Goal: Book appointment/travel/reservation

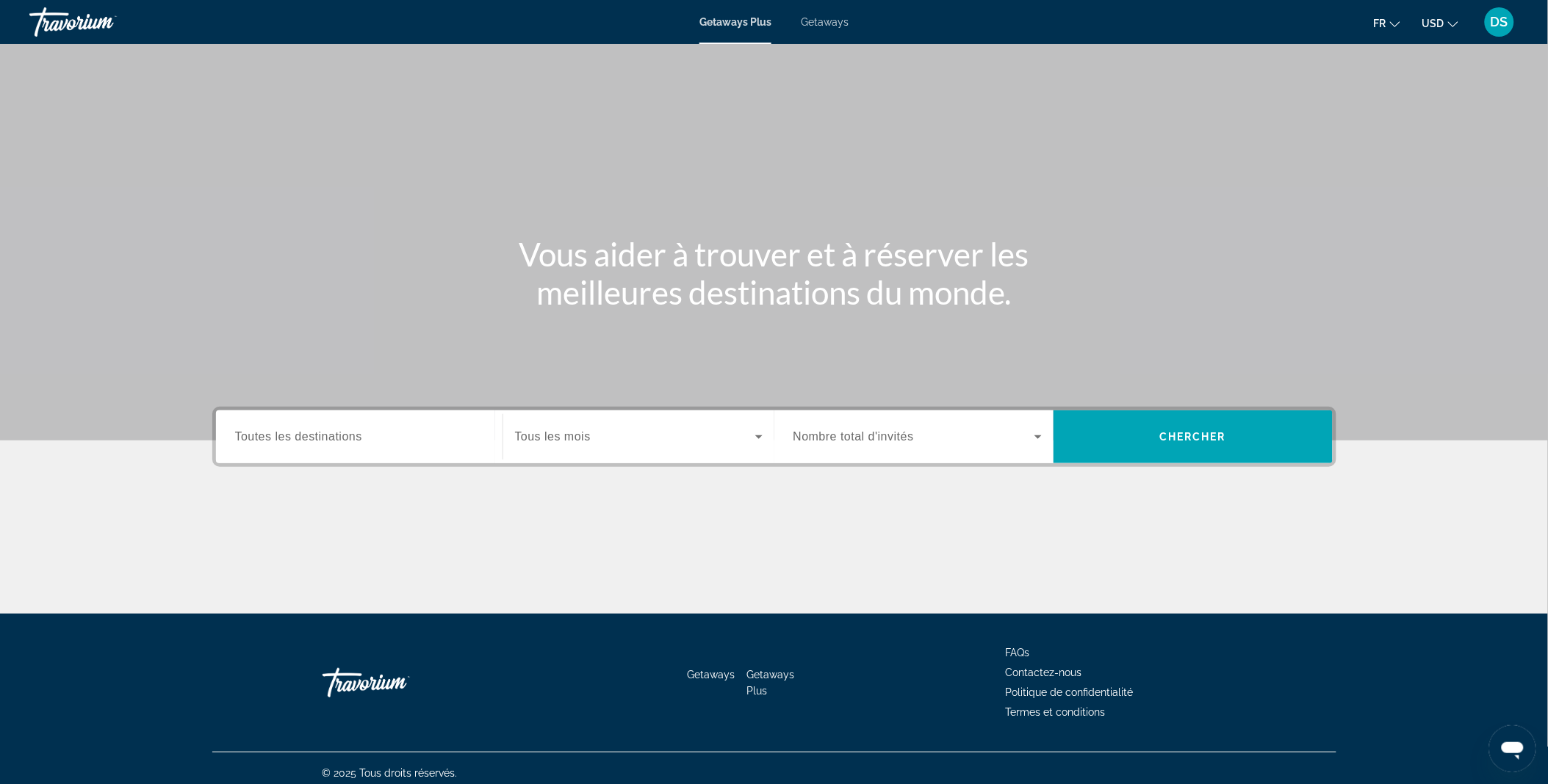
scroll to position [8, 0]
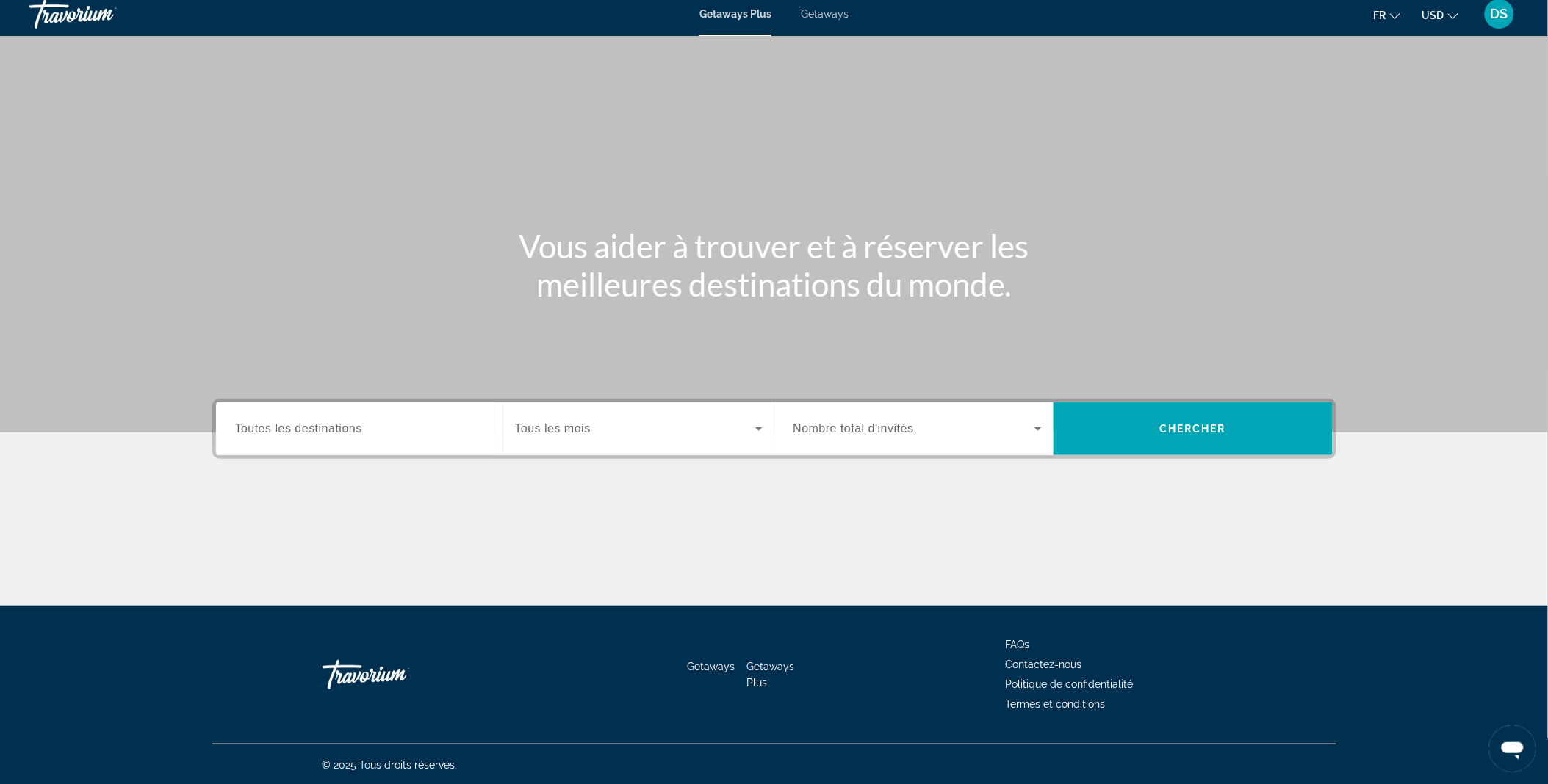
click at [884, 434] on span "Nombre total d'invités" at bounding box center [854, 428] width 121 height 12
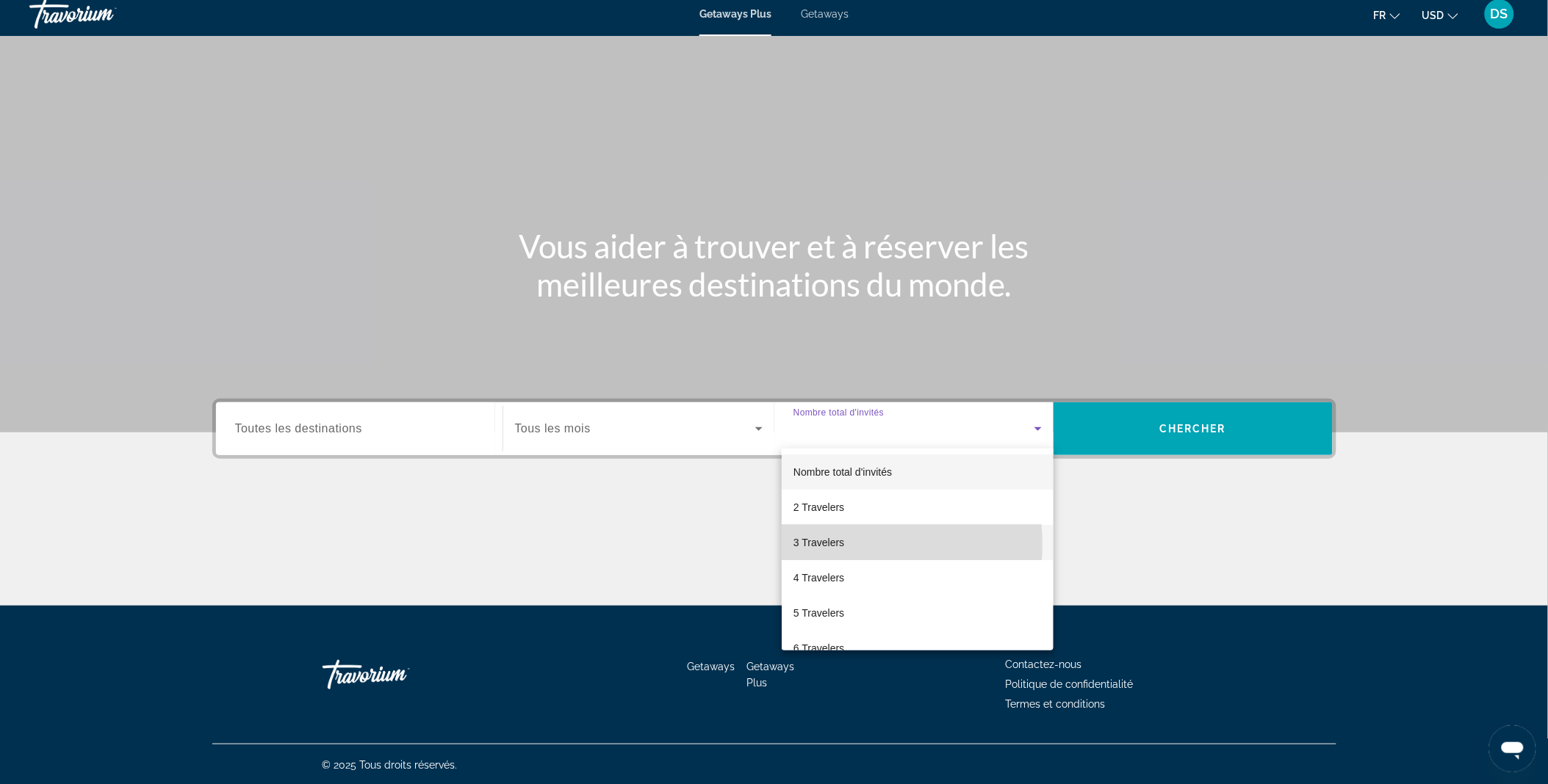
click at [836, 544] on span "3 Travelers" at bounding box center [819, 542] width 51 height 18
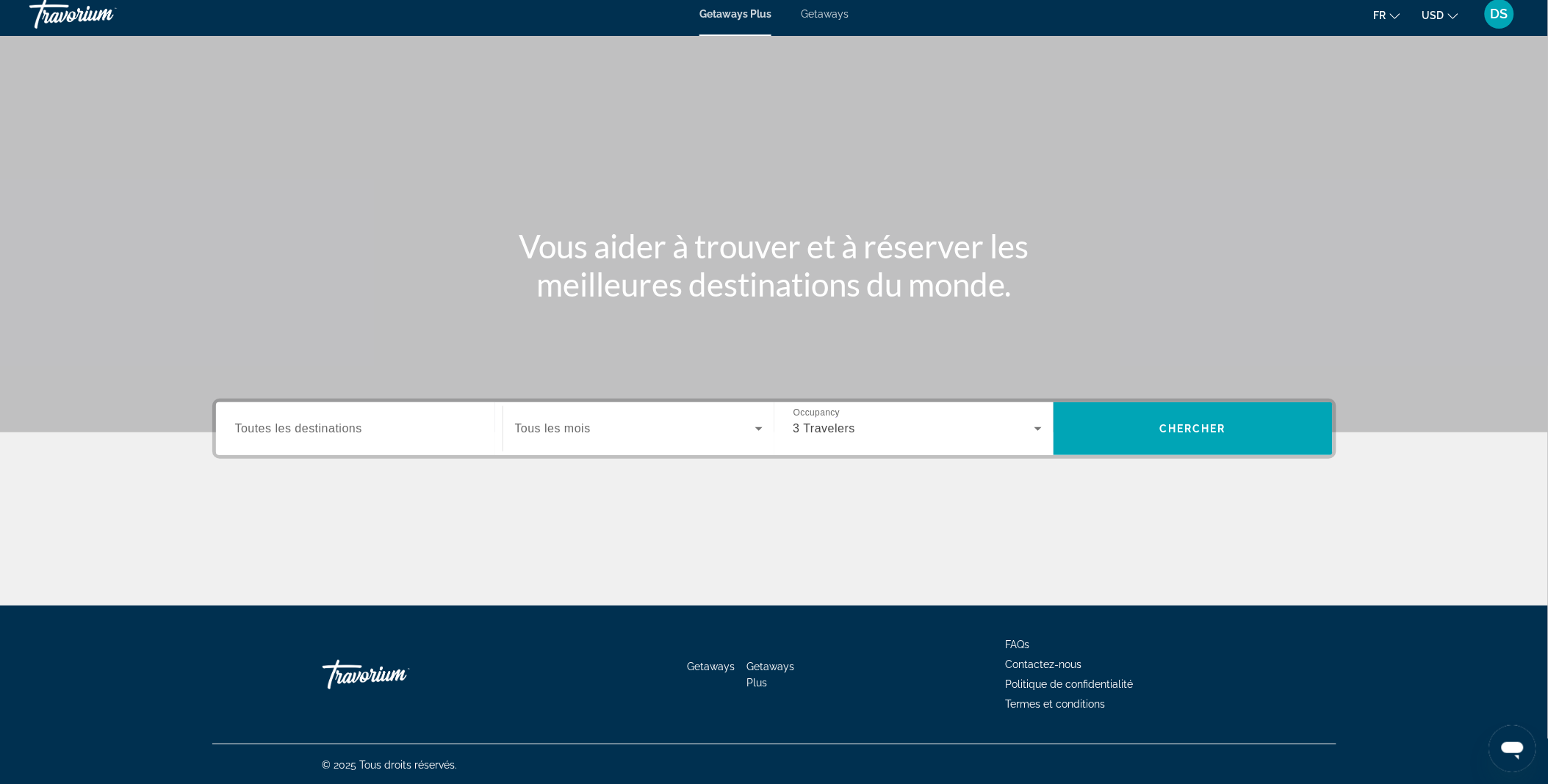
click at [568, 427] on span "Tous les mois" at bounding box center [552, 428] width 75 height 12
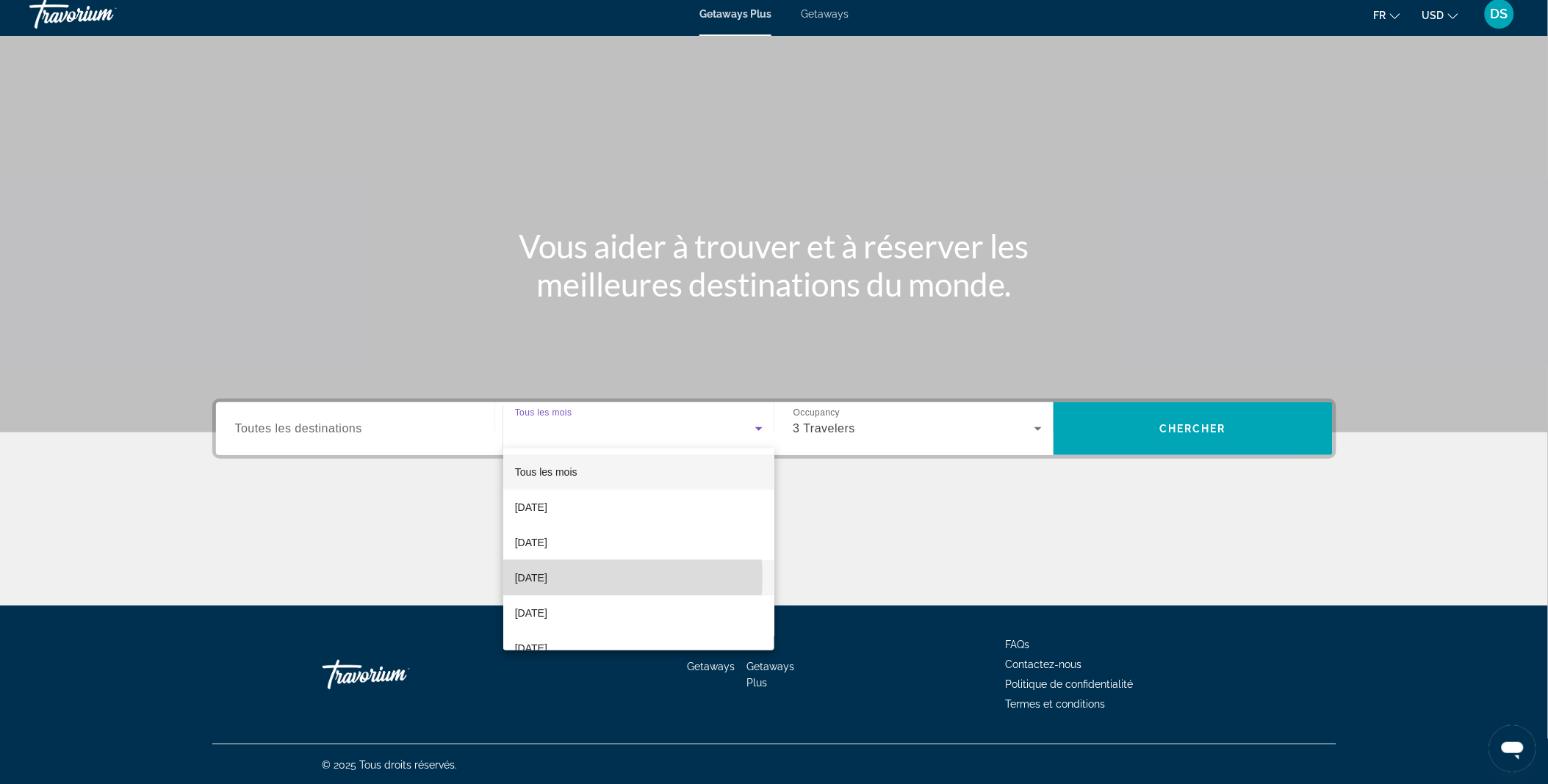
click at [547, 578] on span "[DATE]" at bounding box center [531, 577] width 33 height 18
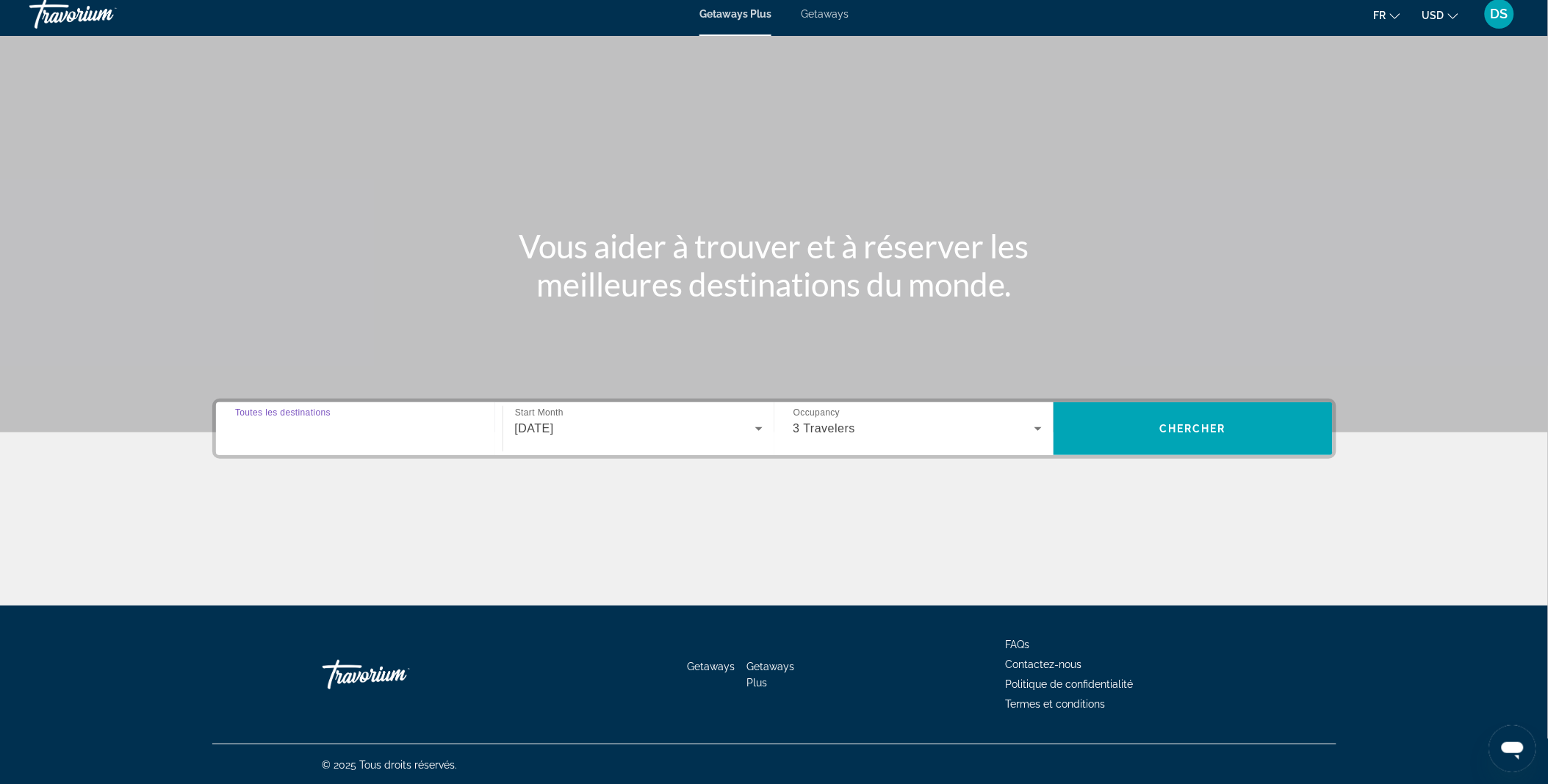
click at [316, 435] on input "Destination Toutes les destinations" at bounding box center [358, 429] width 248 height 18
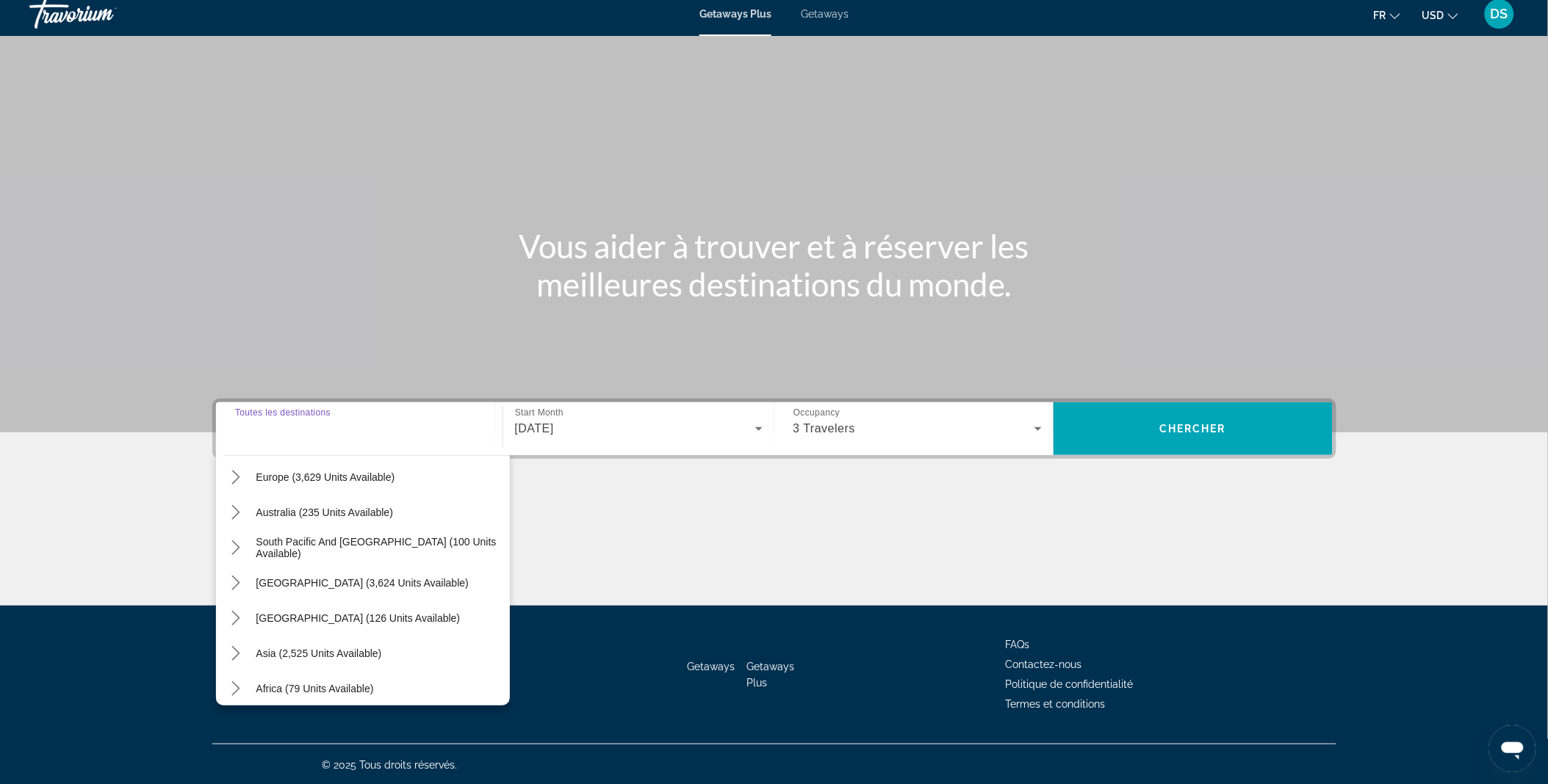
scroll to position [237, 0]
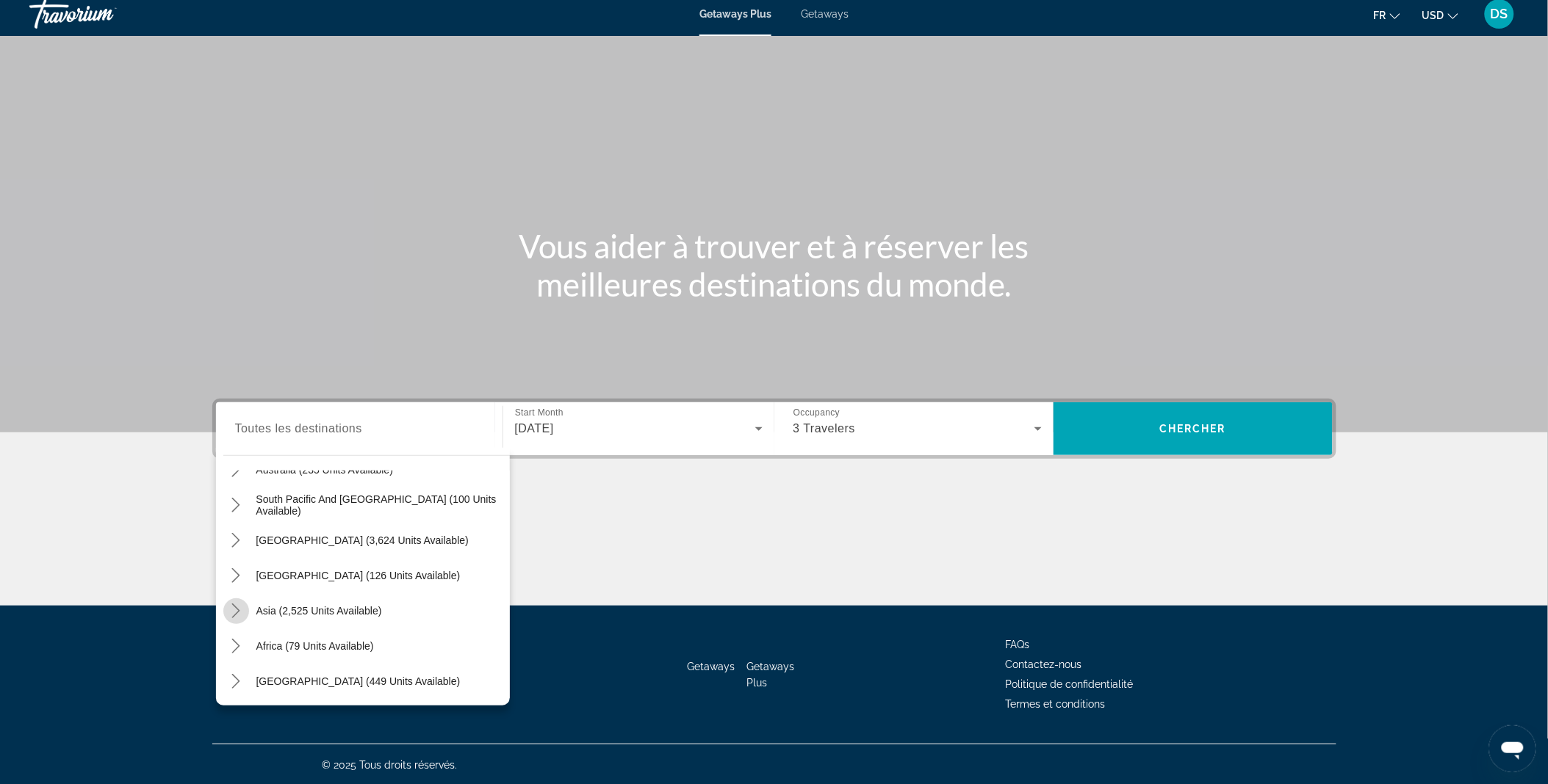
click at [237, 610] on icon "Toggle Asia (2,525 units available) submenu" at bounding box center [236, 611] width 15 height 15
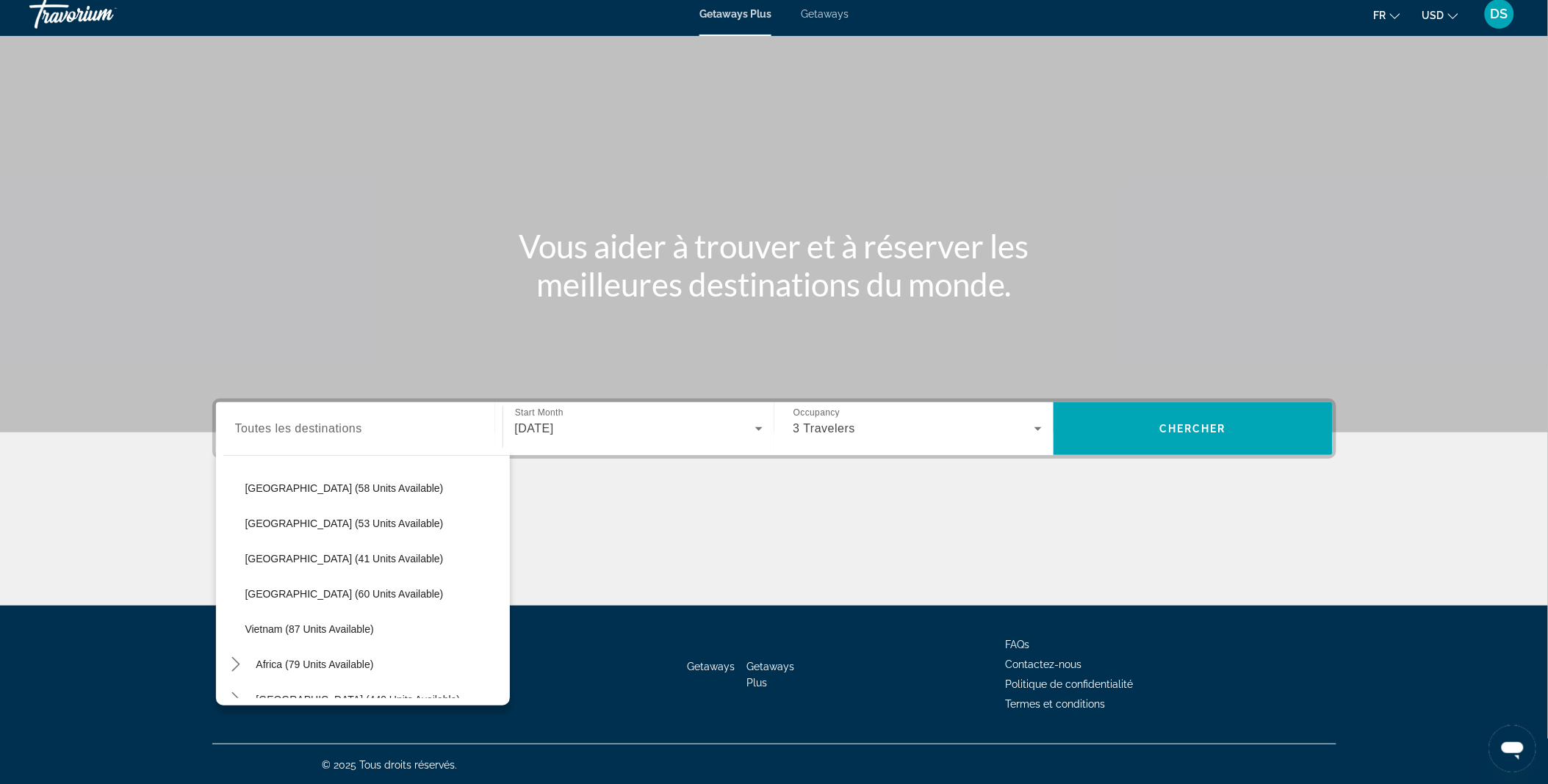
scroll to position [573, 0]
click at [328, 598] on span "Select destination: Thailand (60 units available)" at bounding box center [374, 592] width 272 height 35
type input "**********"
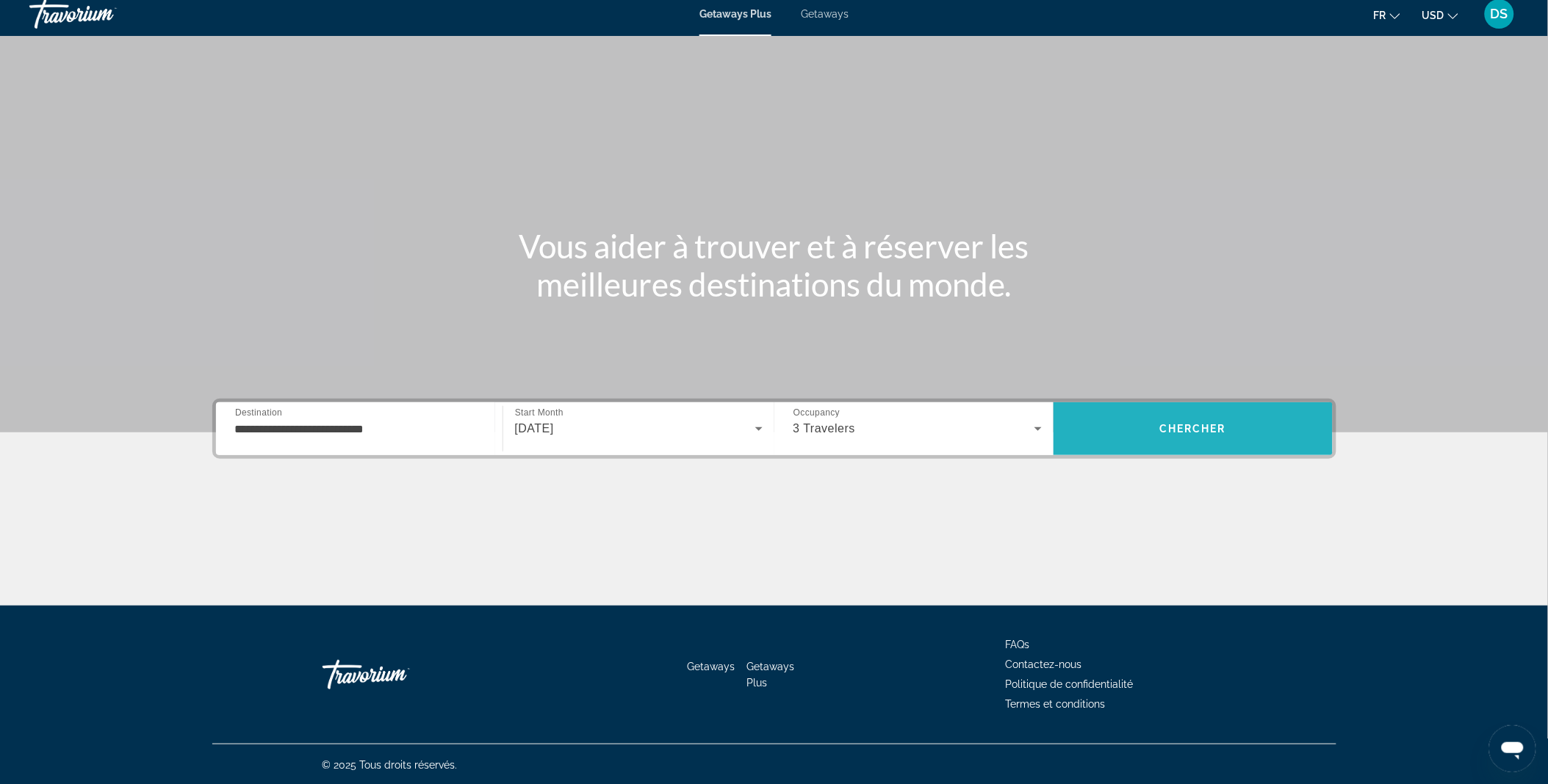
click at [1169, 423] on span "Chercher" at bounding box center [1193, 428] width 67 height 12
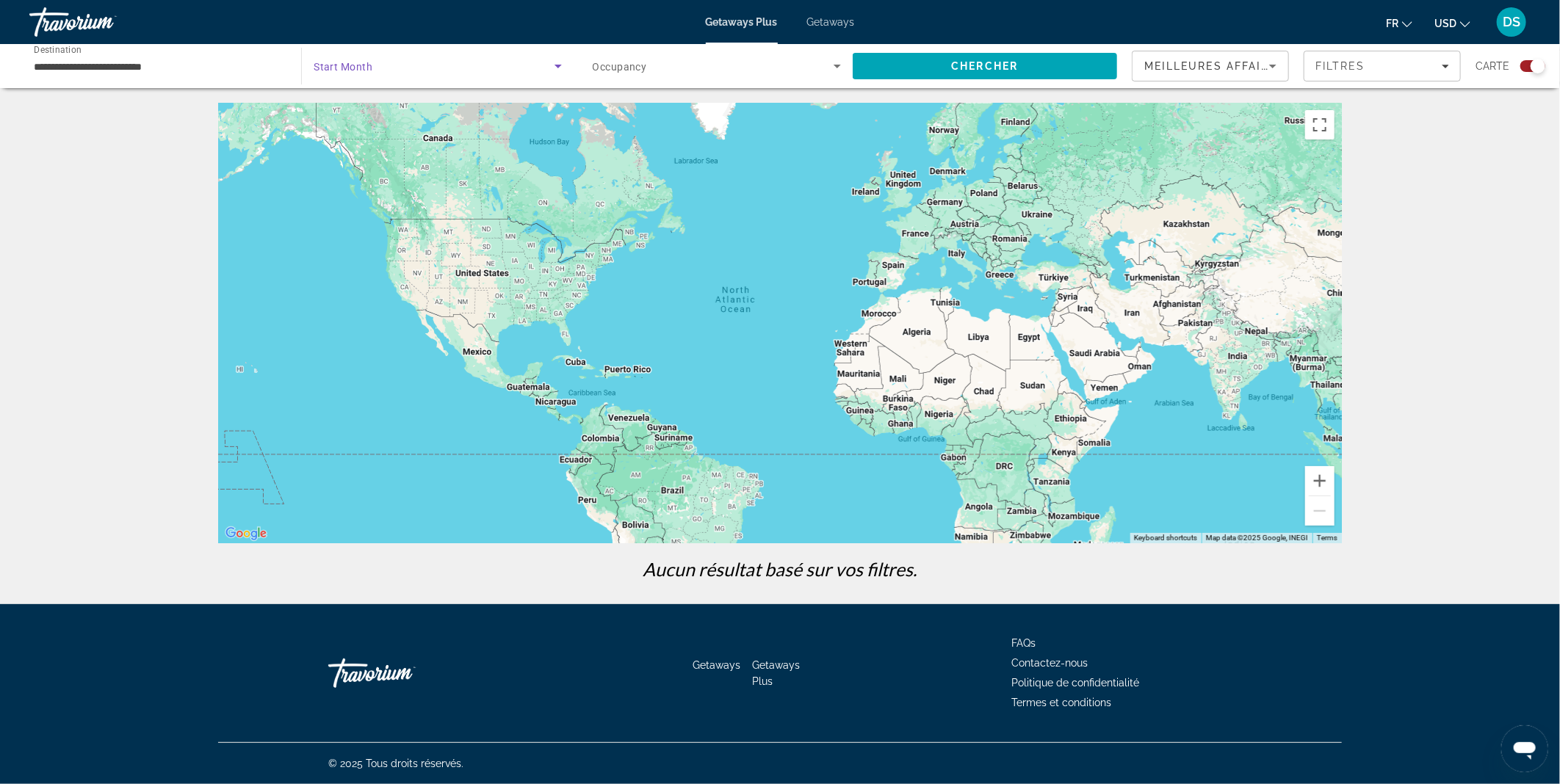
click at [557, 64] on icon "Search widget" at bounding box center [557, 66] width 7 height 4
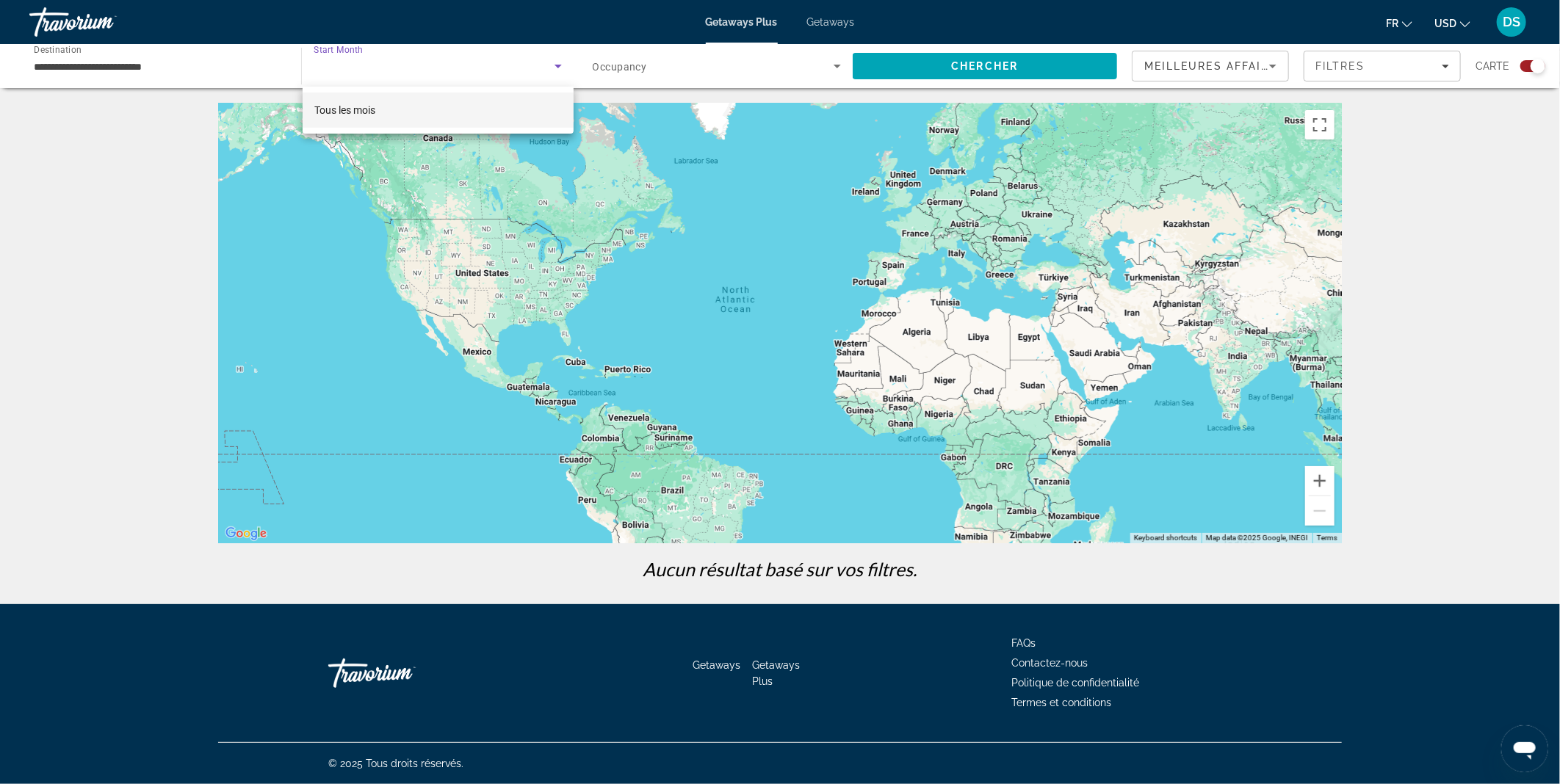
click at [446, 54] on div at bounding box center [780, 392] width 1560 height 784
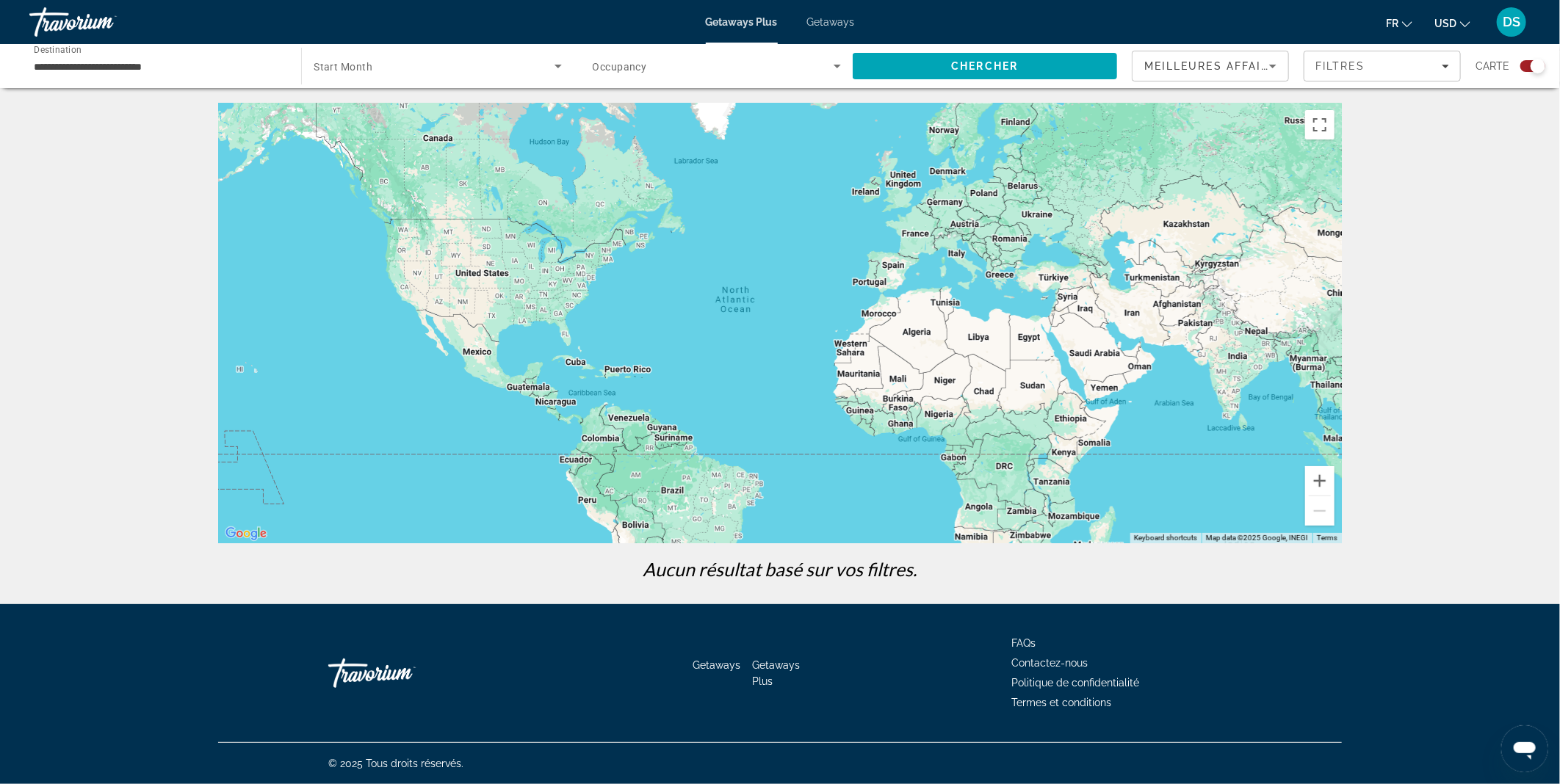
click at [340, 61] on span "Start Month" at bounding box center [344, 66] width 59 height 12
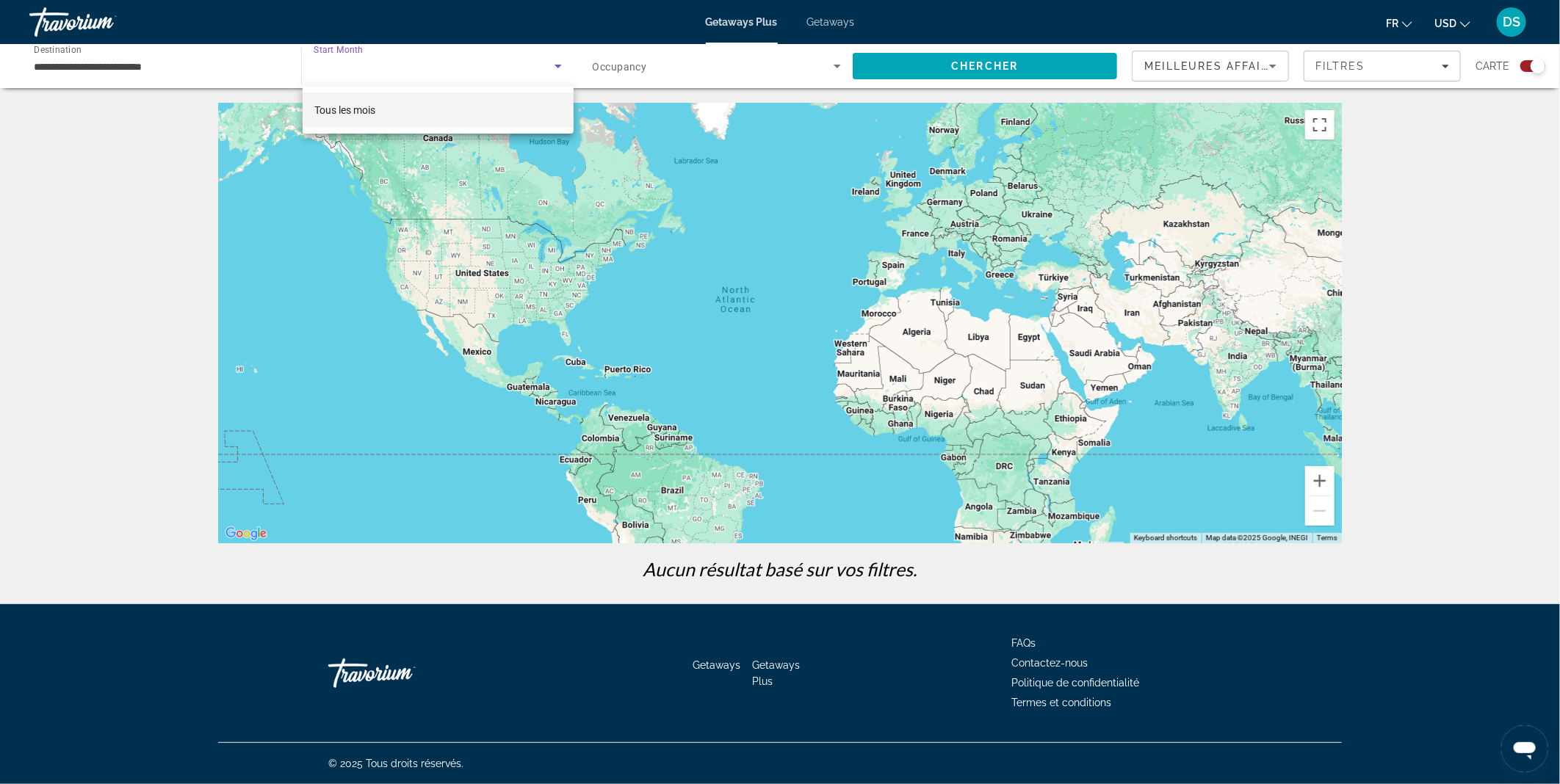
click at [645, 68] on div at bounding box center [780, 392] width 1560 height 784
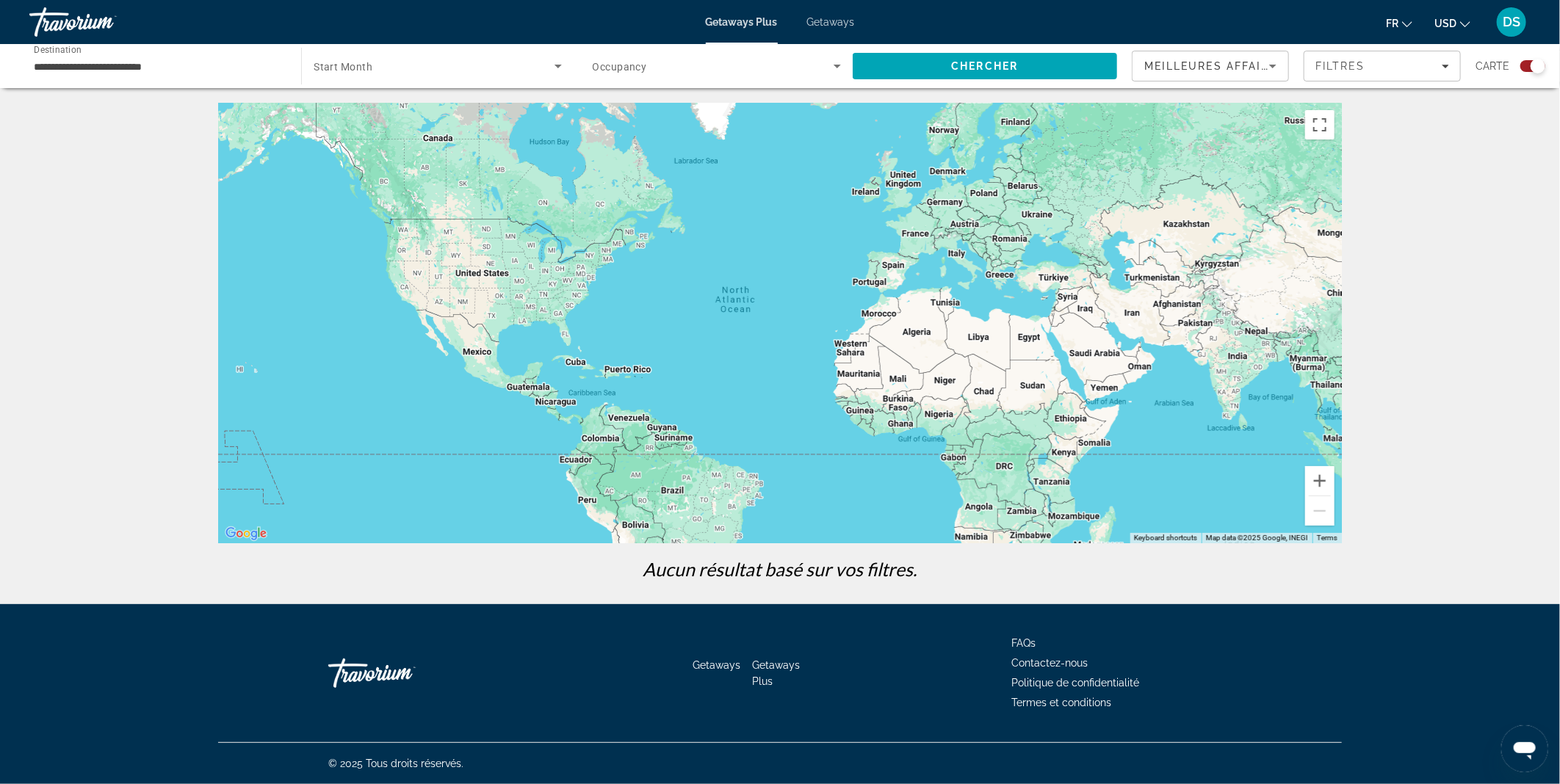
click at [645, 68] on span "Occupancy" at bounding box center [620, 66] width 54 height 12
click at [839, 68] on div at bounding box center [780, 392] width 1560 height 784
click at [839, 68] on icon "Search widget" at bounding box center [837, 66] width 18 height 18
click at [839, 68] on div at bounding box center [780, 392] width 1560 height 784
click at [1038, 67] on span "Search" at bounding box center [985, 65] width 264 height 35
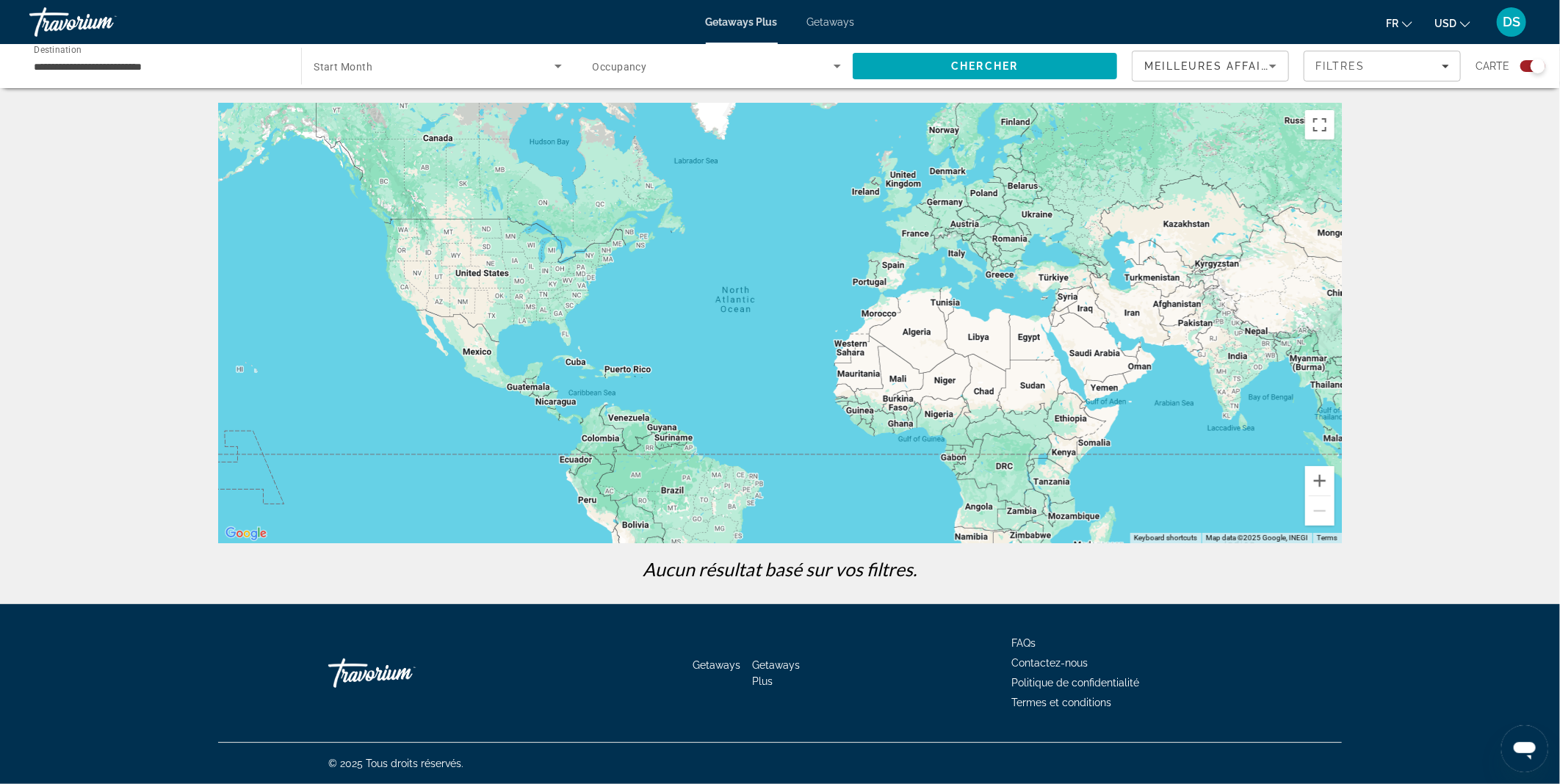
click at [1221, 78] on div "Meilleures affaires" at bounding box center [1210, 71] width 132 height 41
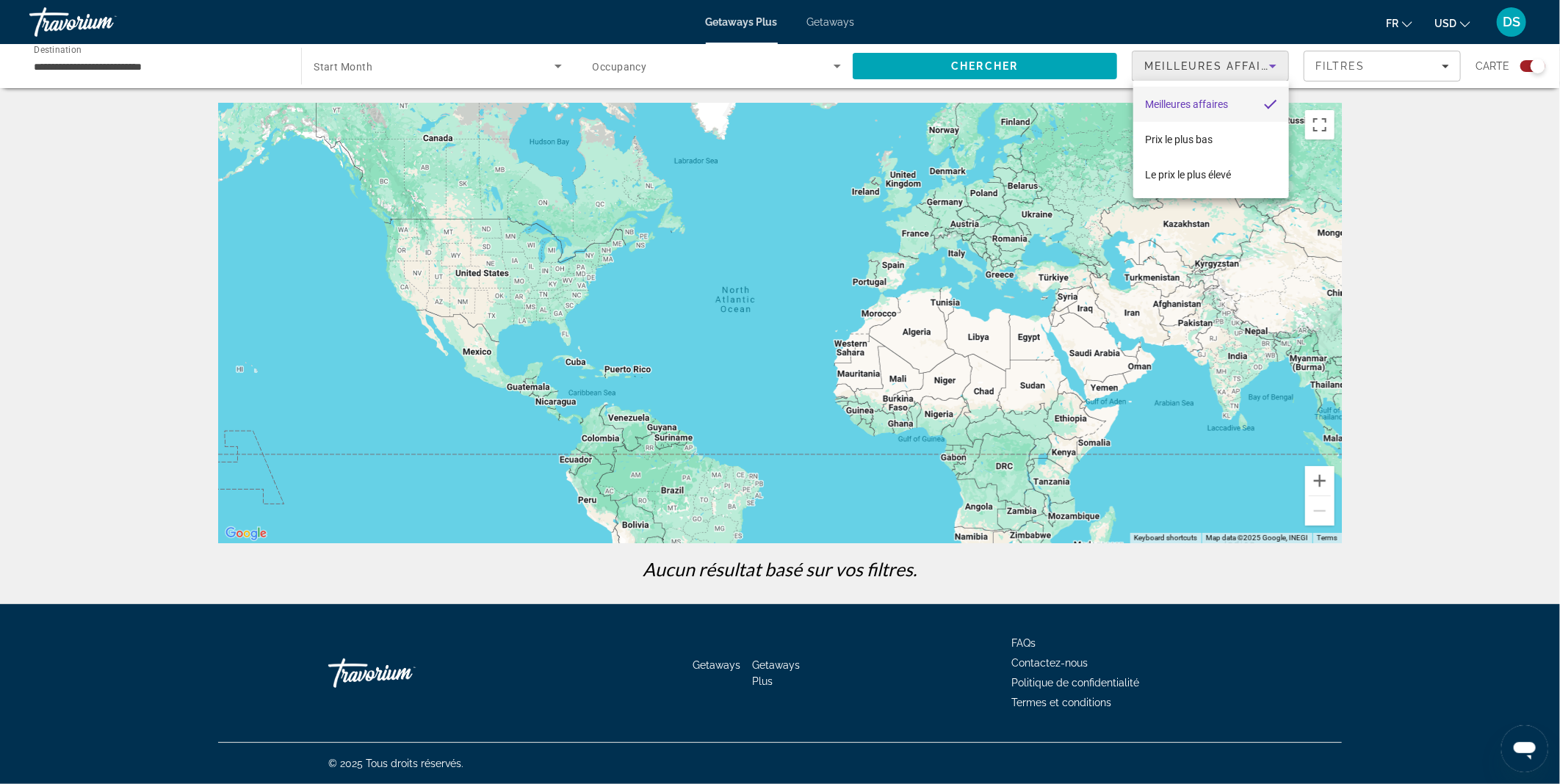
click at [1362, 62] on div at bounding box center [780, 392] width 1560 height 784
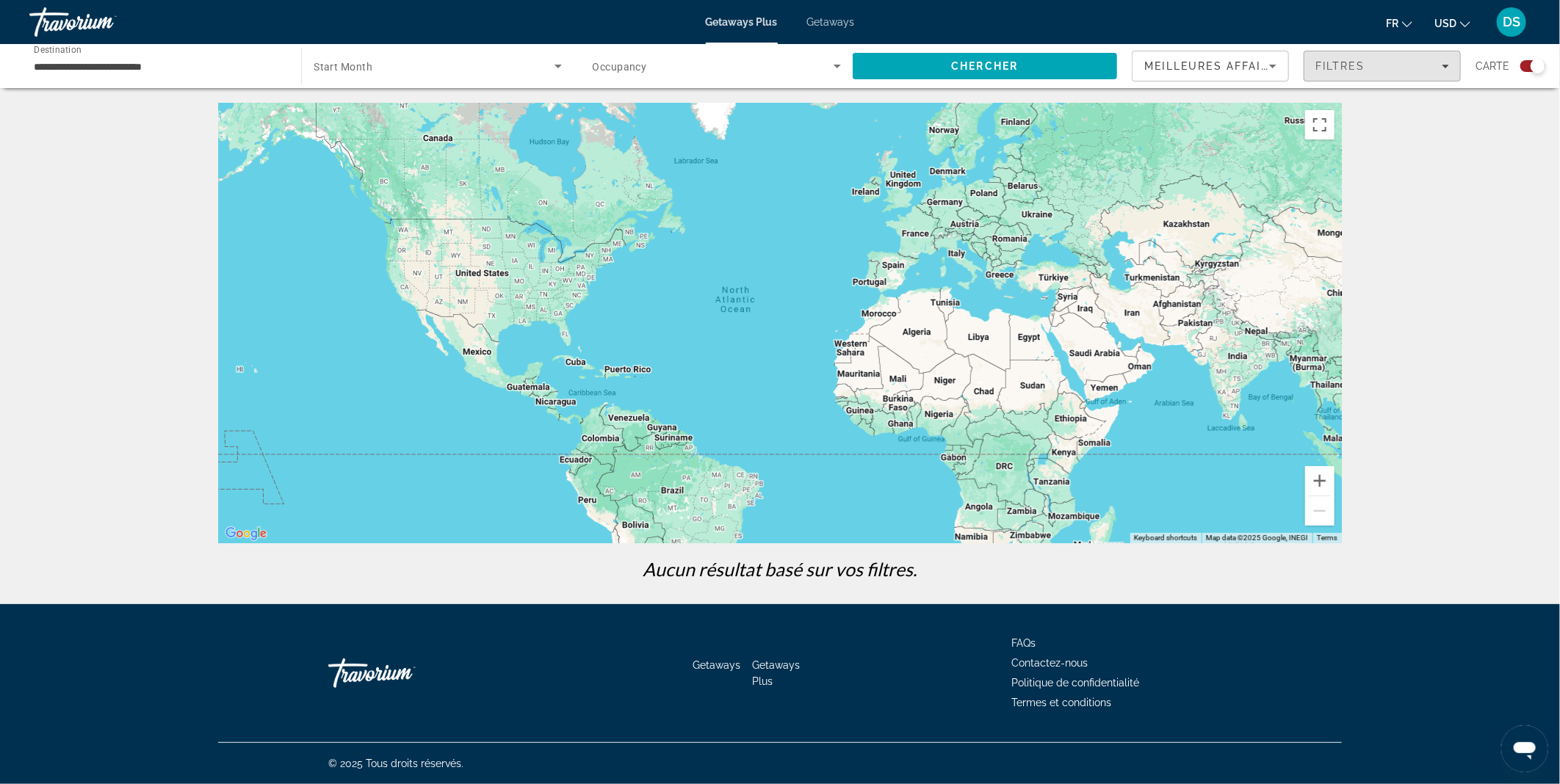
click at [1362, 62] on span "Filtres" at bounding box center [1341, 65] width 50 height 12
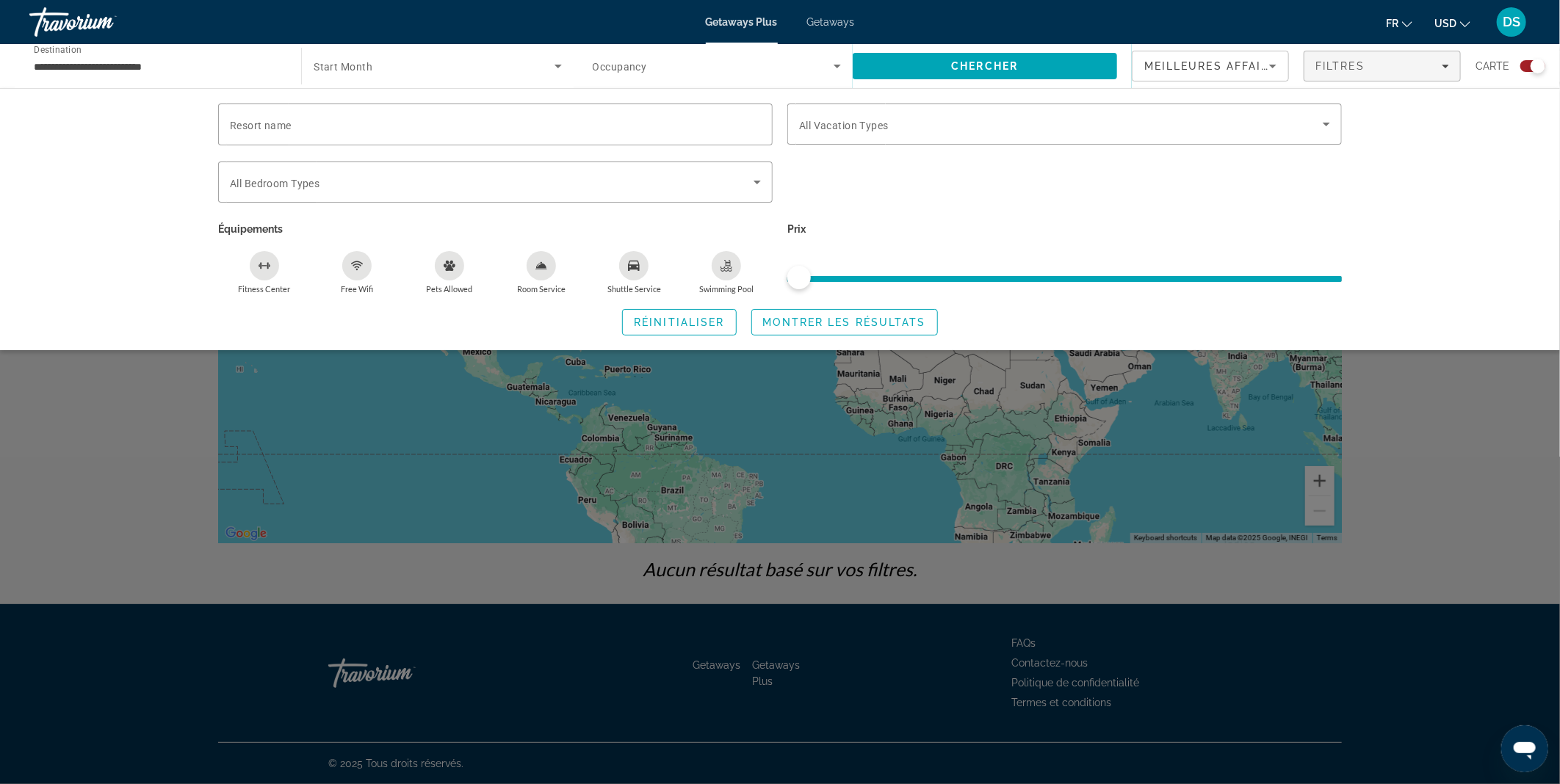
click at [1481, 71] on span "Carte" at bounding box center [1492, 66] width 33 height 20
click at [250, 58] on input "**********" at bounding box center [157, 67] width 248 height 18
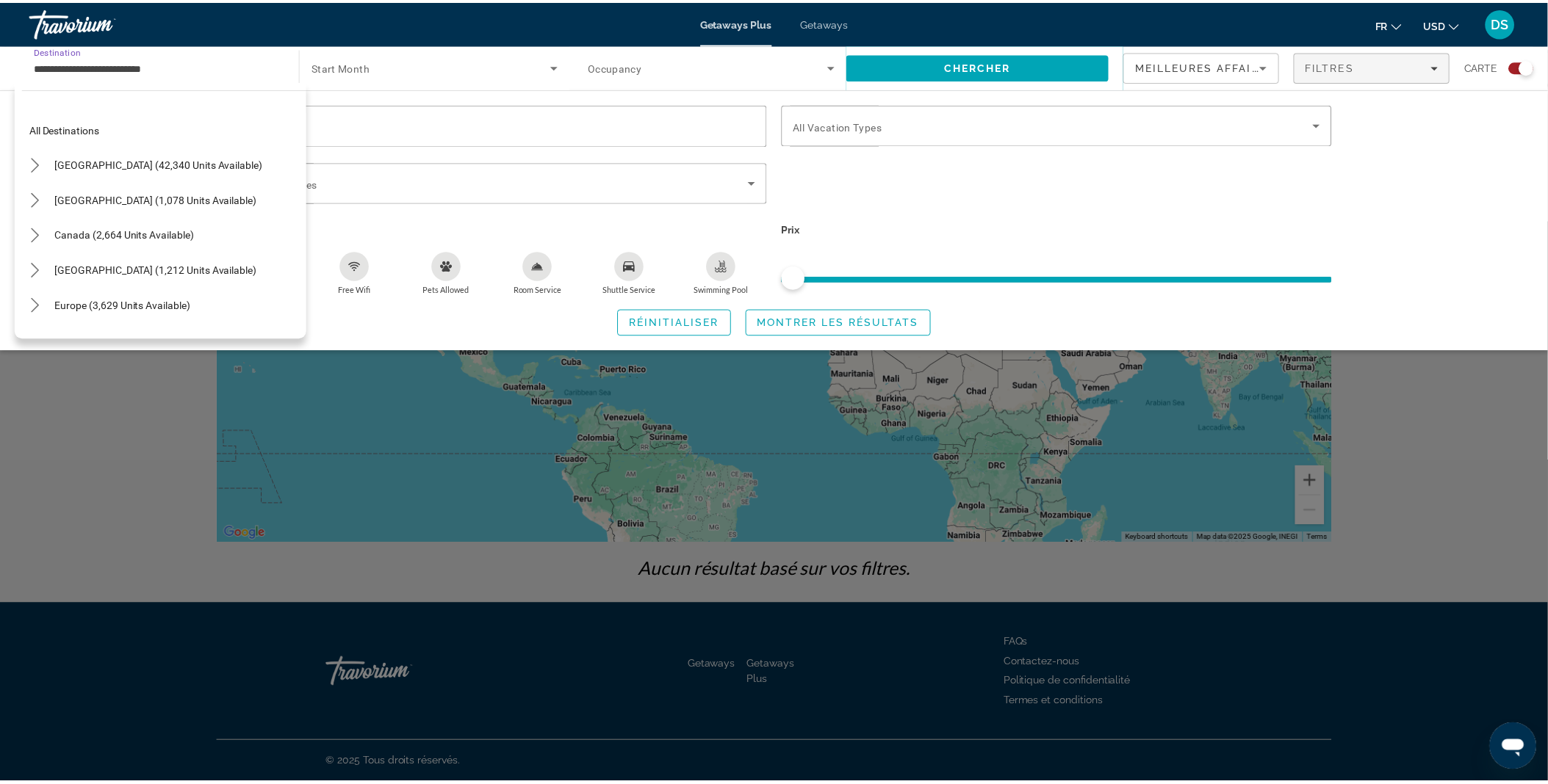
scroll to position [581, 0]
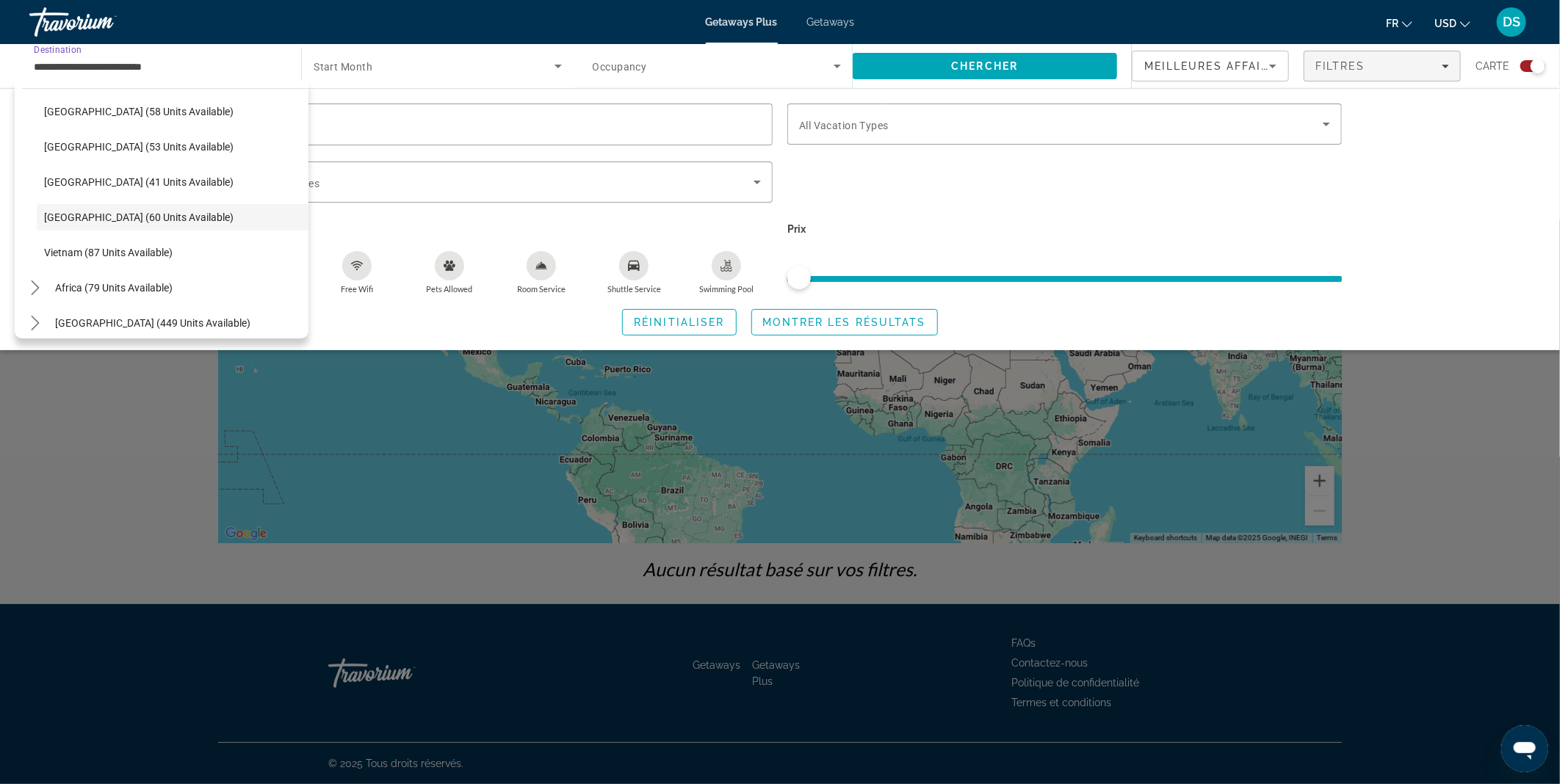
click at [250, 58] on input "**********" at bounding box center [157, 67] width 248 height 18
click at [828, 26] on span "Getaways" at bounding box center [831, 22] width 47 height 12
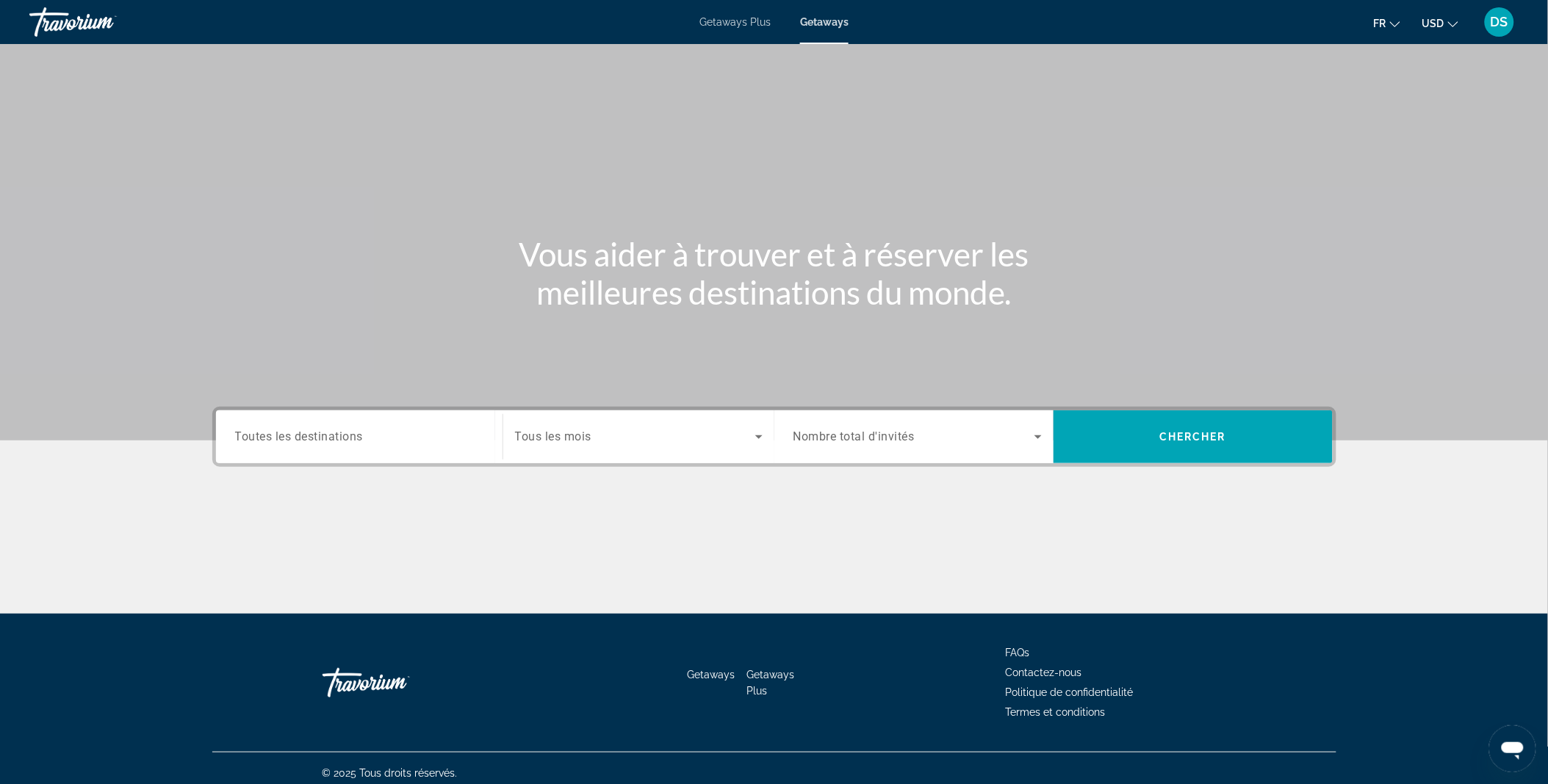
click at [375, 429] on input "Destination Toutes les destinations" at bounding box center [358, 437] width 248 height 18
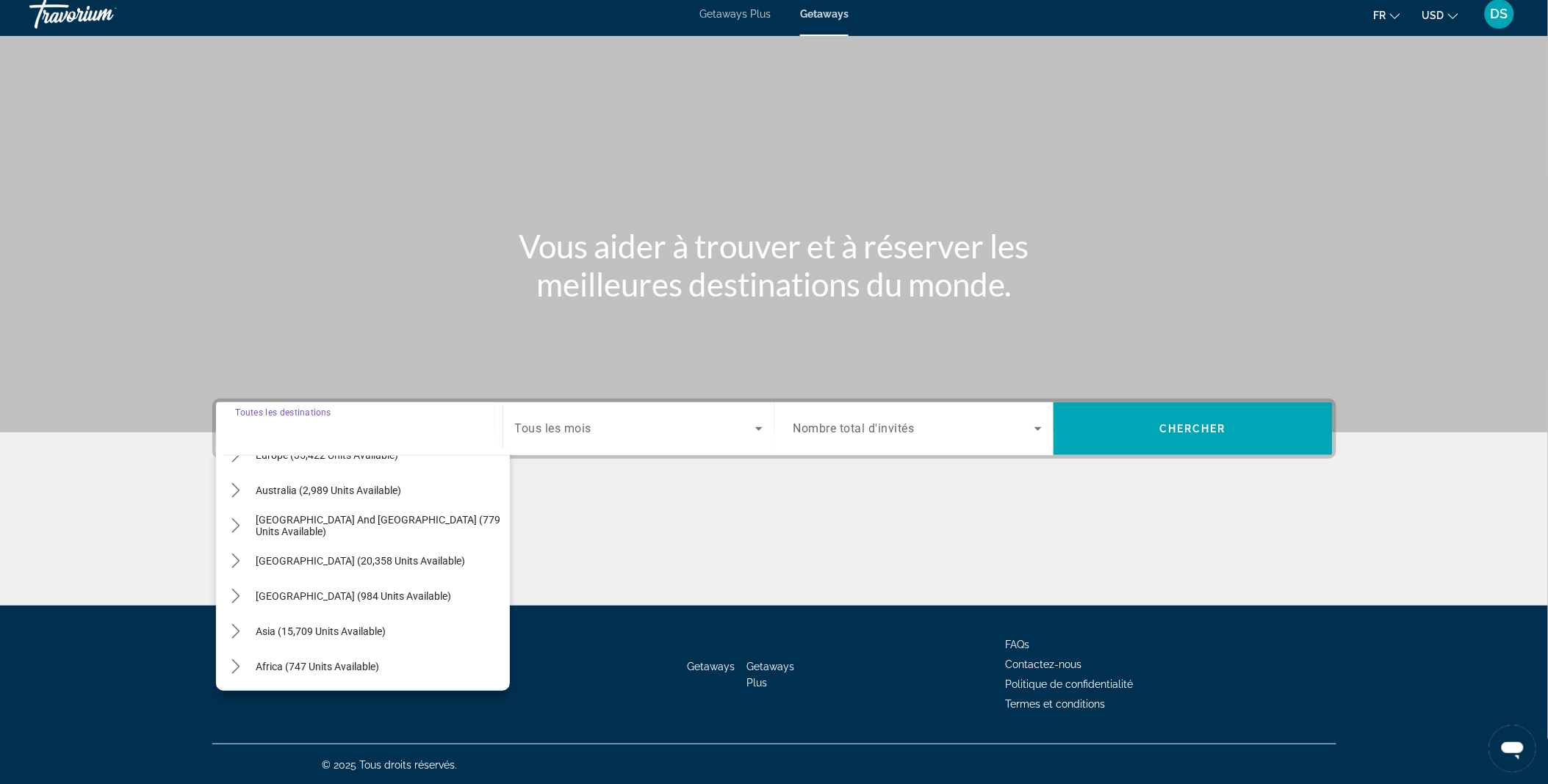
scroll to position [203, 0]
click at [326, 628] on span "Asia (15,709 units available)" at bounding box center [321, 630] width 130 height 12
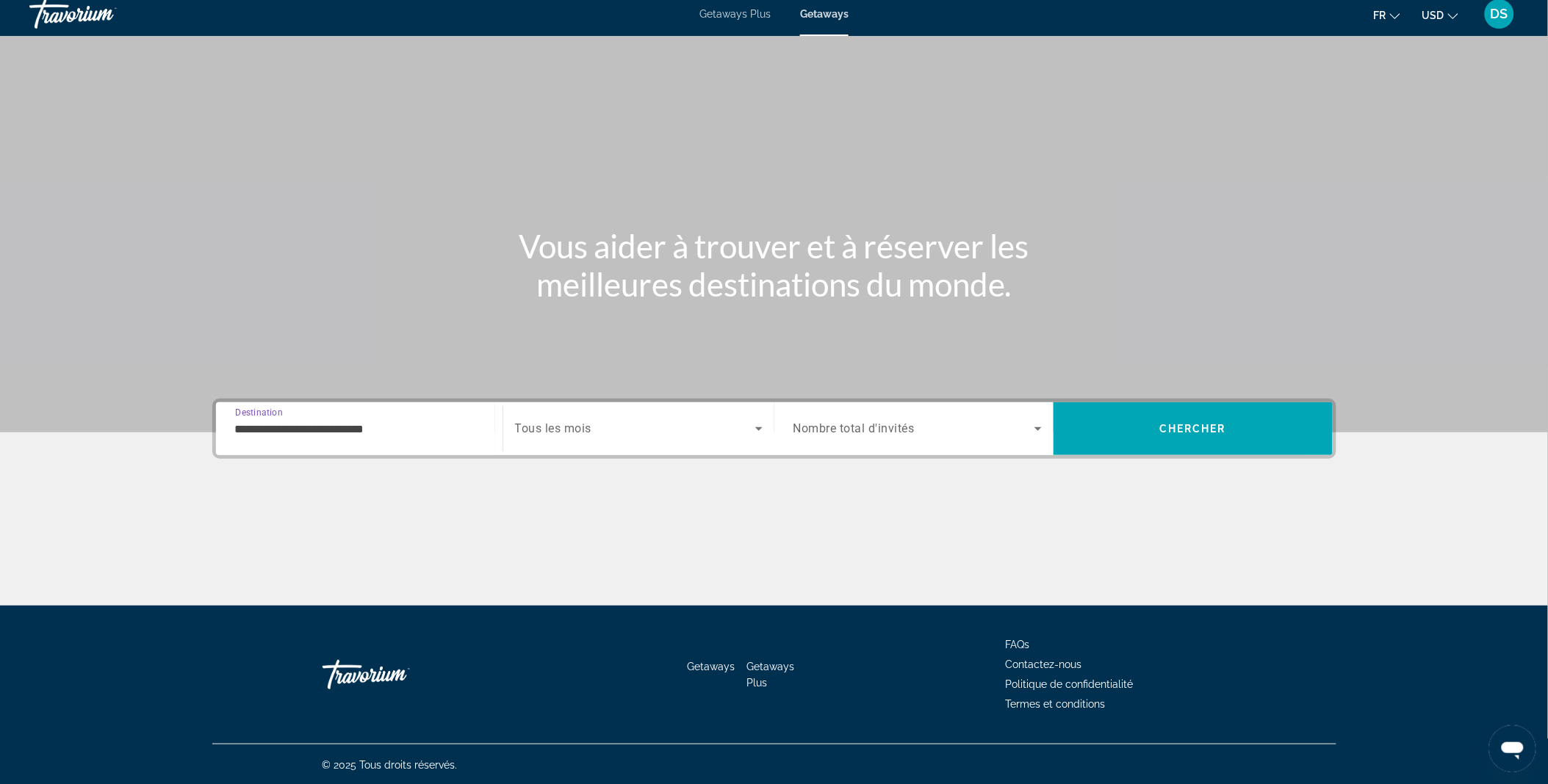
click at [287, 430] on input "**********" at bounding box center [358, 429] width 248 height 18
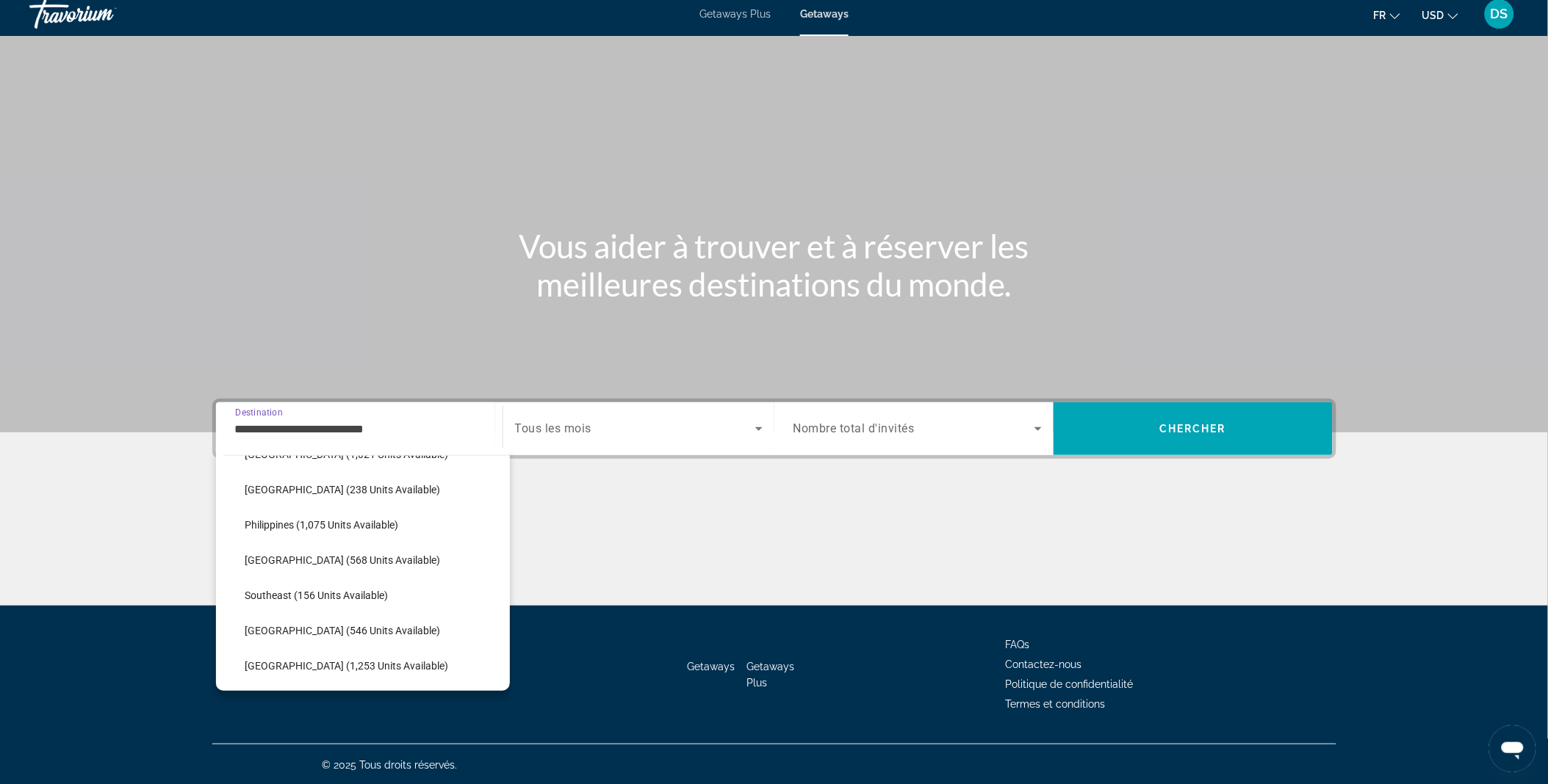
scroll to position [632, 0]
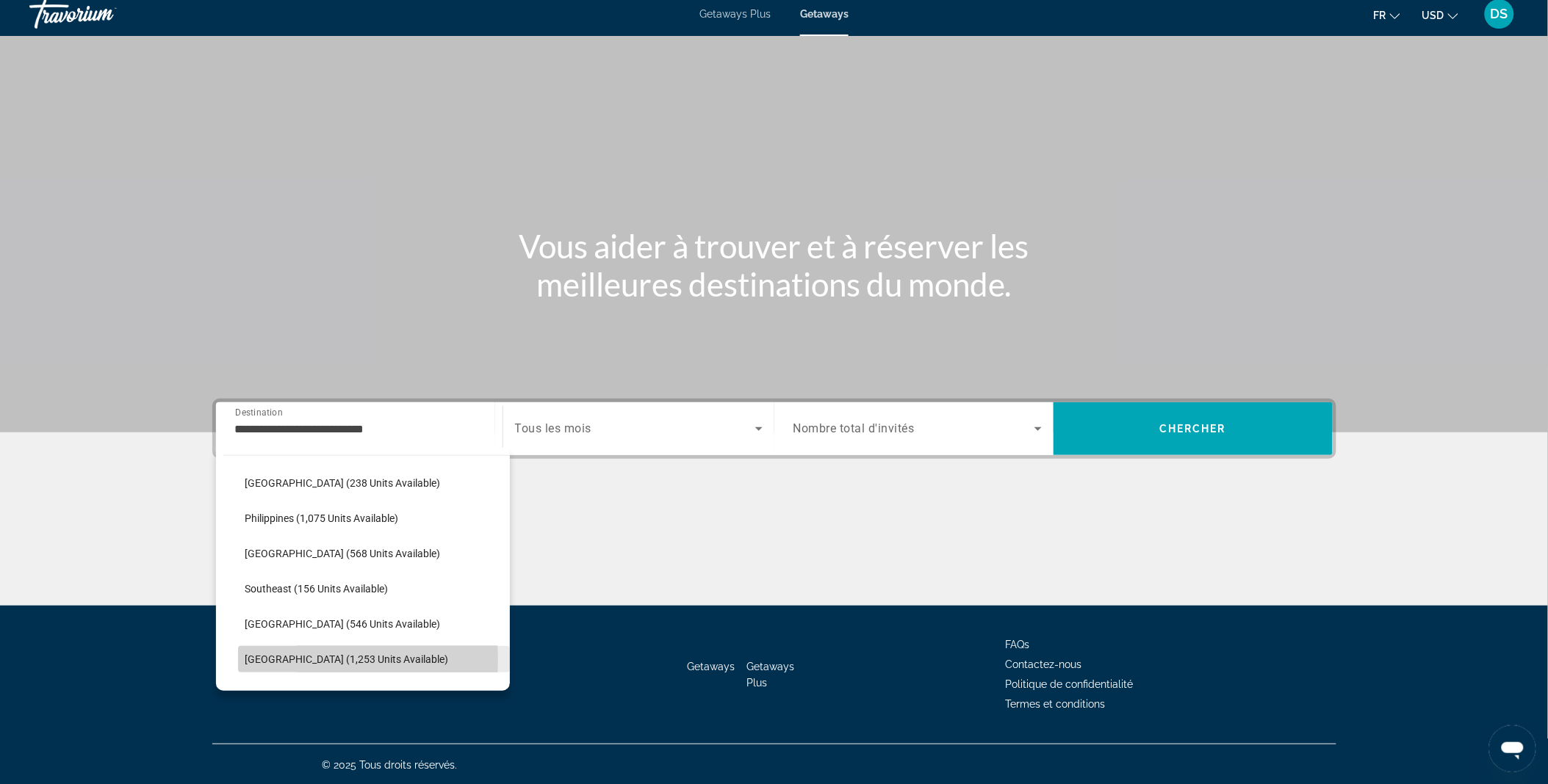
click at [303, 660] on span "[GEOGRAPHIC_DATA] (1,253 units available)" at bounding box center [348, 659] width 204 height 12
type input "**********"
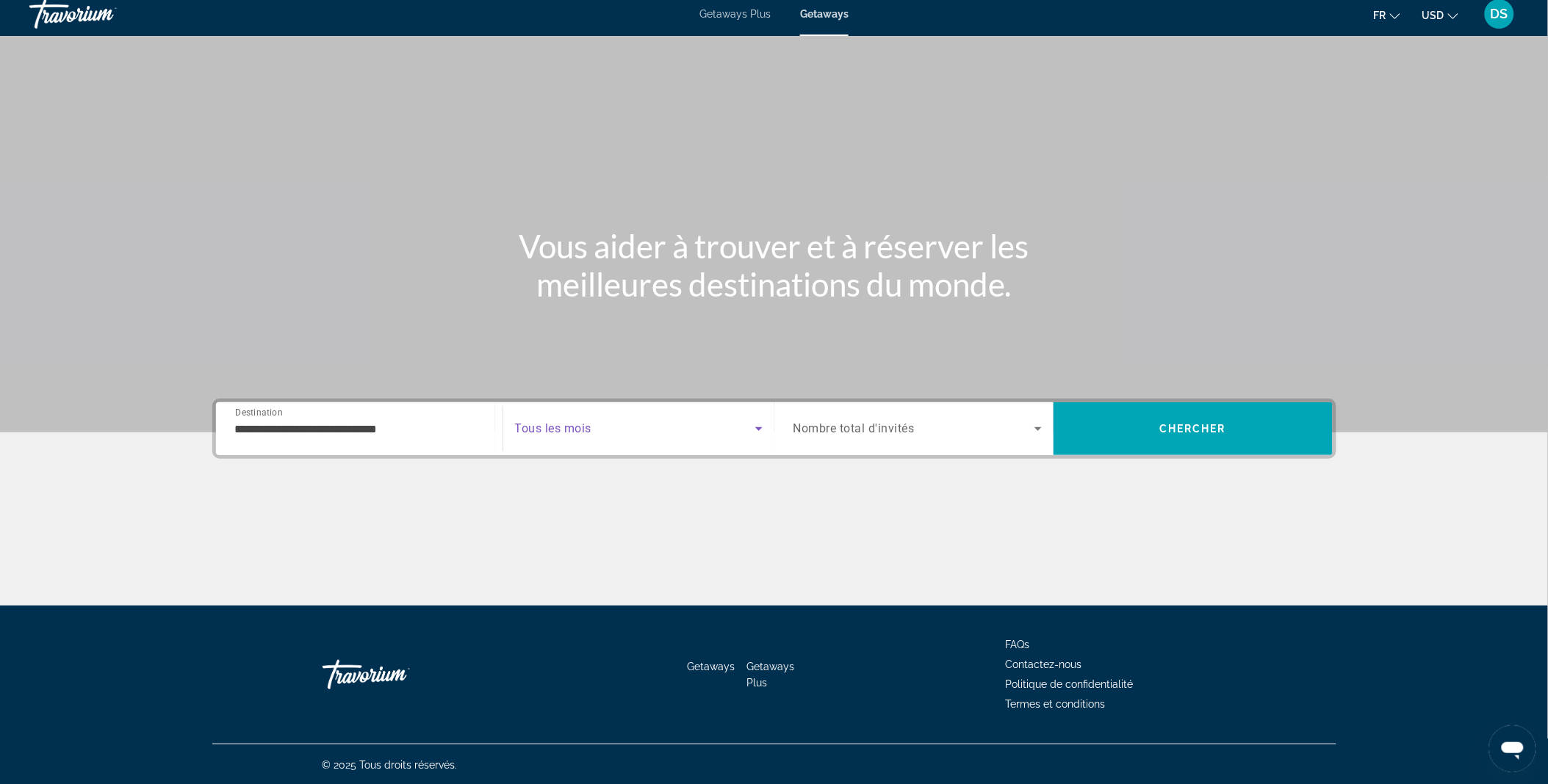
click at [601, 421] on span "Search widget" at bounding box center [634, 429] width 240 height 18
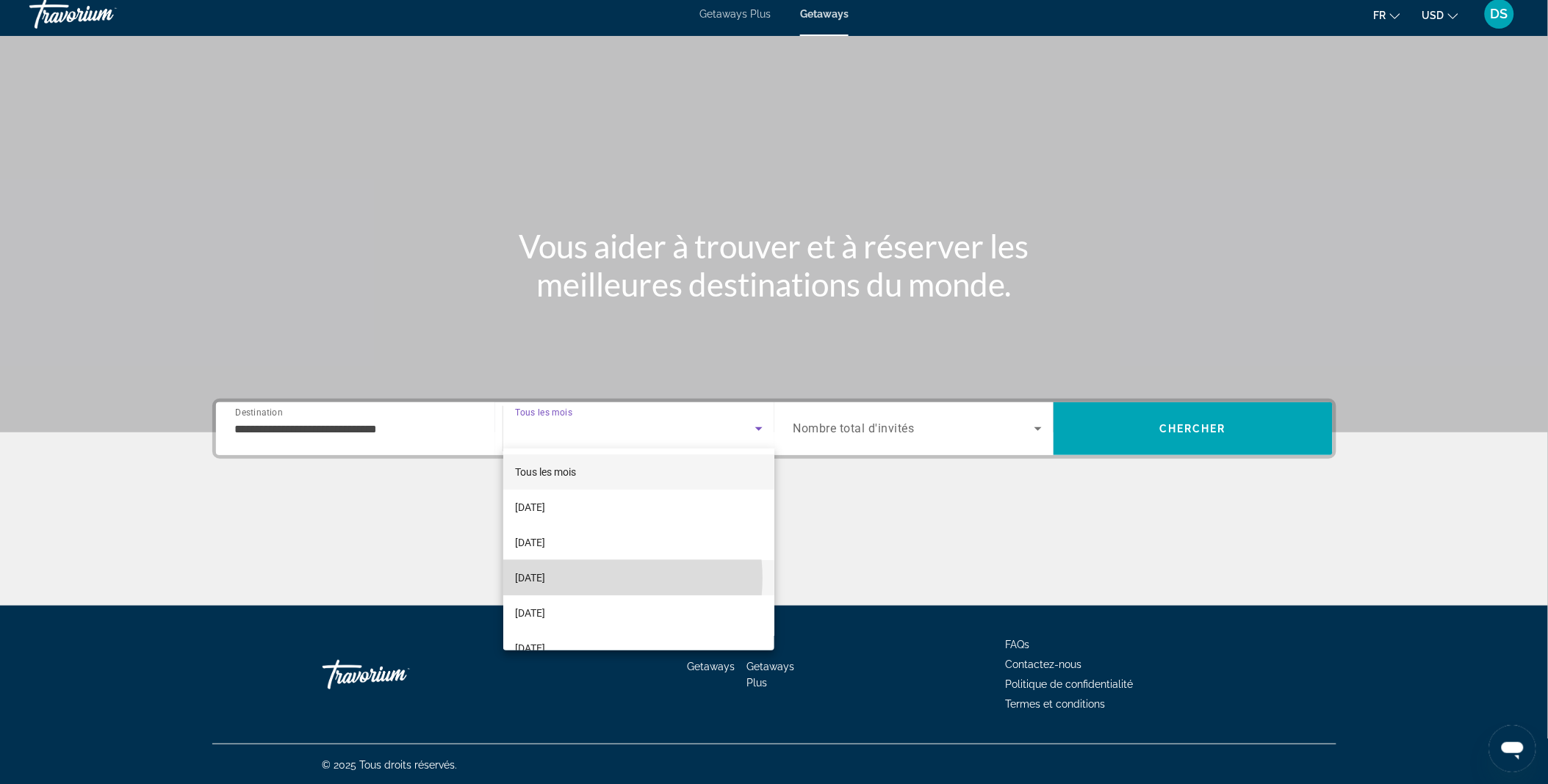
click at [592, 578] on mat-option "[DATE]" at bounding box center [638, 577] width 271 height 35
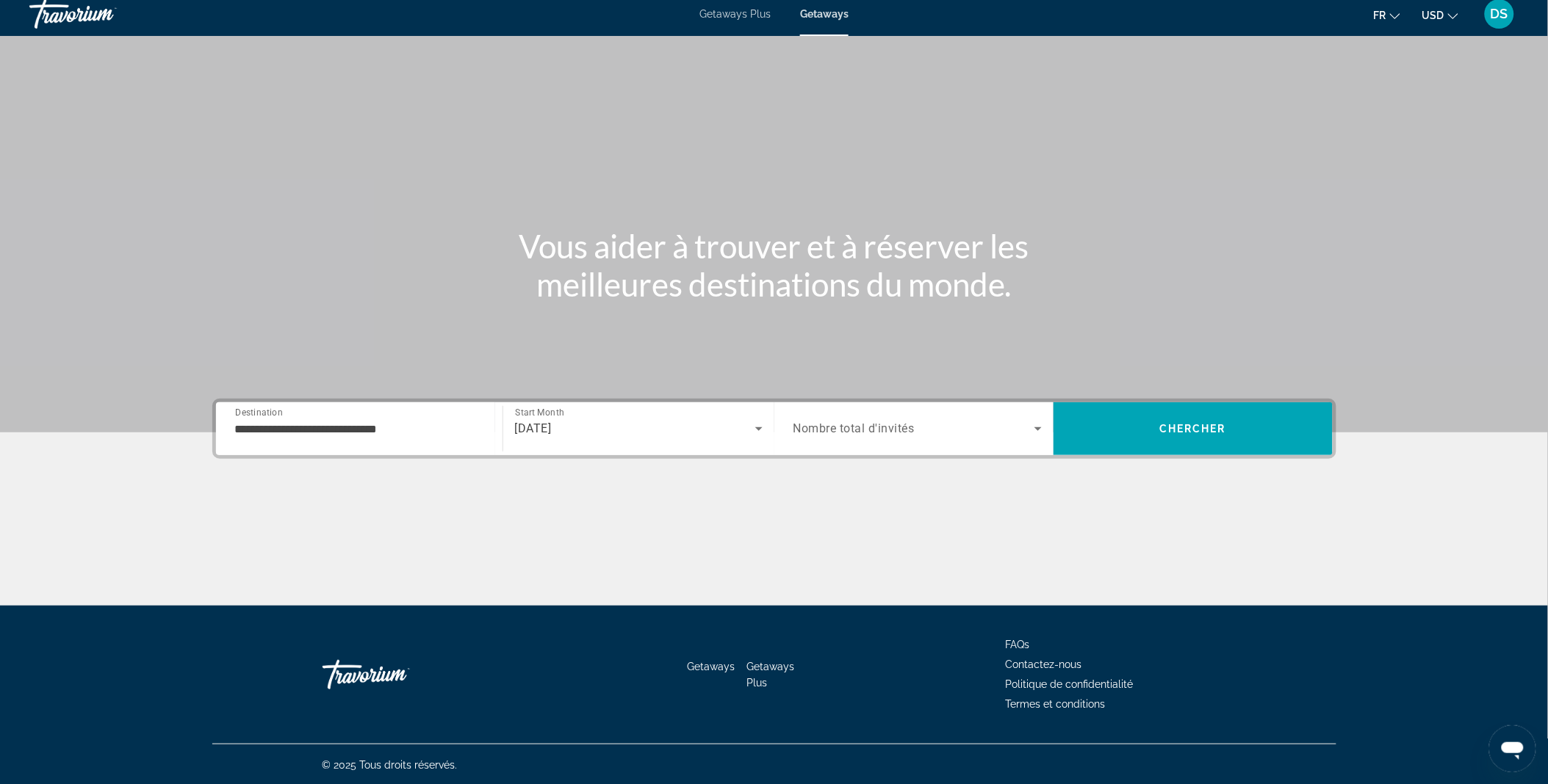
click at [865, 422] on span "Nombre total d'invités" at bounding box center [854, 429] width 121 height 14
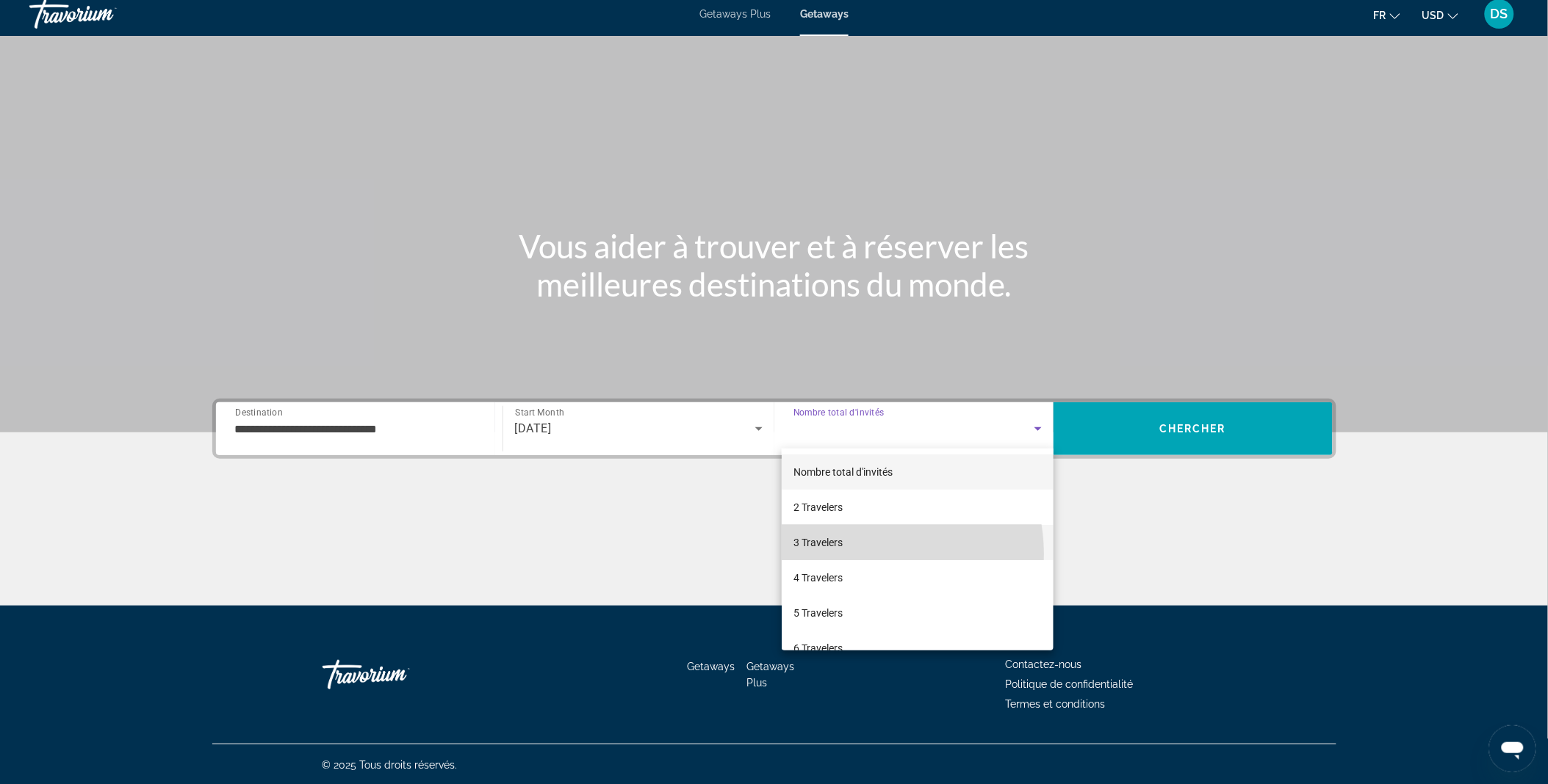
click at [850, 554] on mat-option "3 Travelers" at bounding box center [918, 542] width 272 height 35
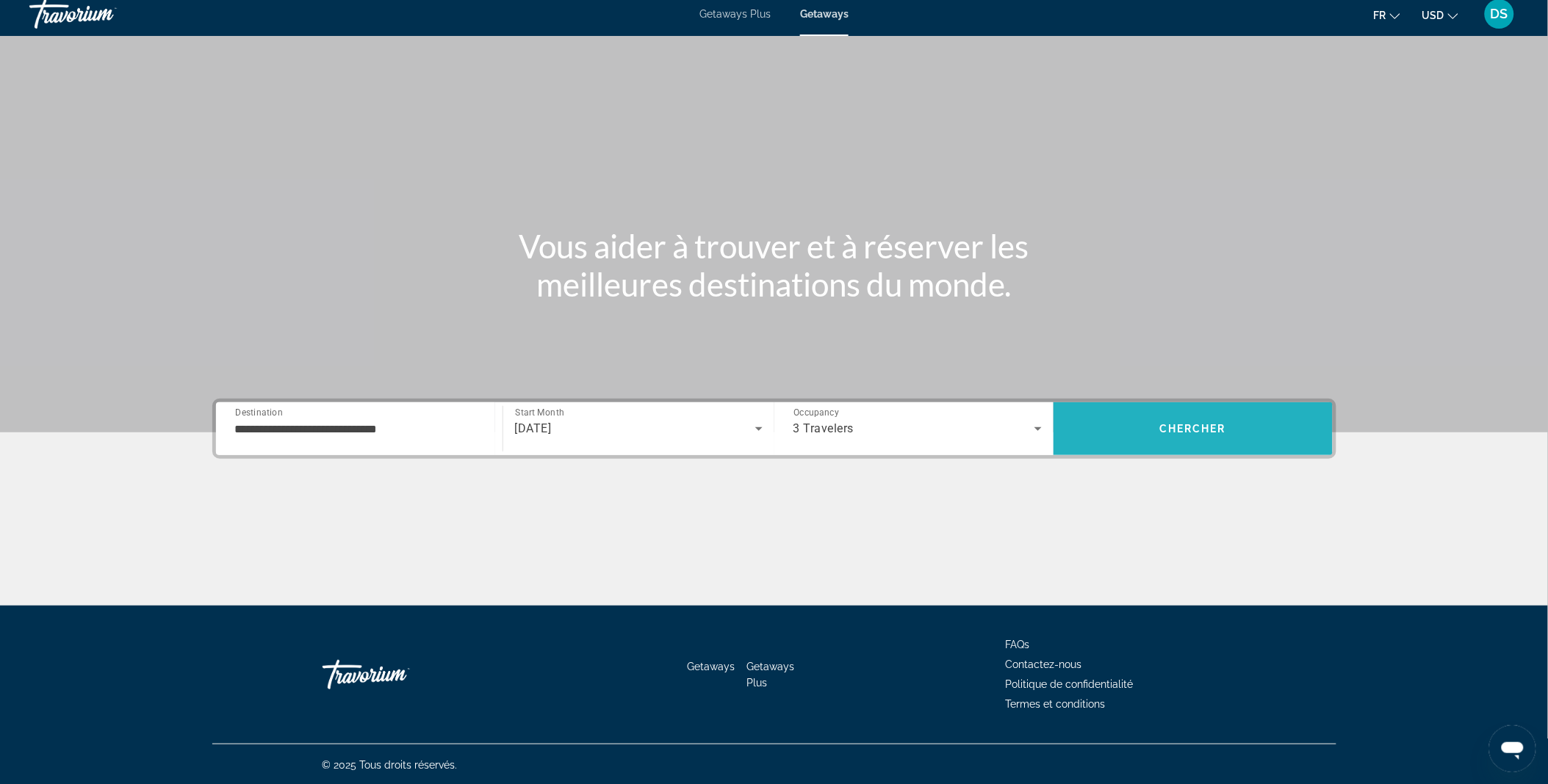
click at [1237, 420] on span "Search" at bounding box center [1193, 428] width 279 height 35
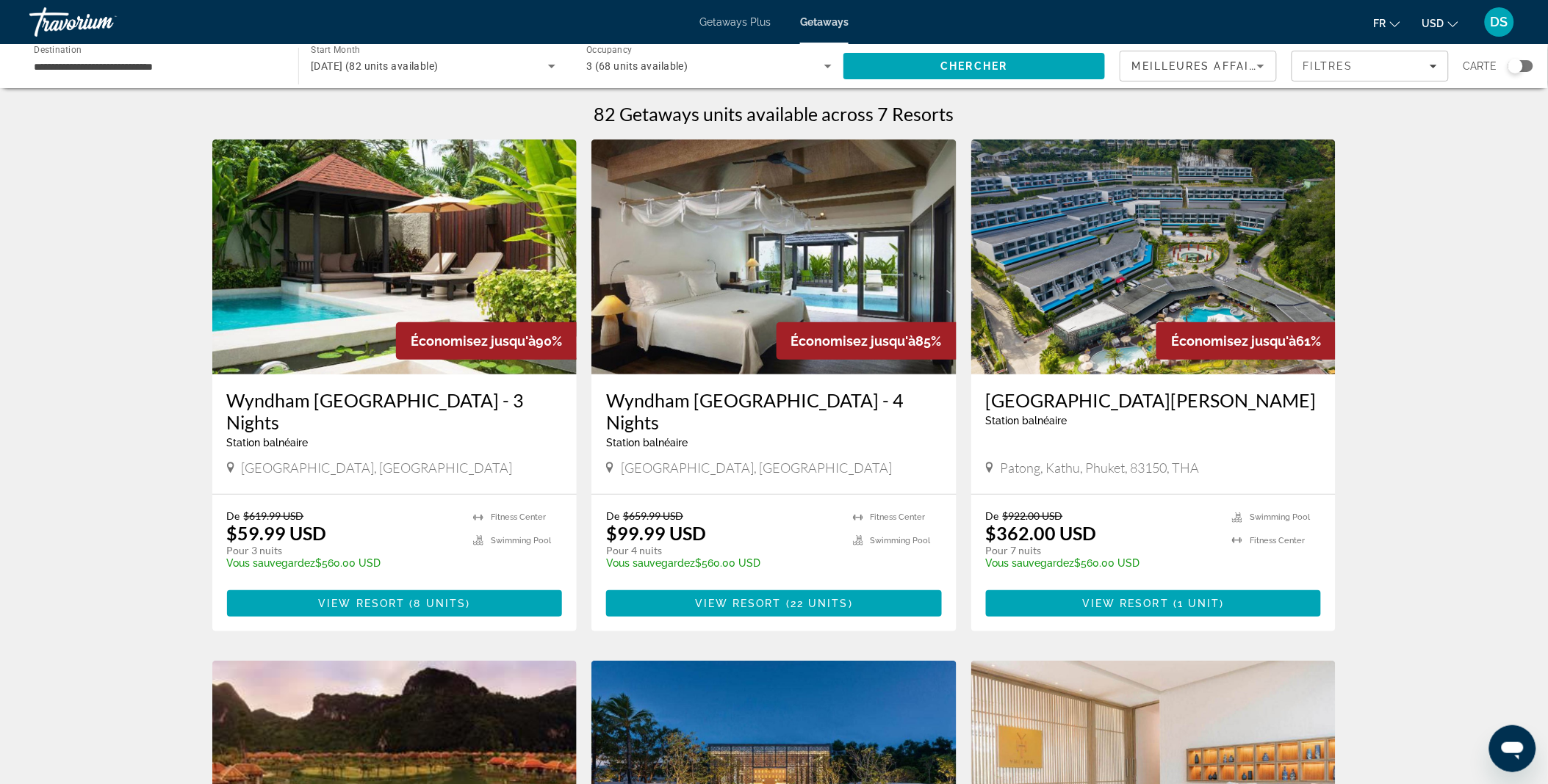
click at [337, 397] on h3 "Wyndham [GEOGRAPHIC_DATA] - 3 Nights" at bounding box center [395, 411] width 336 height 44
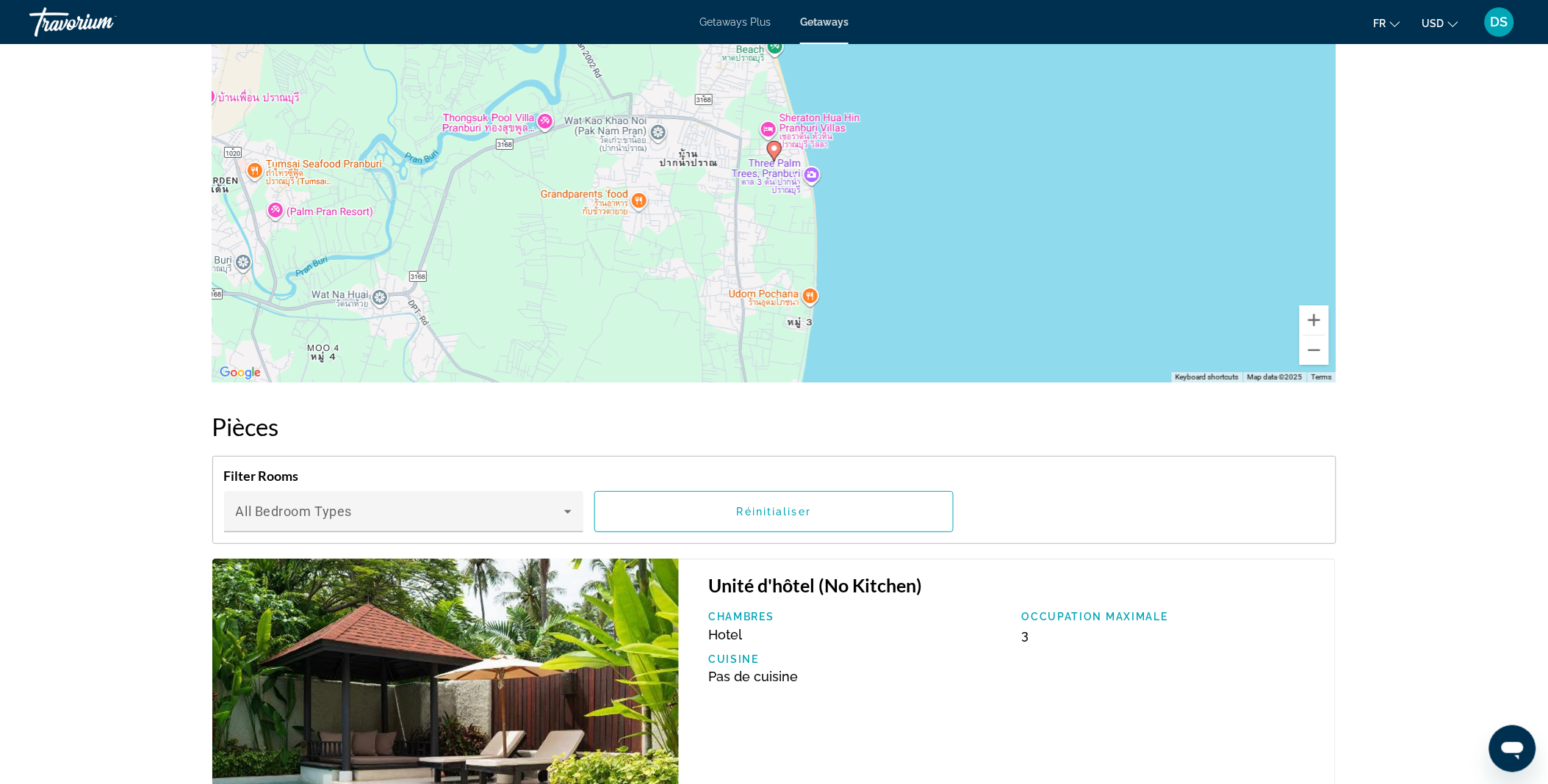
scroll to position [1823, 0]
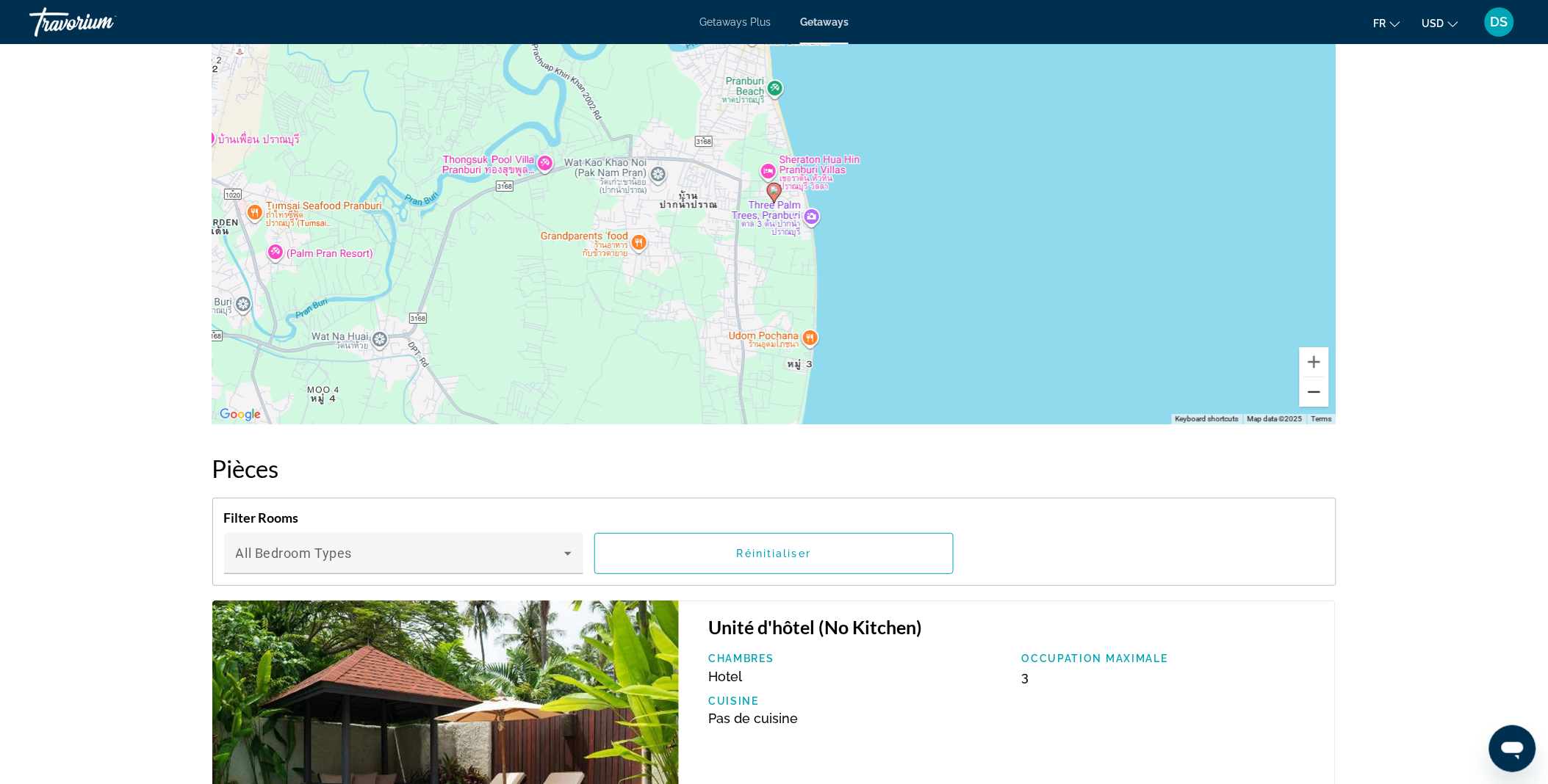
click at [1316, 394] on button "Zoom out" at bounding box center [1315, 392] width 30 height 30
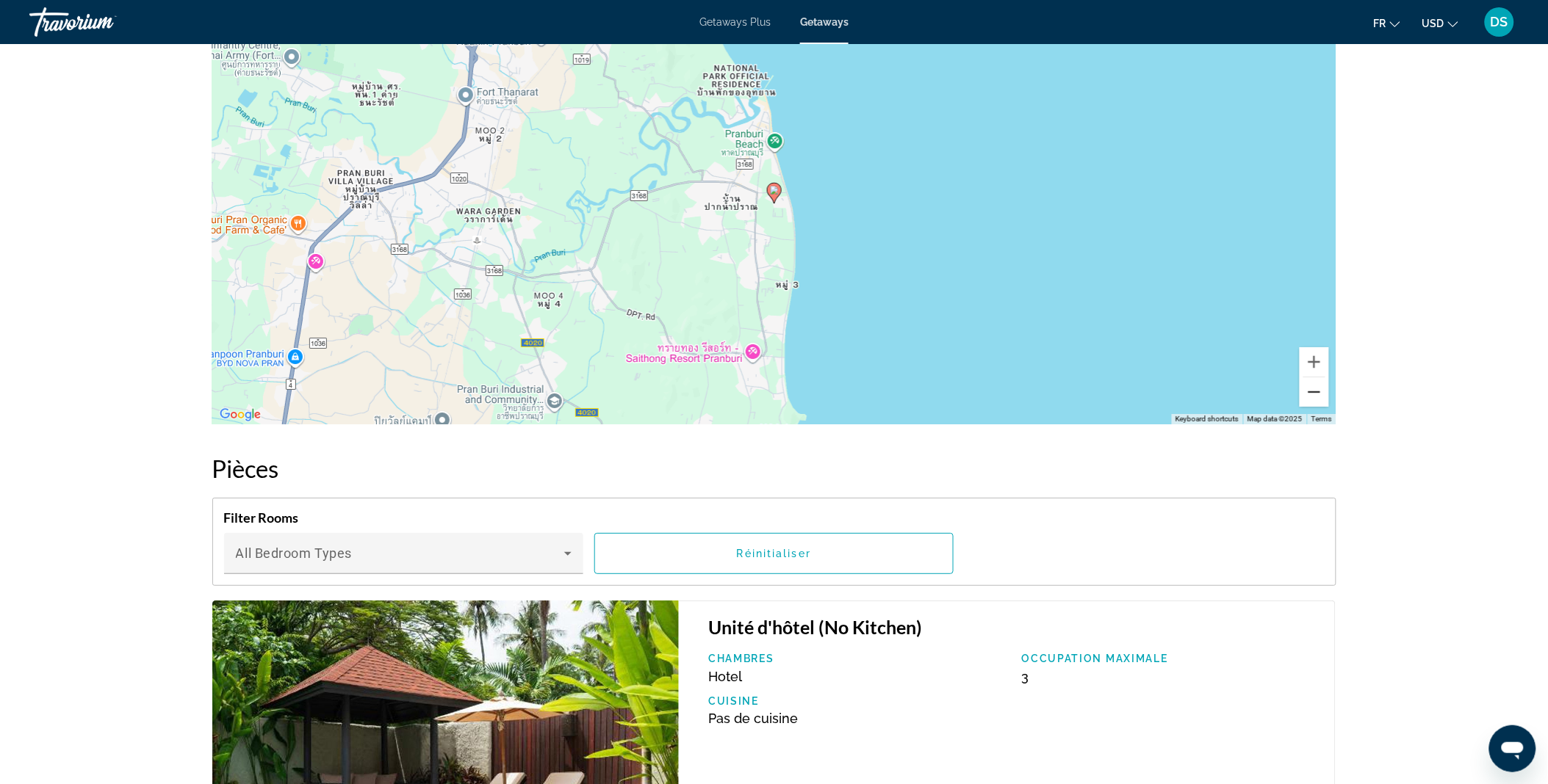
click at [1316, 394] on button "Zoom out" at bounding box center [1315, 392] width 30 height 30
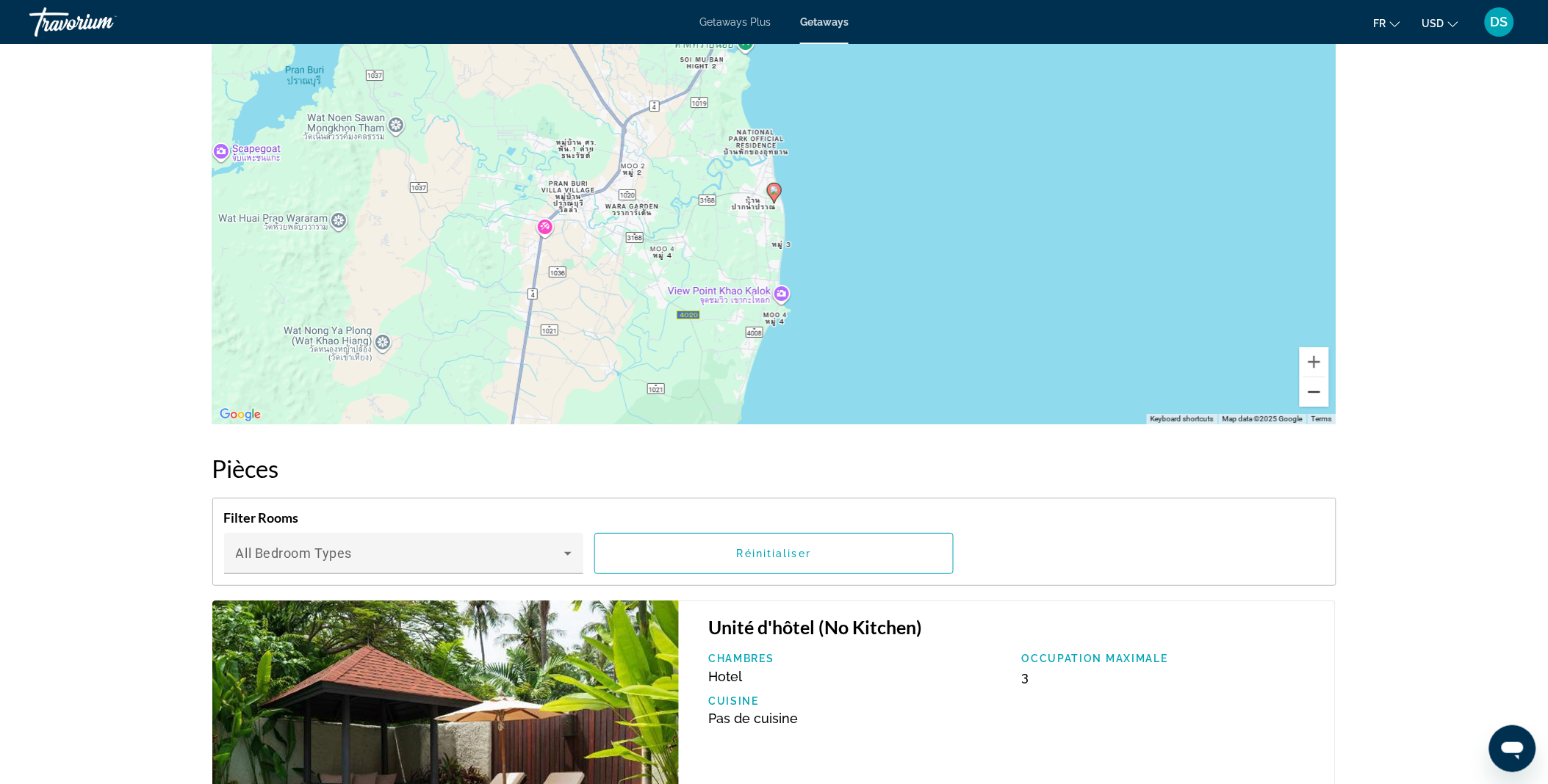
click at [1316, 394] on button "Zoom out" at bounding box center [1315, 392] width 30 height 30
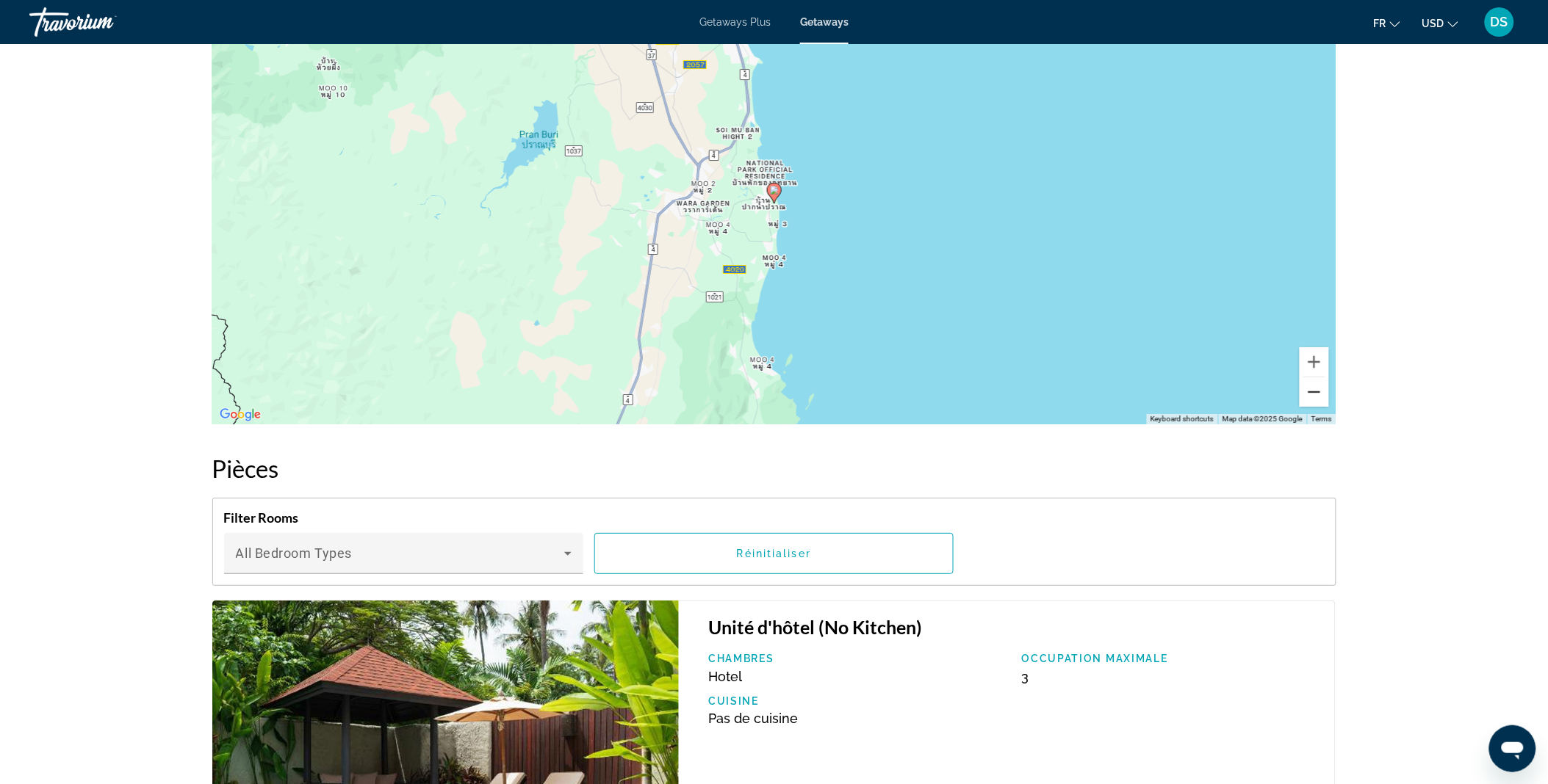
click at [1316, 394] on button "Zoom out" at bounding box center [1315, 392] width 30 height 30
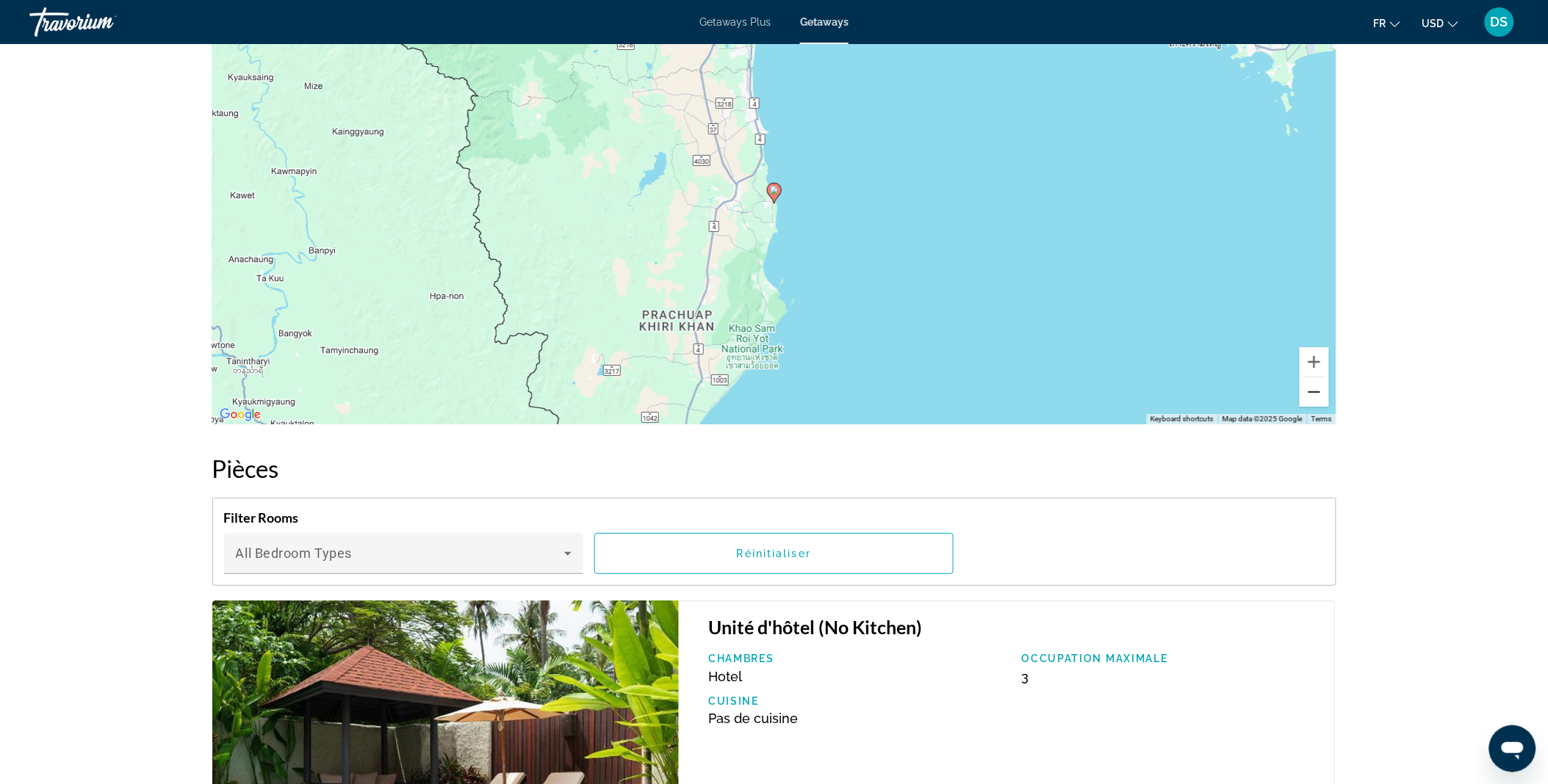
click at [1316, 394] on button "Zoom out" at bounding box center [1315, 392] width 30 height 30
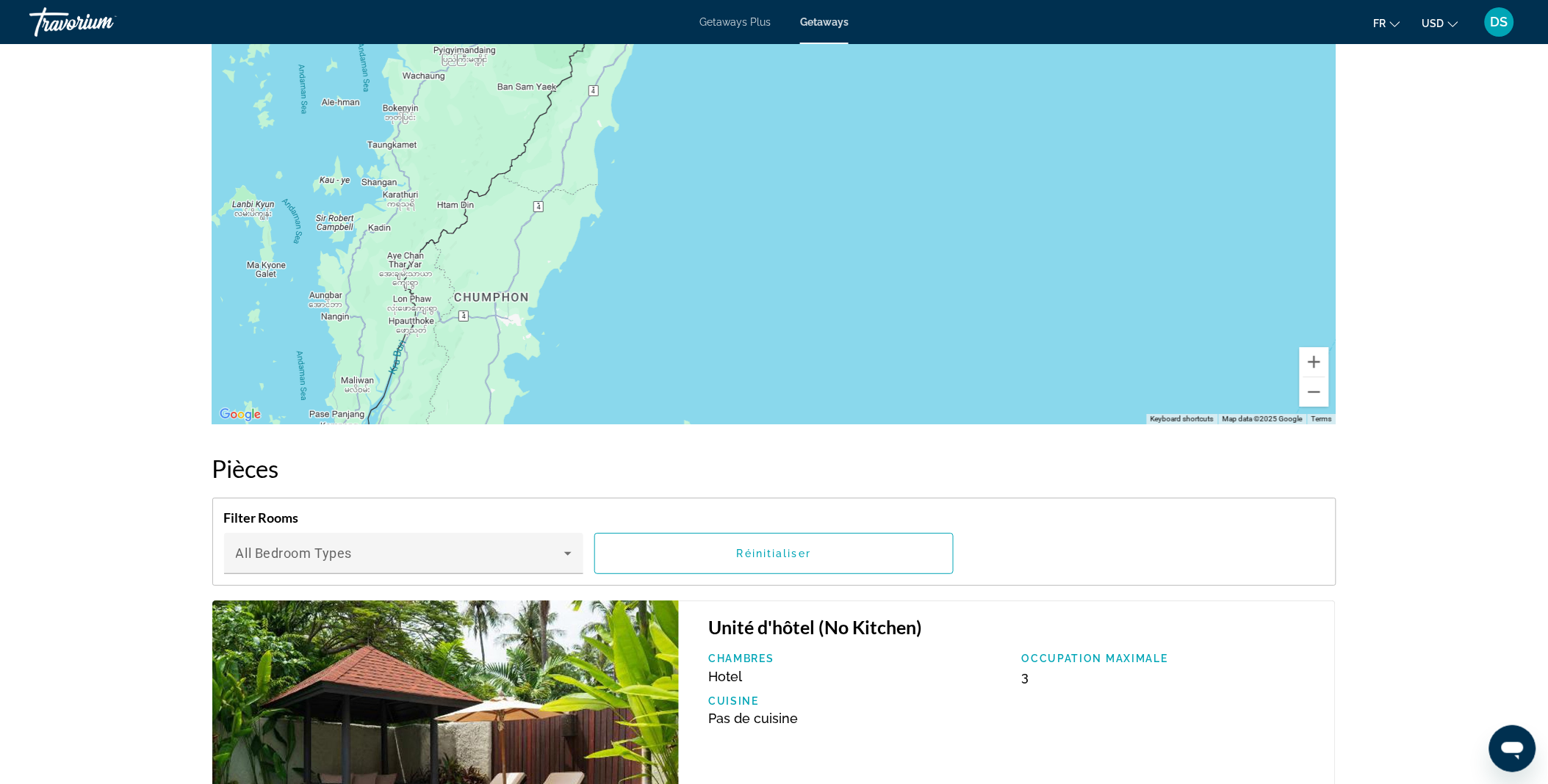
drag, startPoint x: 1078, startPoint y: 342, endPoint x: 1035, endPoint y: -61, distance: 405.3
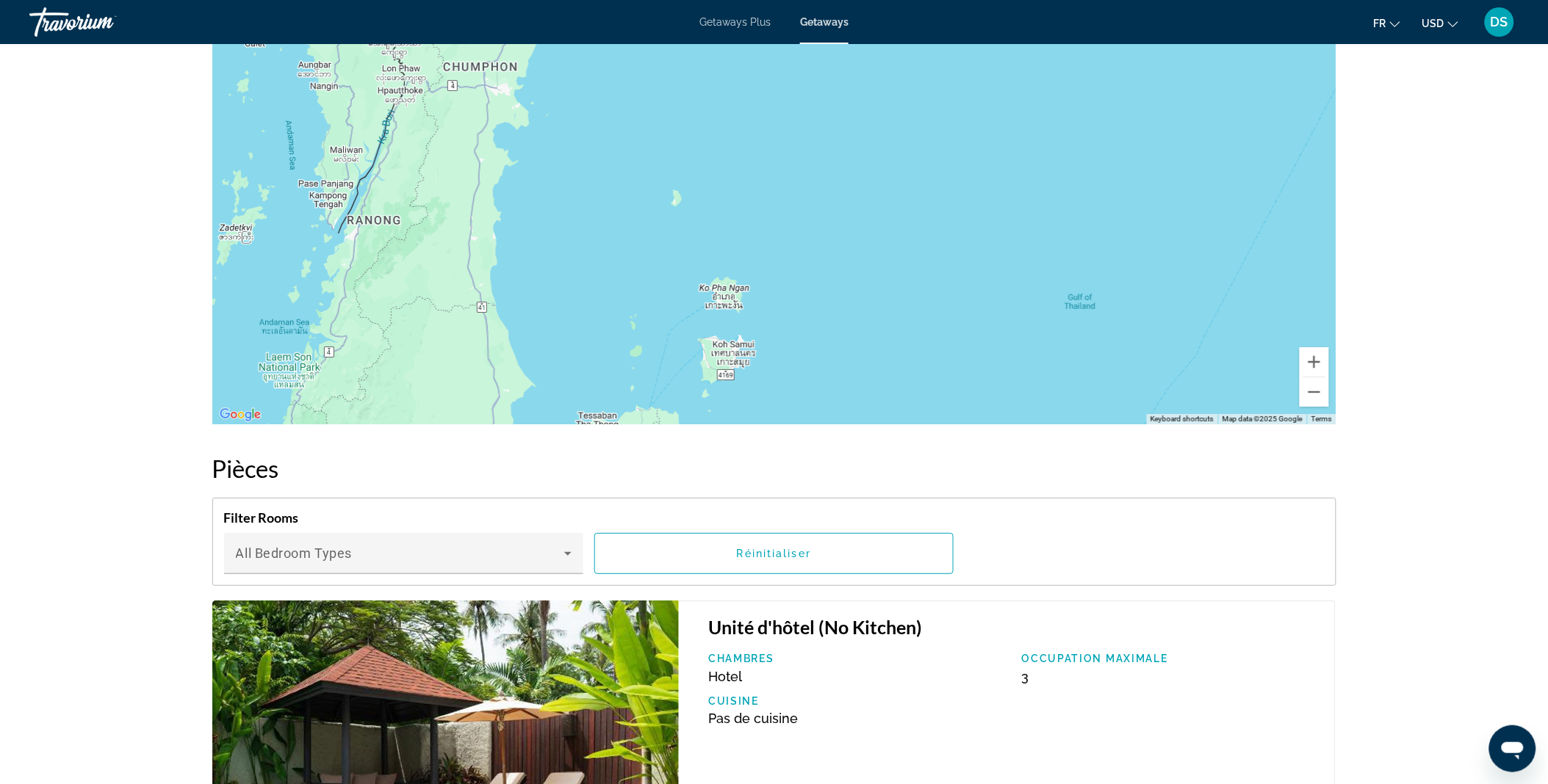
drag, startPoint x: 547, startPoint y: 229, endPoint x: 543, endPoint y: -25, distance: 254.0
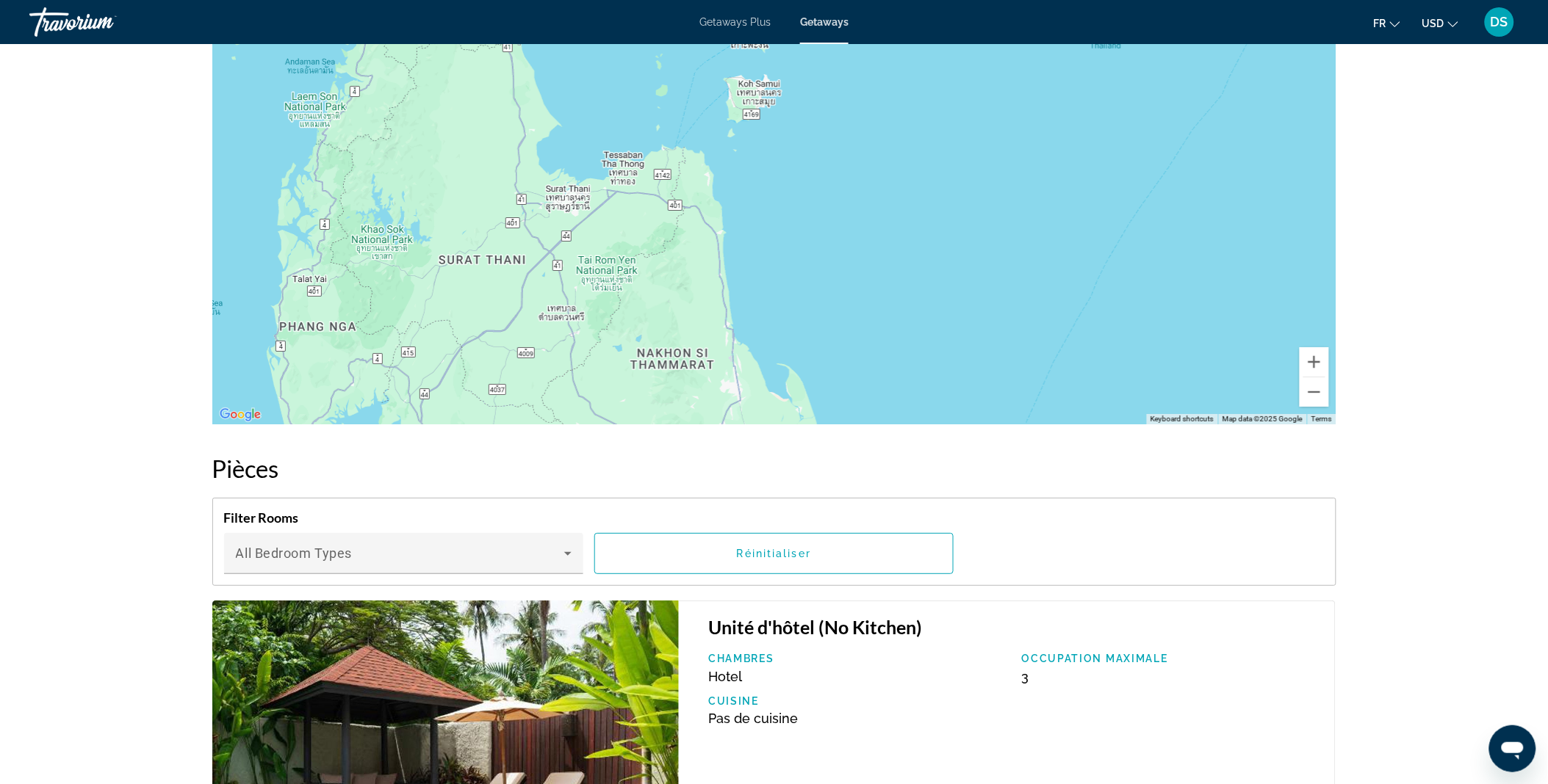
drag, startPoint x: 557, startPoint y: 261, endPoint x: 577, endPoint y: 13, distance: 248.8
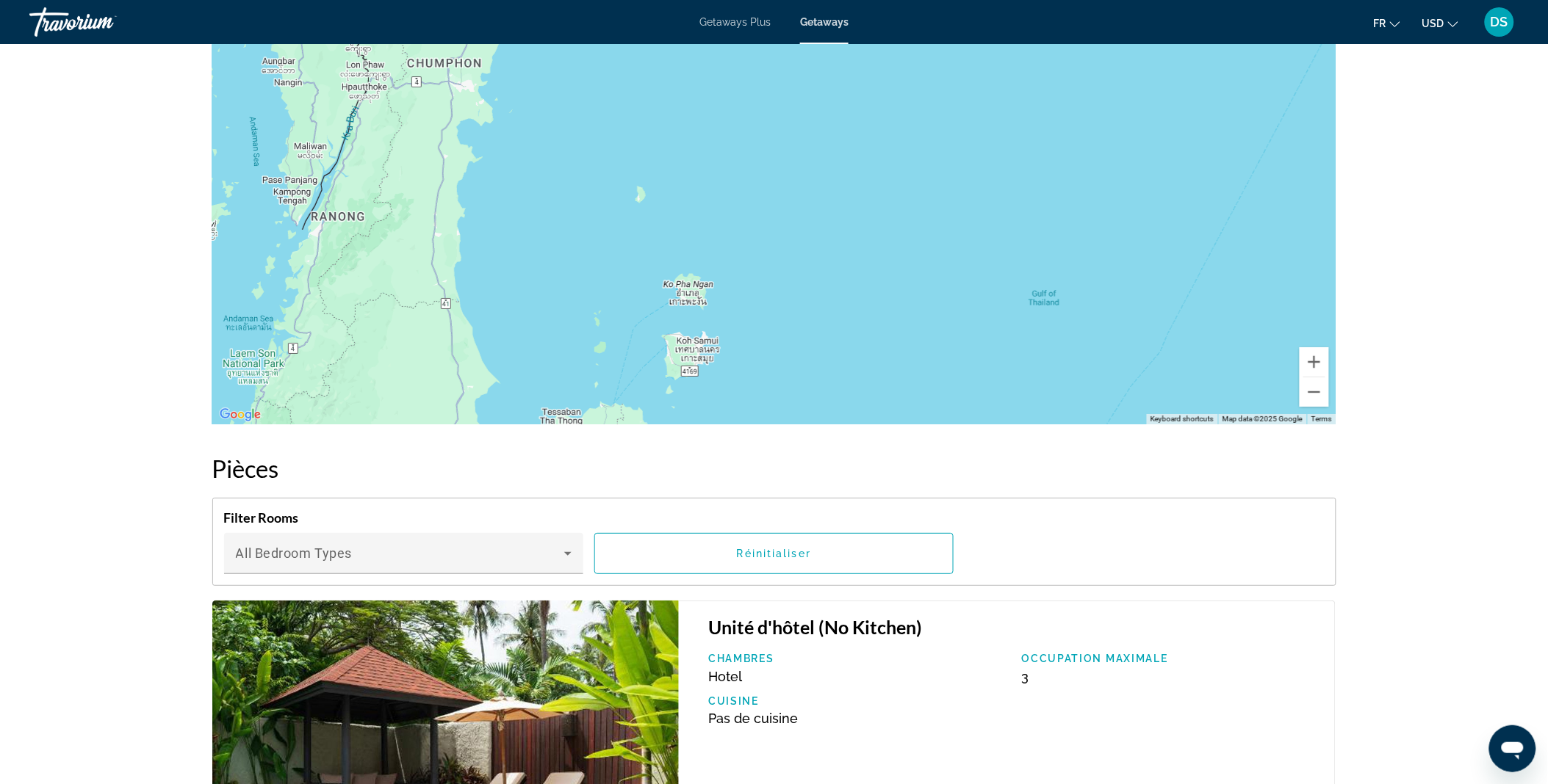
drag, startPoint x: 594, startPoint y: 211, endPoint x: 531, endPoint y: 474, distance: 270.4
click at [531, 474] on div "Aperçu Taper Station balnéaire Tout inclus Pas tout compris Adresse 9 MOO 5 PAK…" at bounding box center [774, 261] width 1139 height 3053
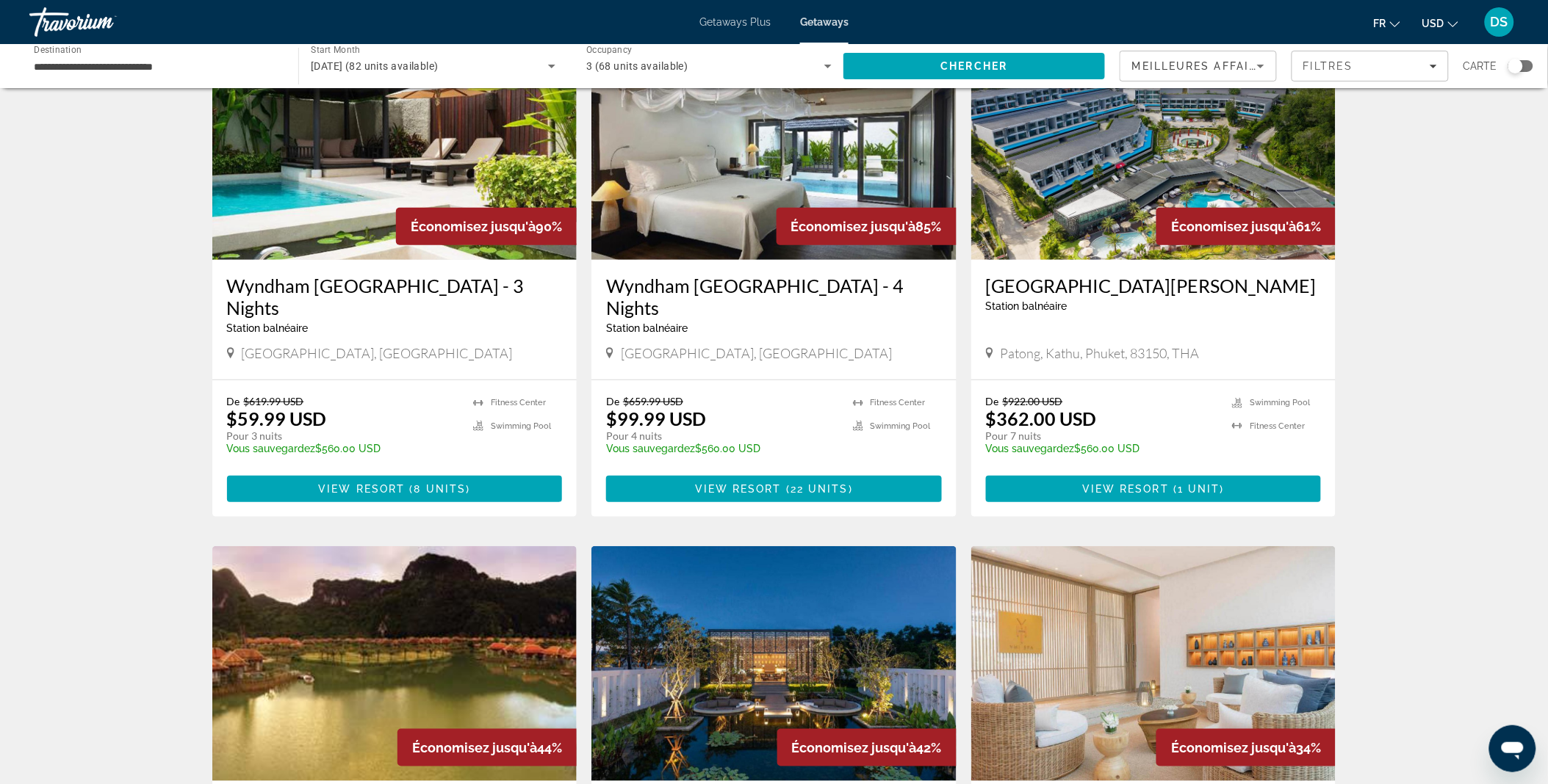
scroll to position [113, 0]
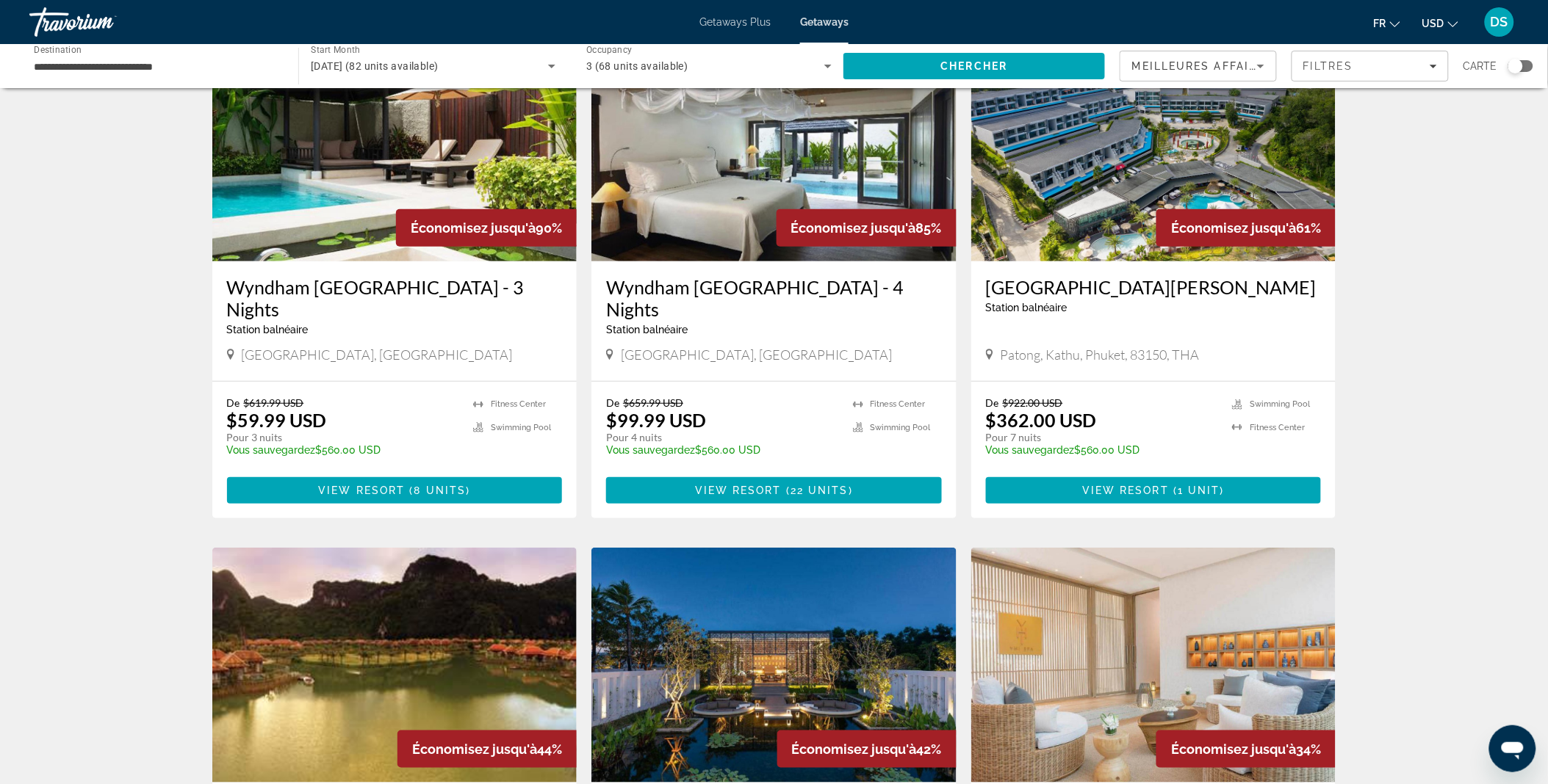
click at [1074, 290] on h3 "[GEOGRAPHIC_DATA][PERSON_NAME]" at bounding box center [1154, 287] width 336 height 22
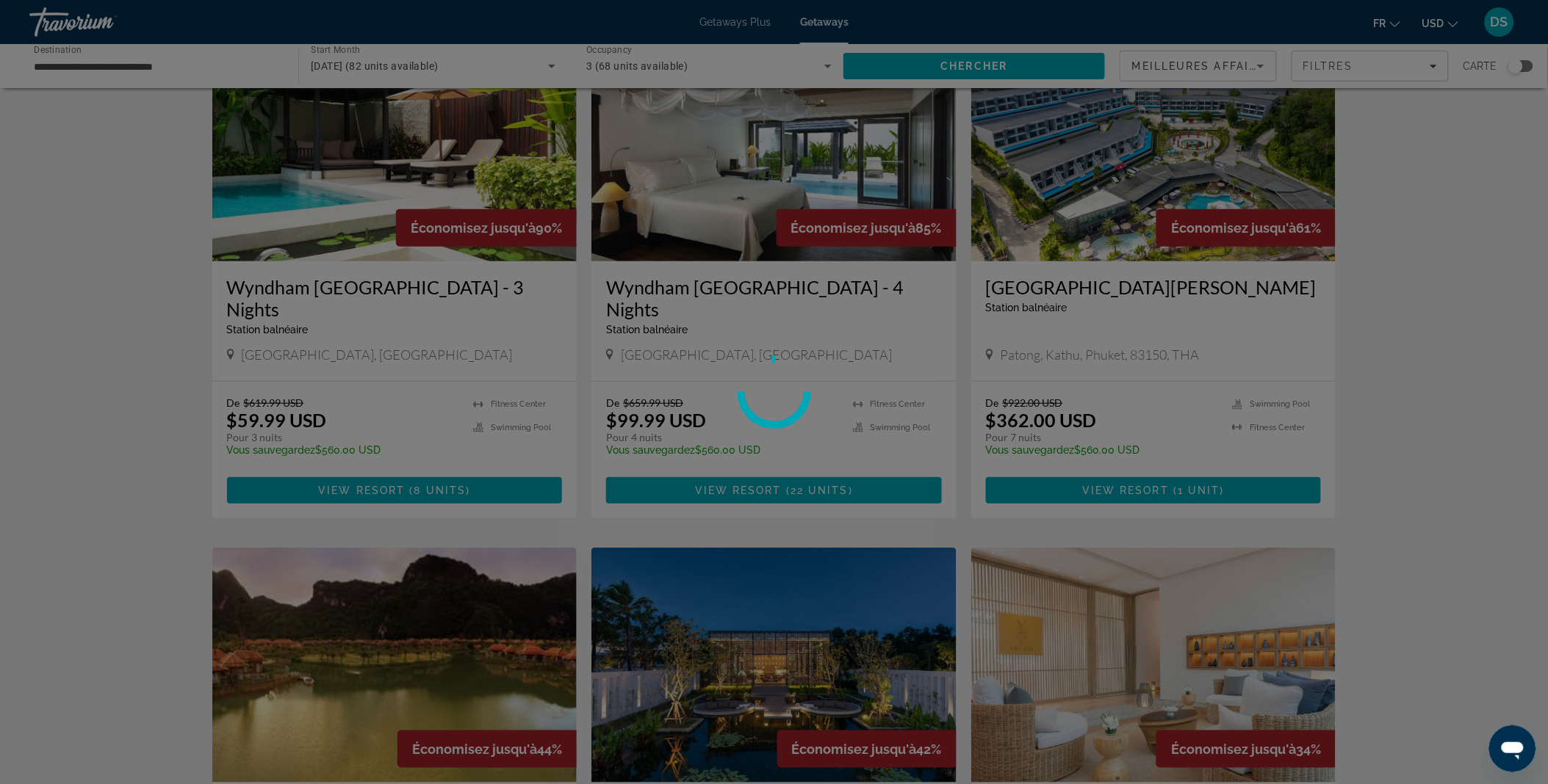
click at [1543, 265] on div at bounding box center [774, 392] width 1548 height 784
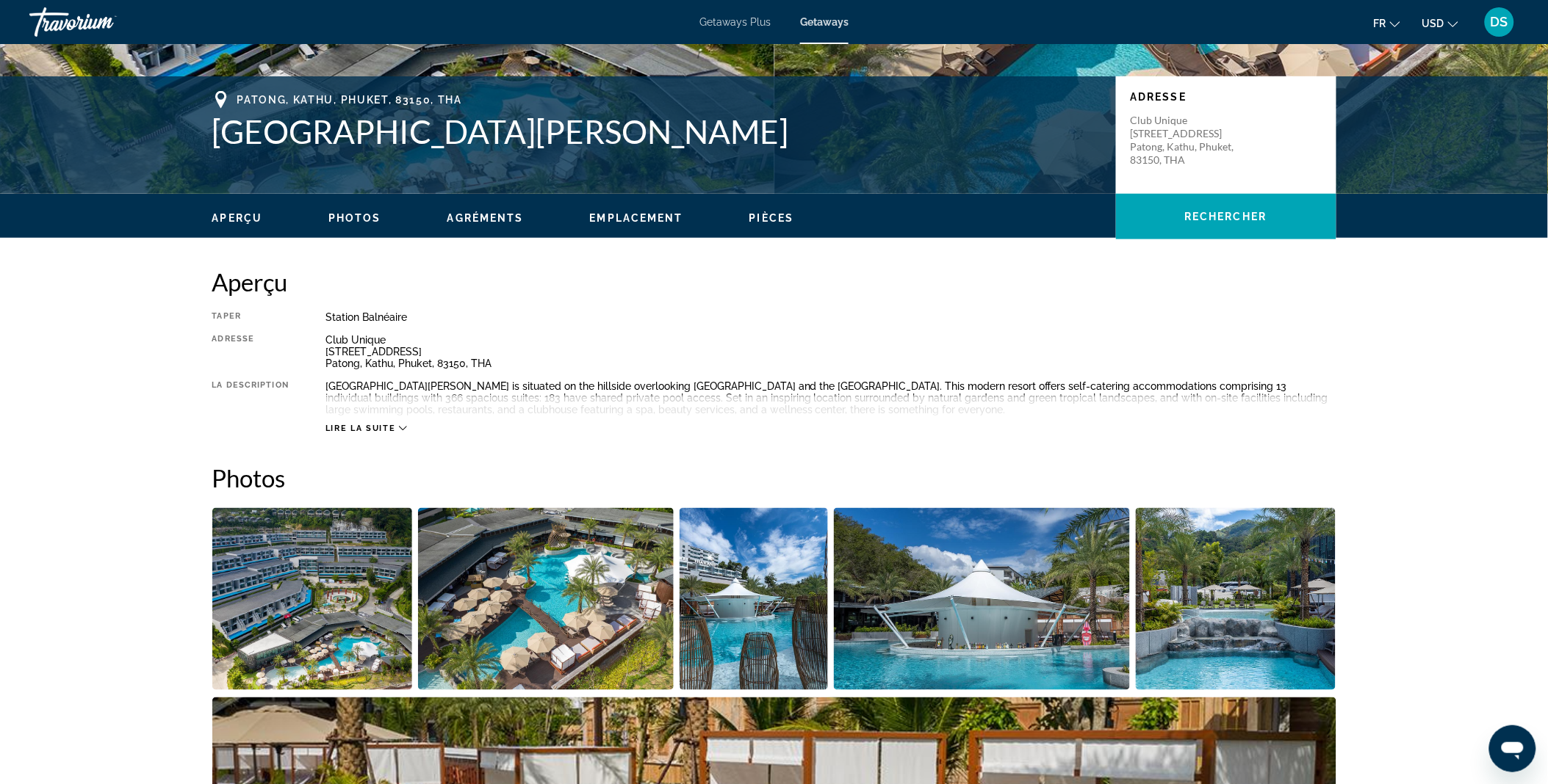
scroll to position [11, 0]
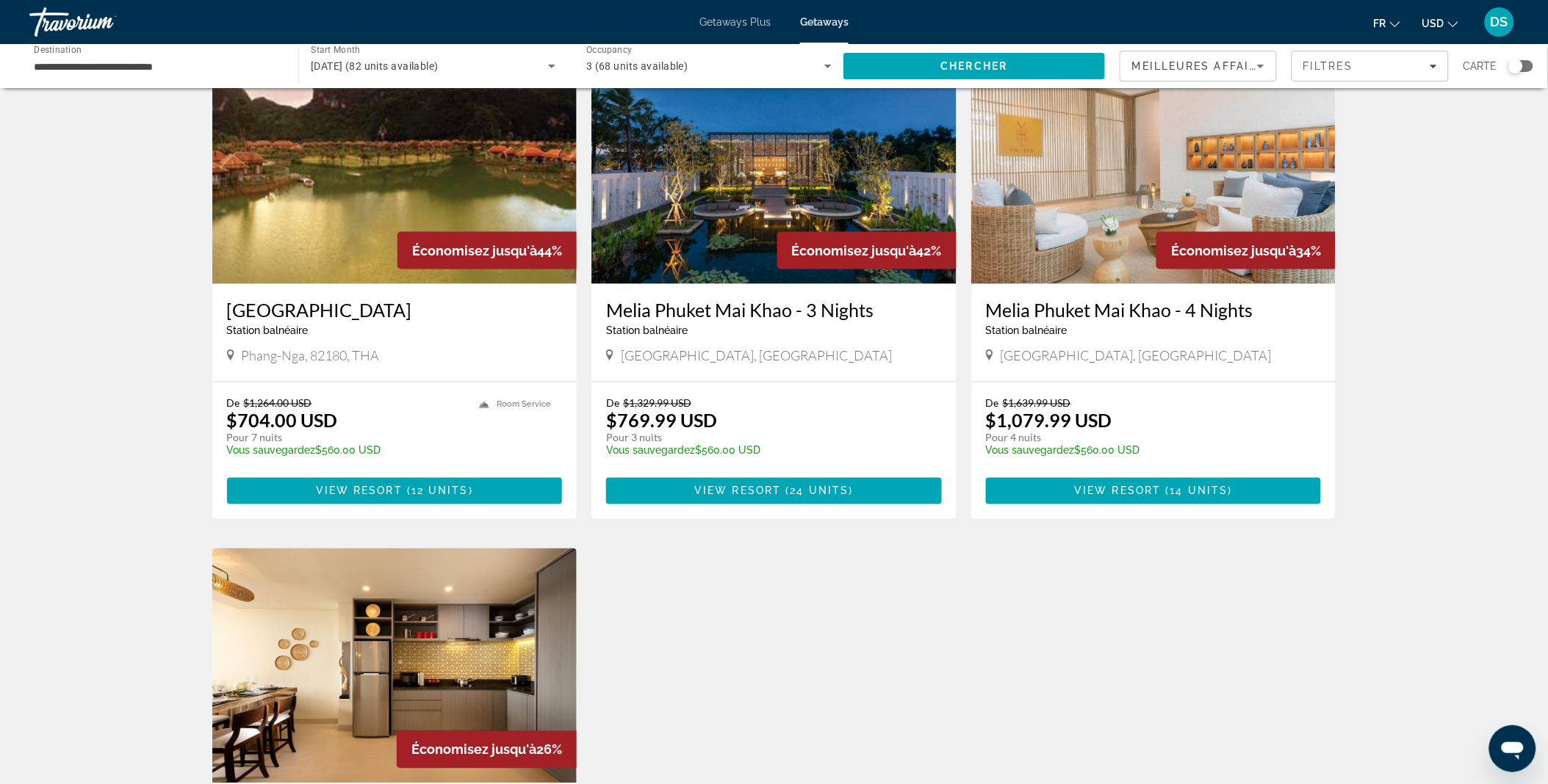
scroll to position [612, 0]
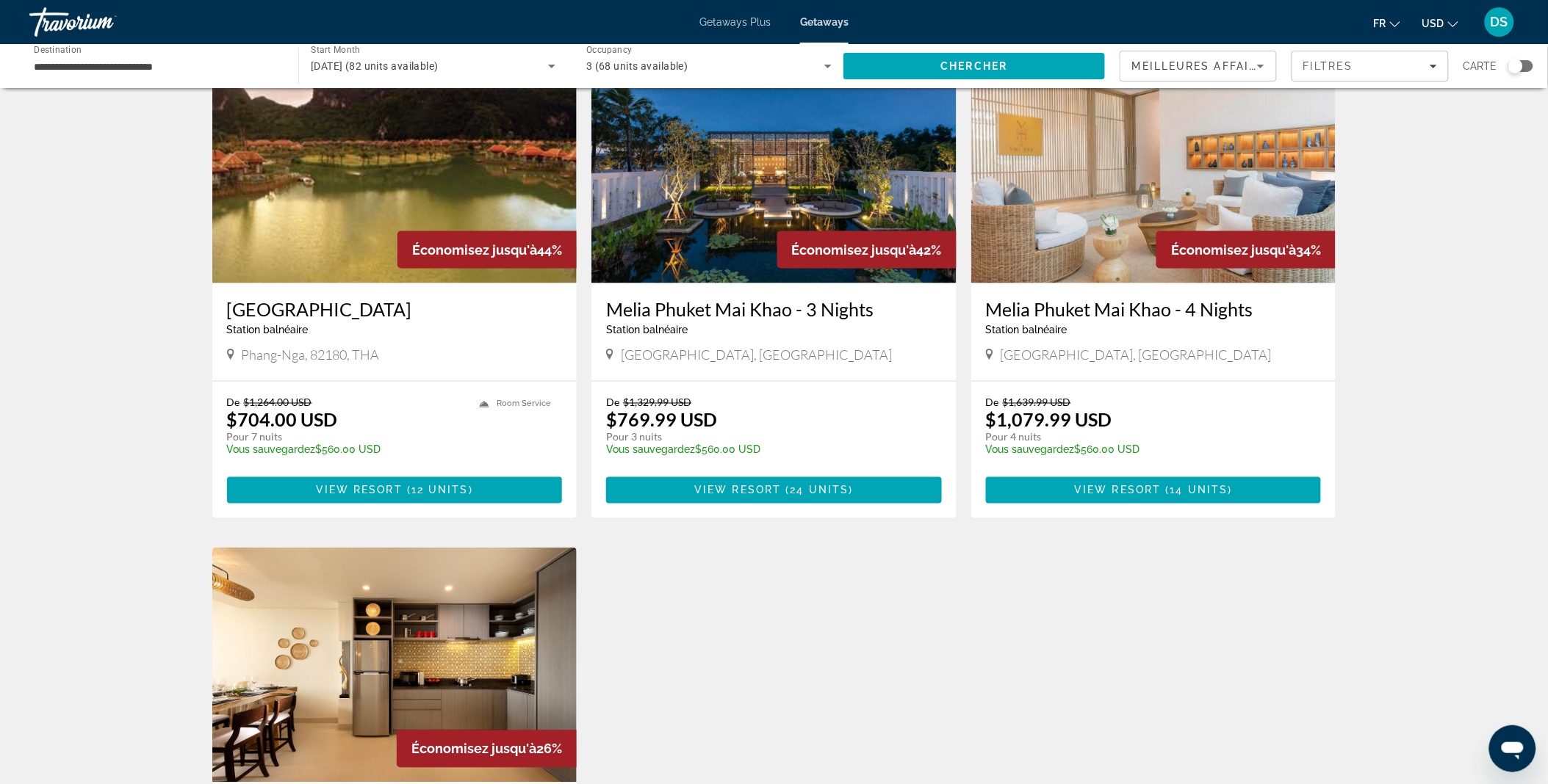
click at [774, 308] on h3 "Melia Phuket Mai Khao - 3 Nights" at bounding box center [774, 309] width 336 height 22
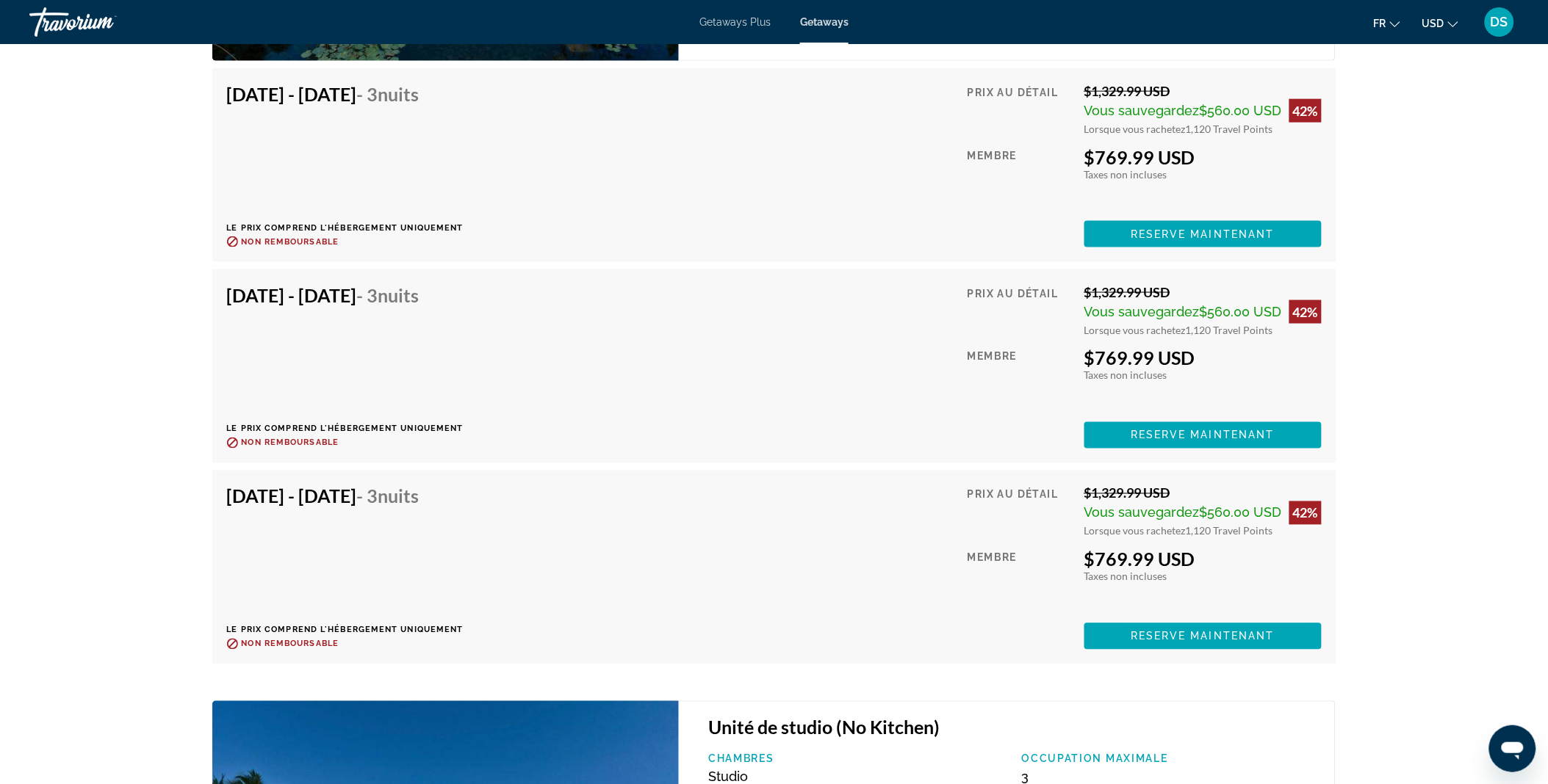
scroll to position [2627, 0]
click at [576, 529] on div "[DATE] - [DATE] - 3 nuits Le prix comprend l'hébergement uniquement Remboursabl…" at bounding box center [774, 567] width 1095 height 165
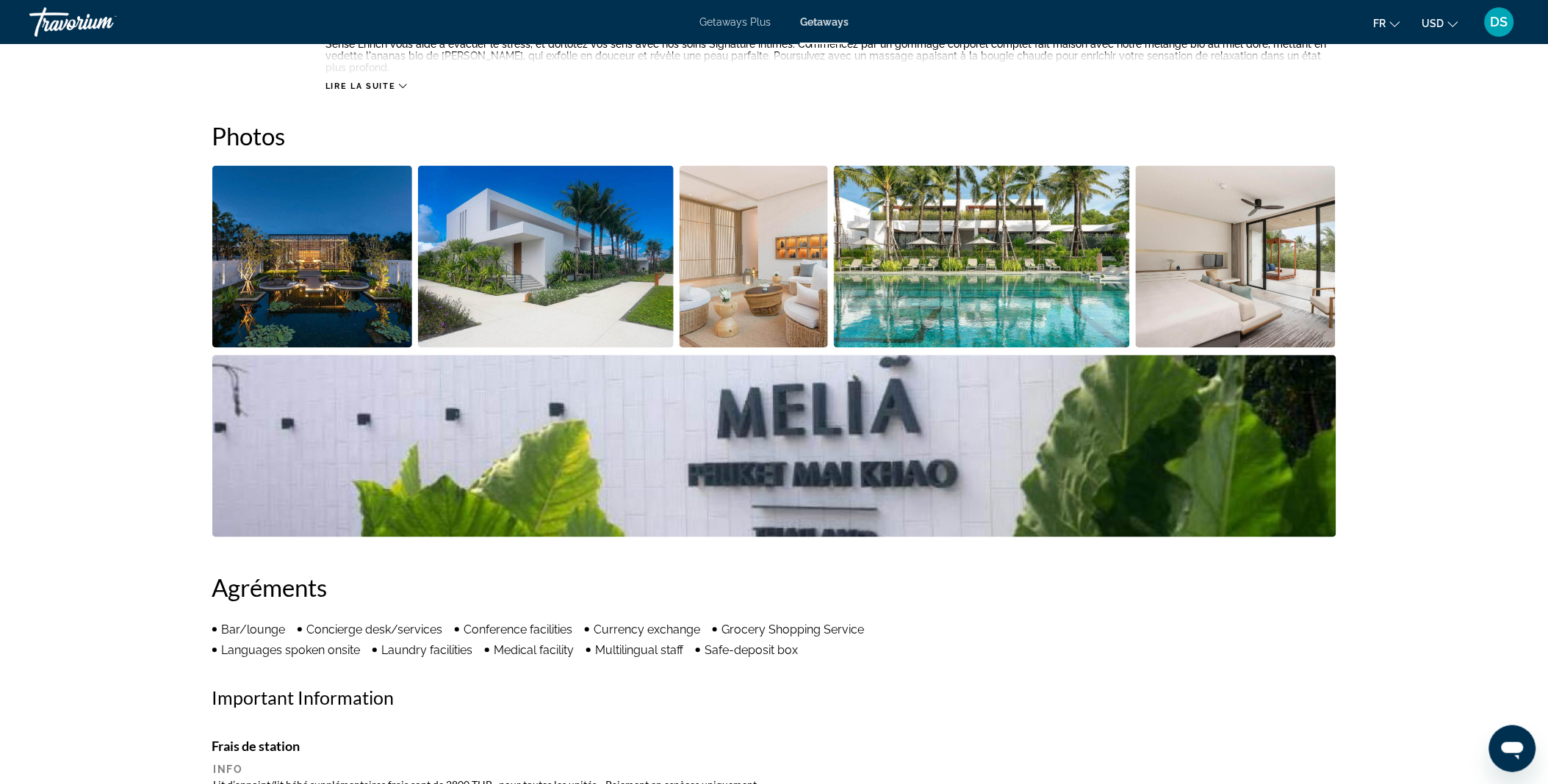
scroll to position [632, 0]
click at [604, 368] on img "Open full-screen image slider" at bounding box center [774, 447] width 1124 height 182
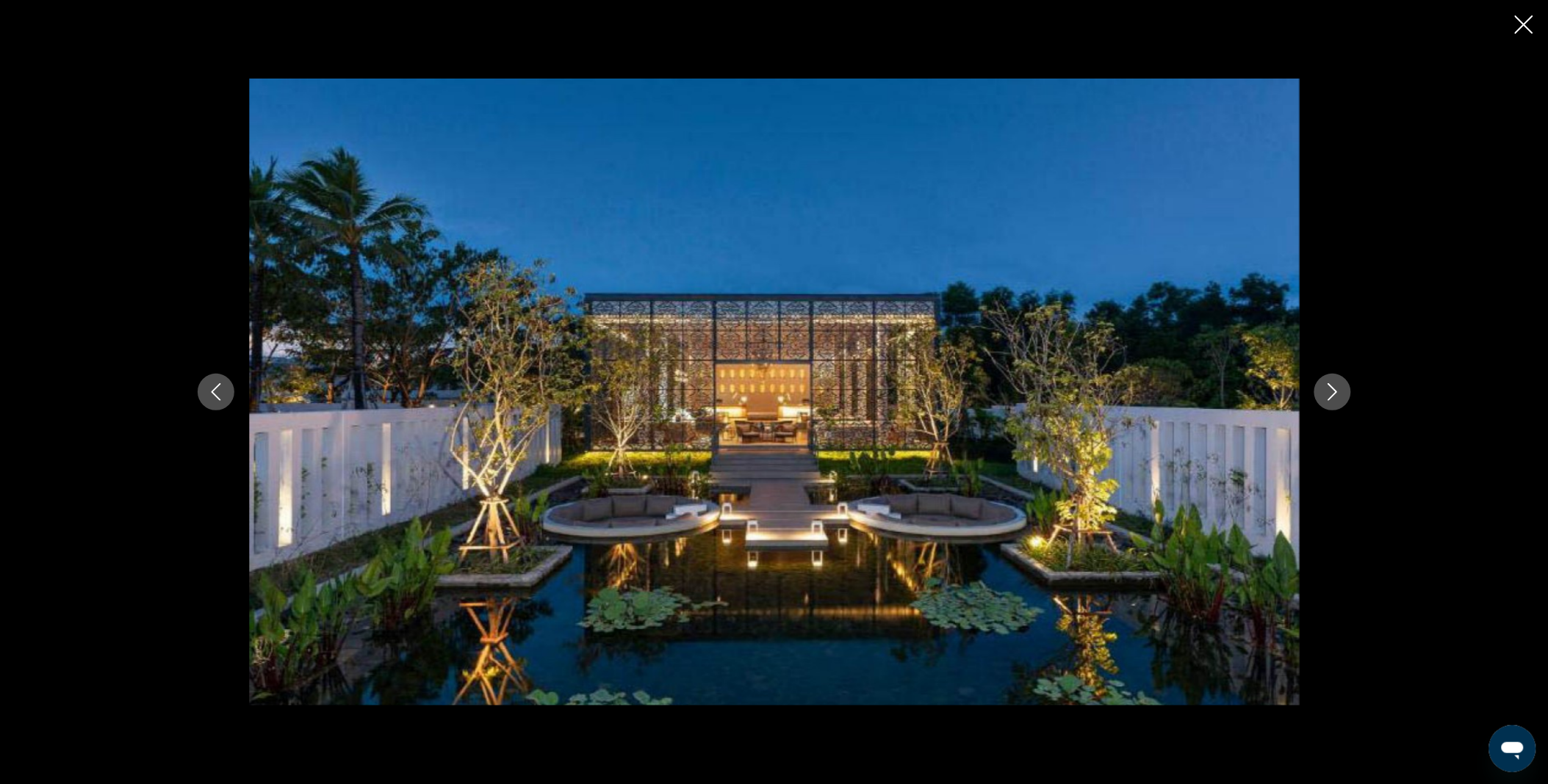
scroll to position [0, 0]
click at [1529, 20] on icon "Close slideshow" at bounding box center [1525, 25] width 19 height 19
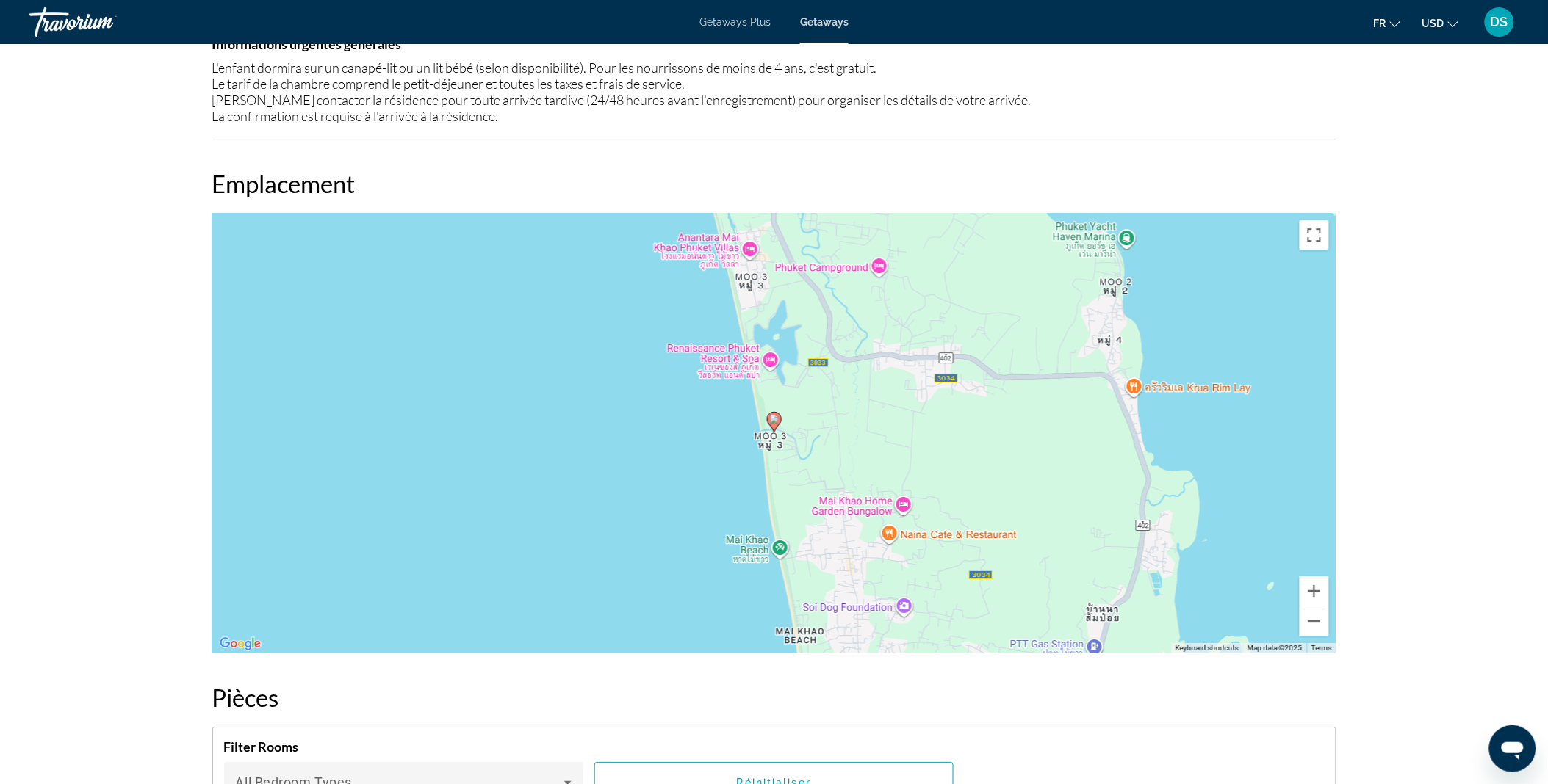
scroll to position [1503, 0]
click at [1311, 606] on button "Zoom out" at bounding box center [1315, 621] width 30 height 30
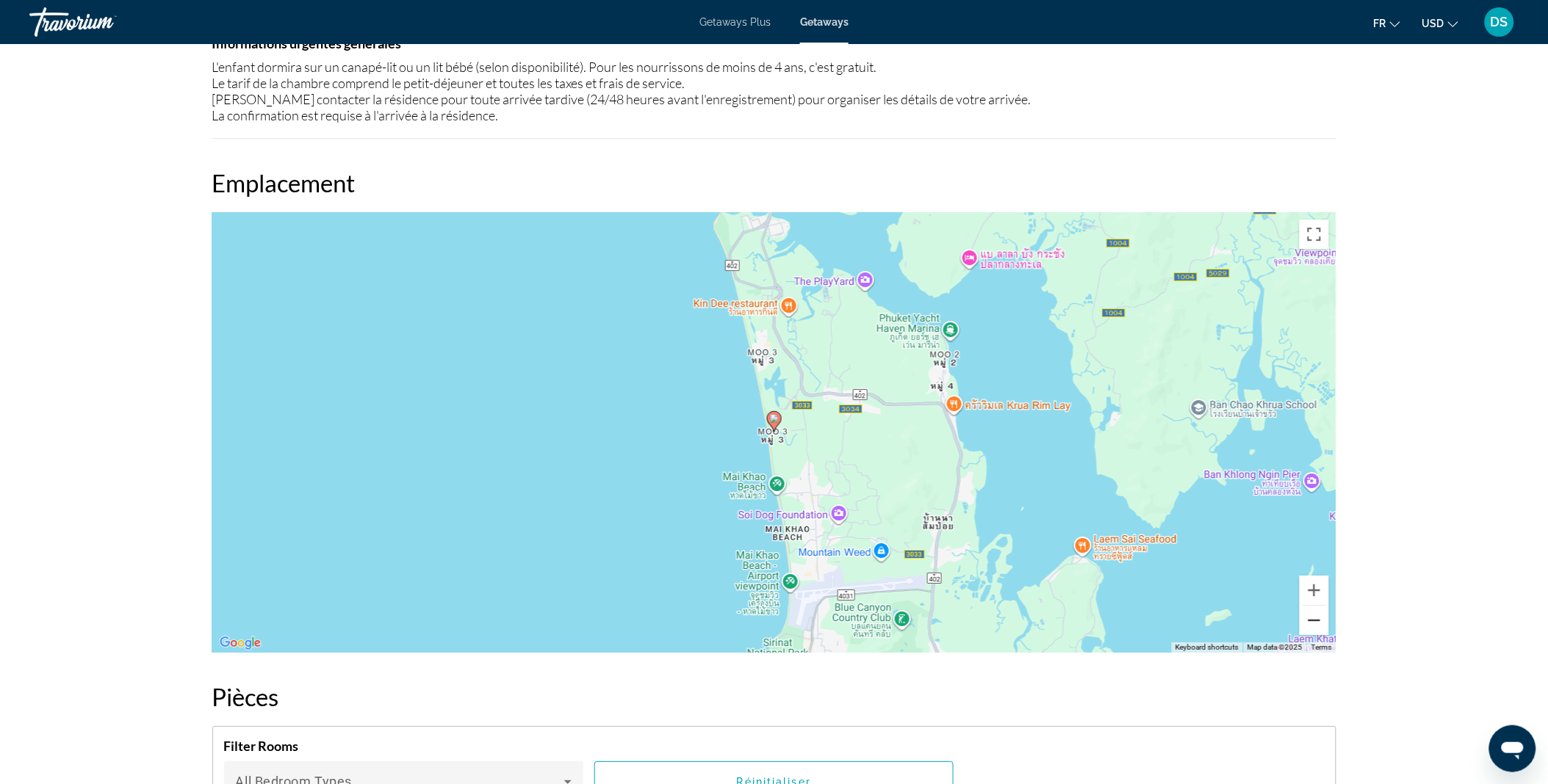
click at [1311, 606] on button "Zoom out" at bounding box center [1315, 621] width 30 height 30
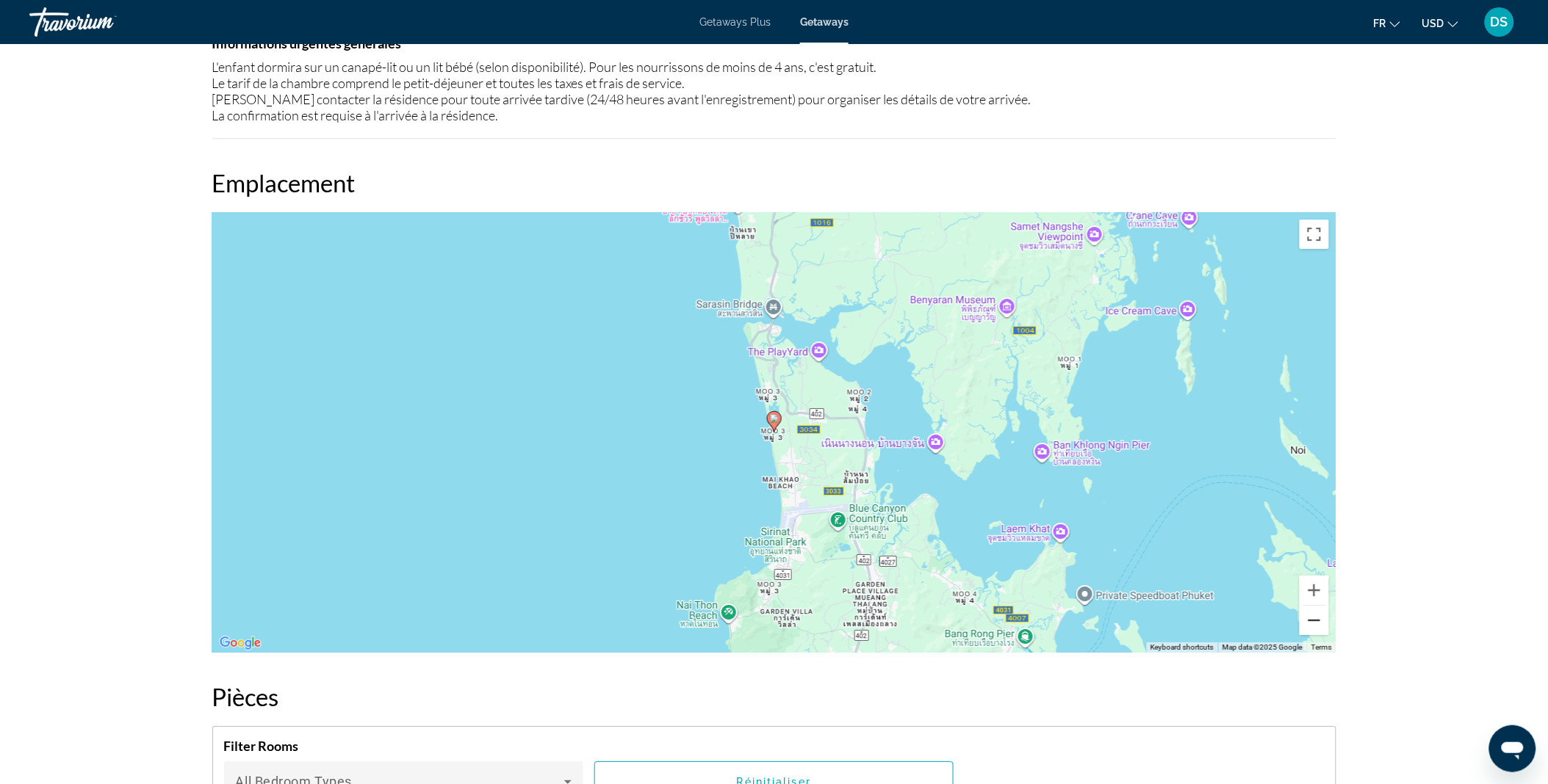
click at [1311, 606] on button "Zoom out" at bounding box center [1315, 621] width 30 height 30
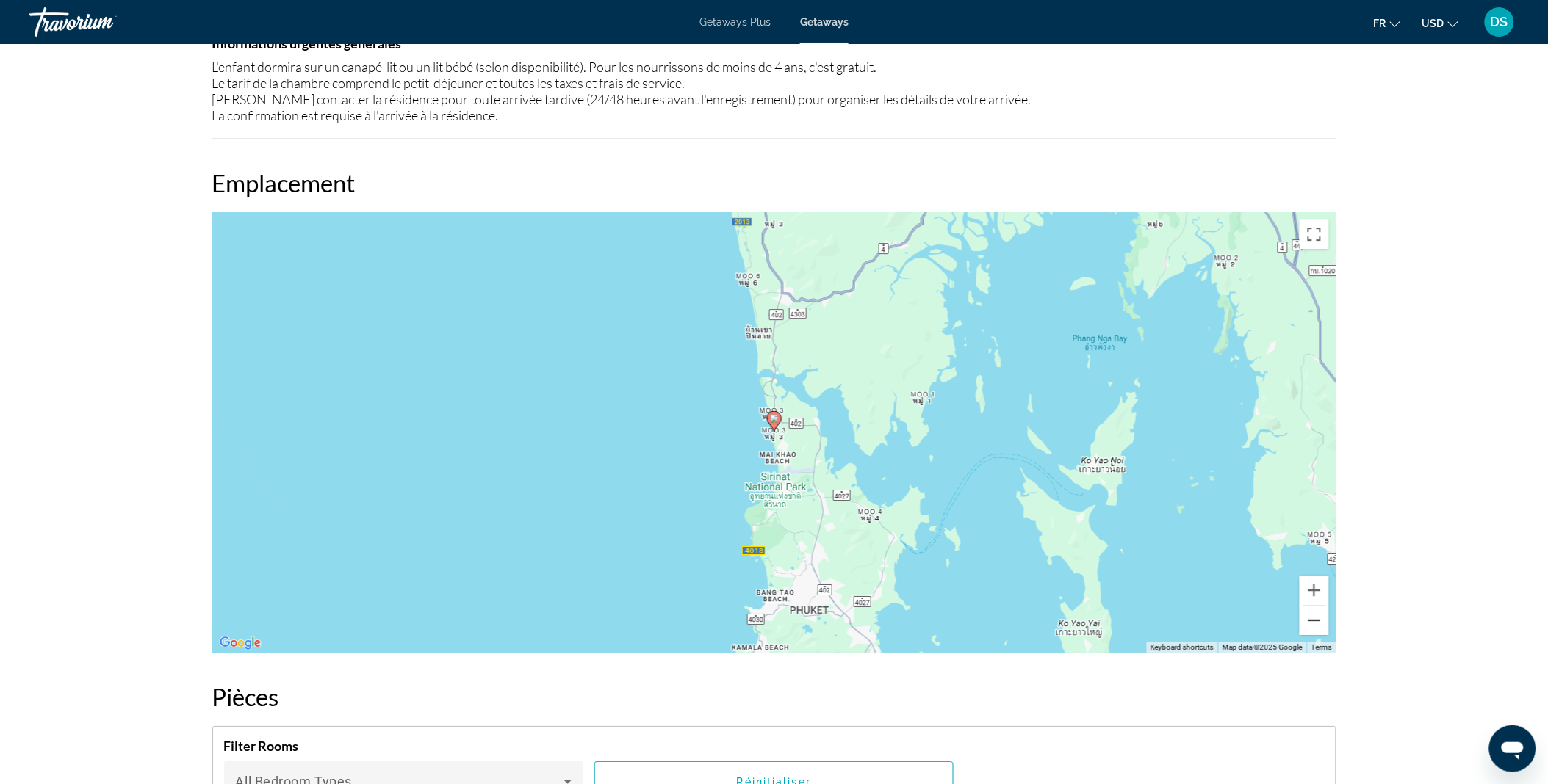
click at [1311, 606] on button "Zoom out" at bounding box center [1315, 621] width 30 height 30
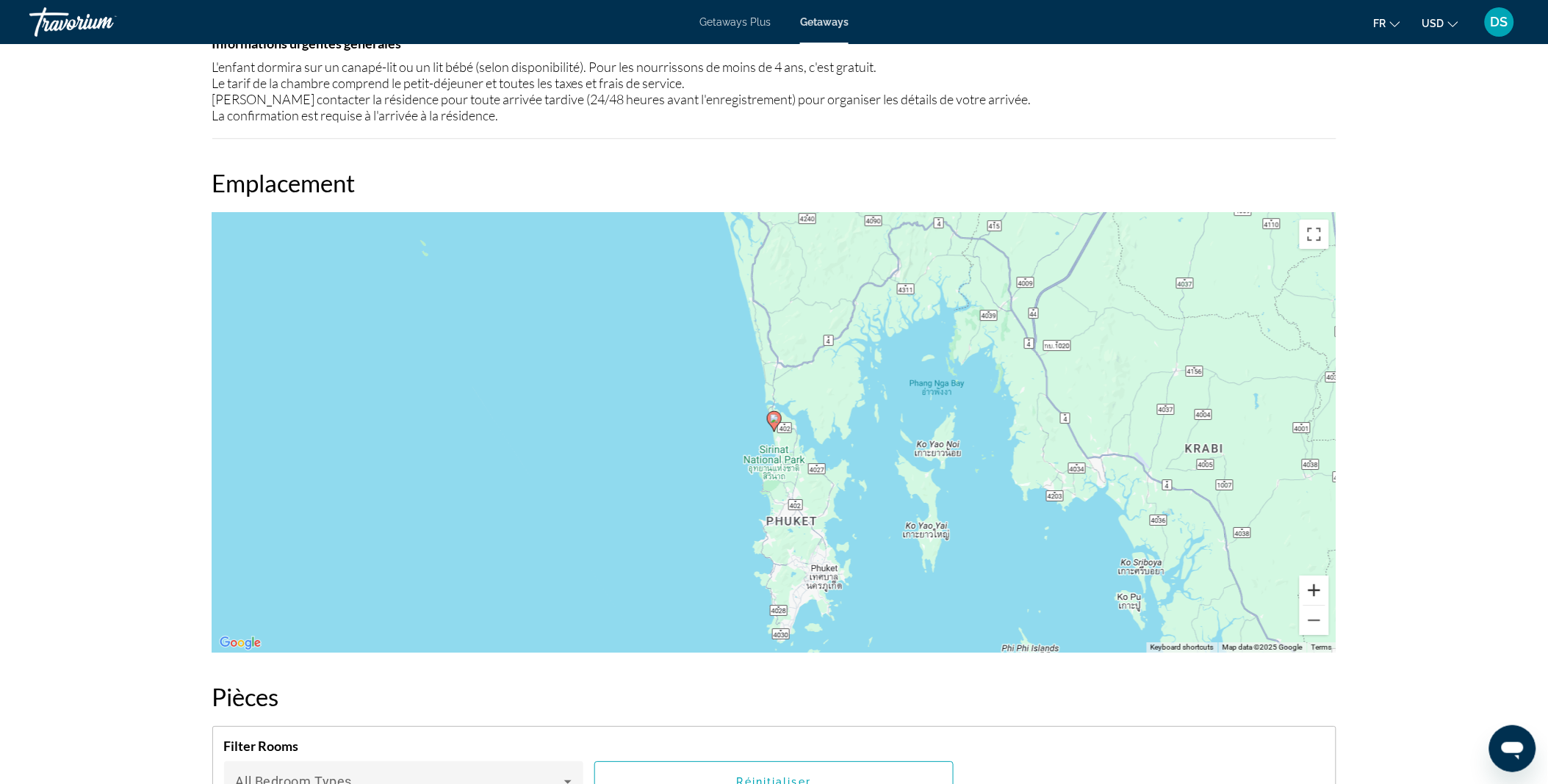
click at [1317, 576] on button "Zoom in" at bounding box center [1315, 591] width 30 height 30
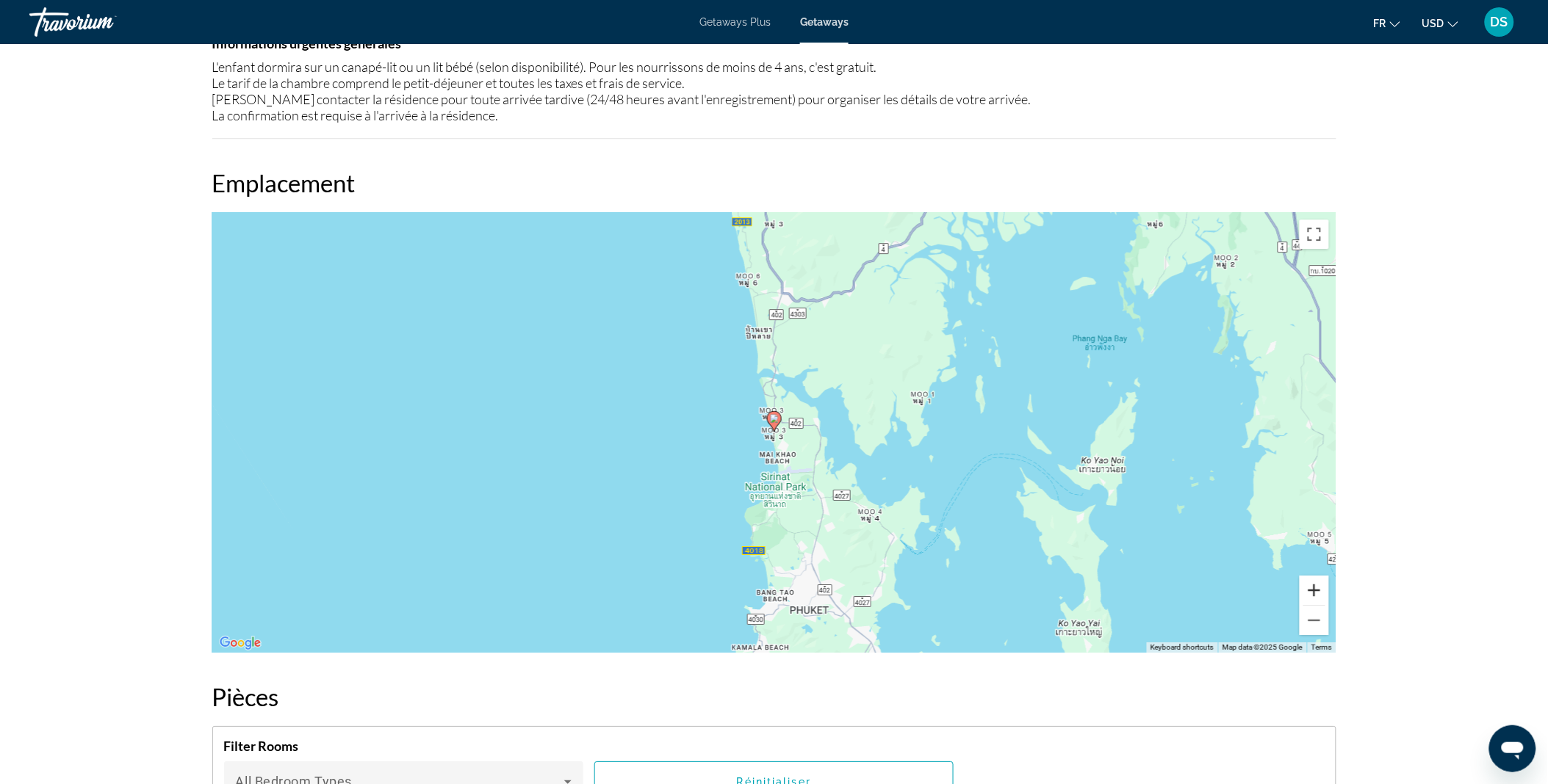
click at [1317, 576] on button "Zoom in" at bounding box center [1315, 591] width 30 height 30
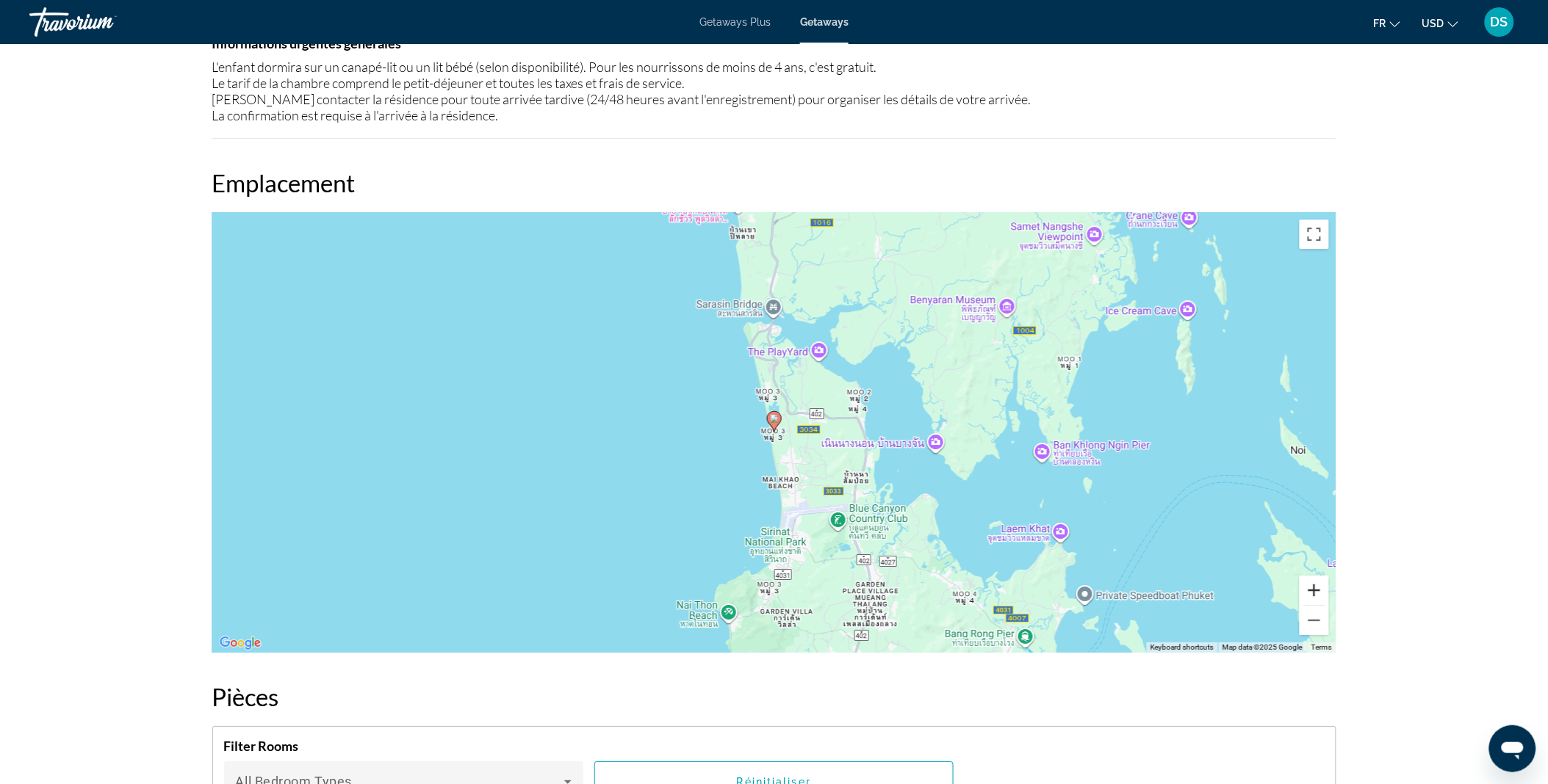
click at [1317, 576] on button "Zoom in" at bounding box center [1315, 591] width 30 height 30
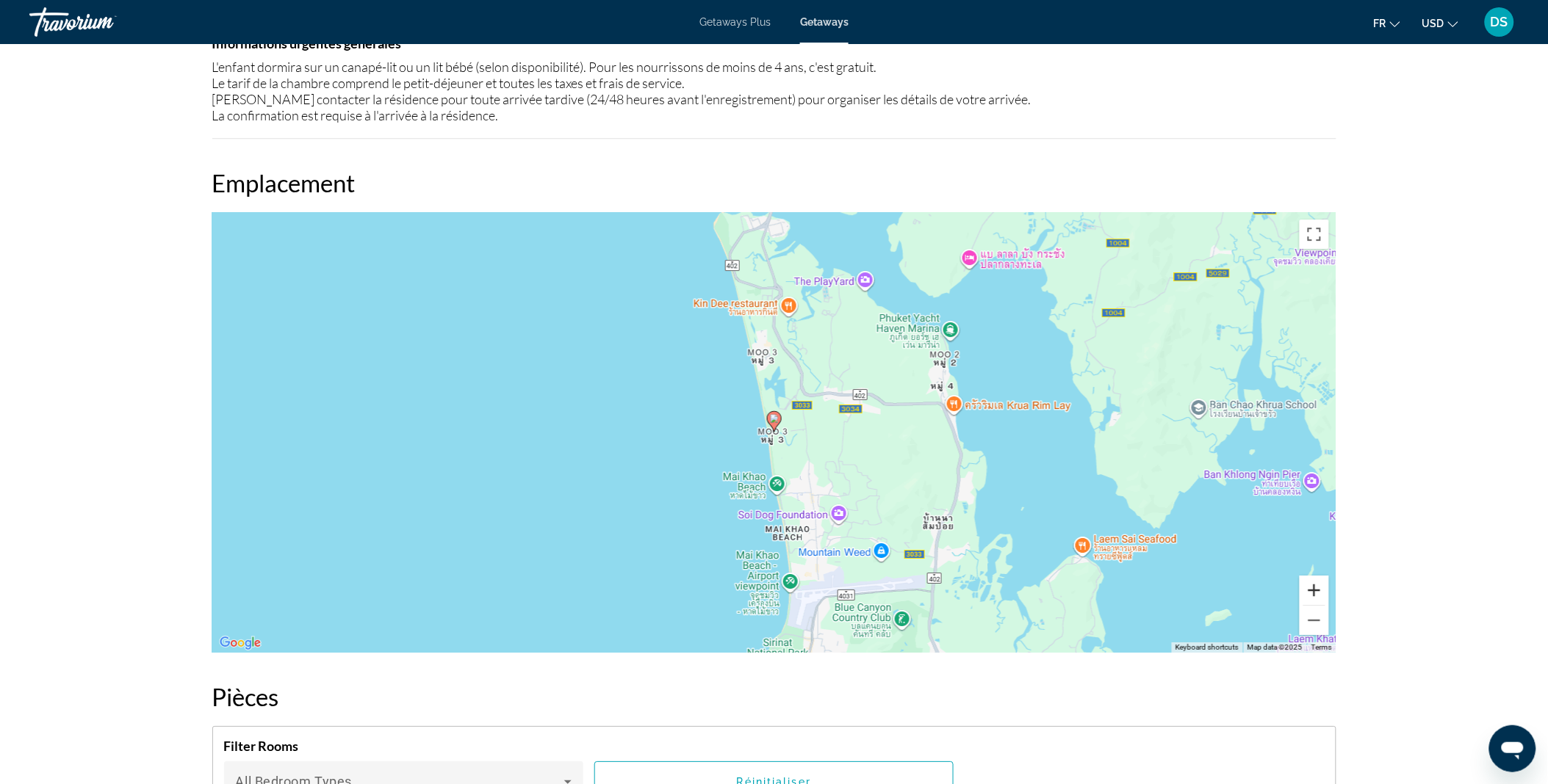
click at [1317, 576] on button "Zoom in" at bounding box center [1315, 591] width 30 height 30
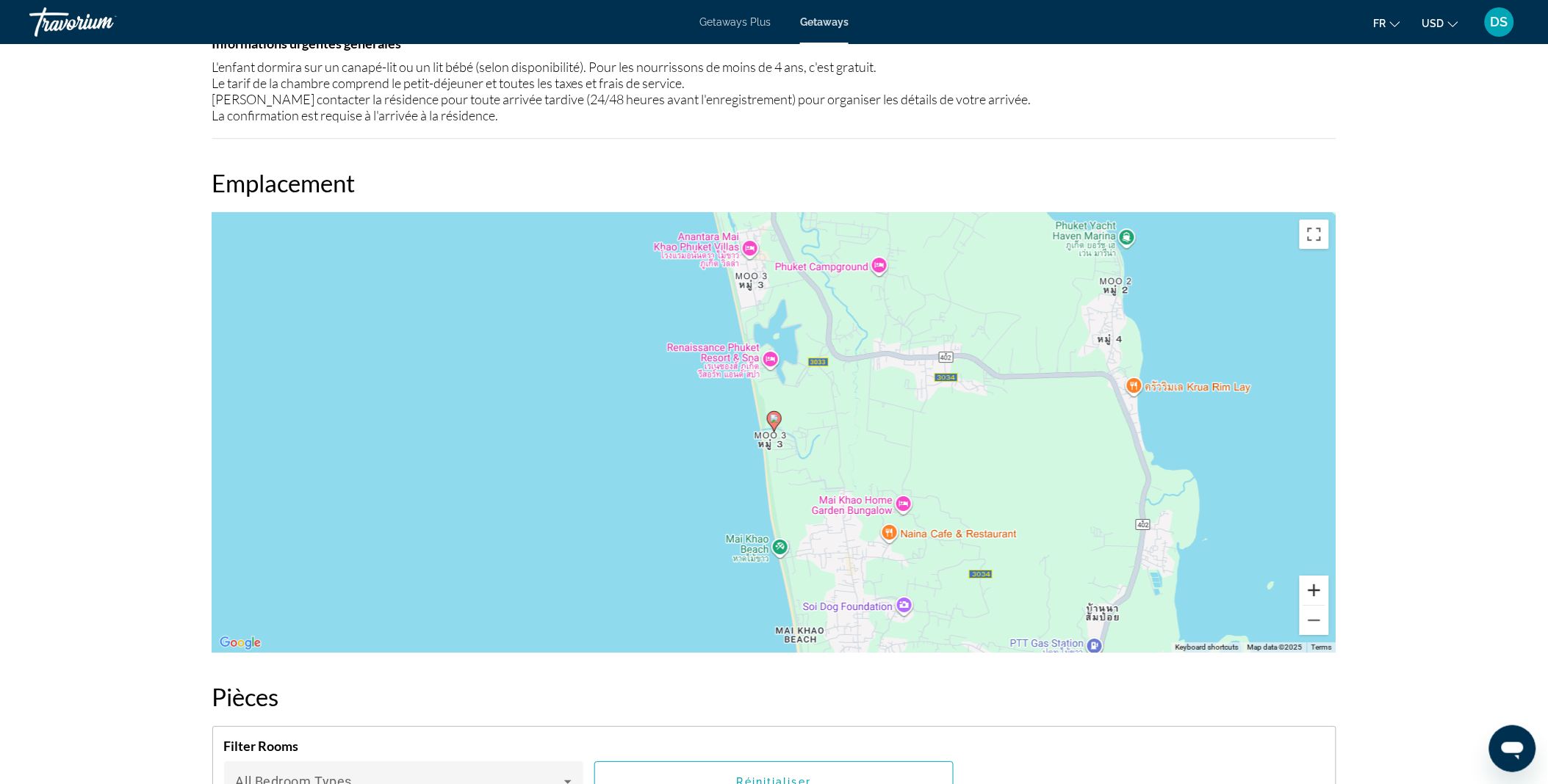
click at [1317, 576] on button "Zoom in" at bounding box center [1315, 591] width 30 height 30
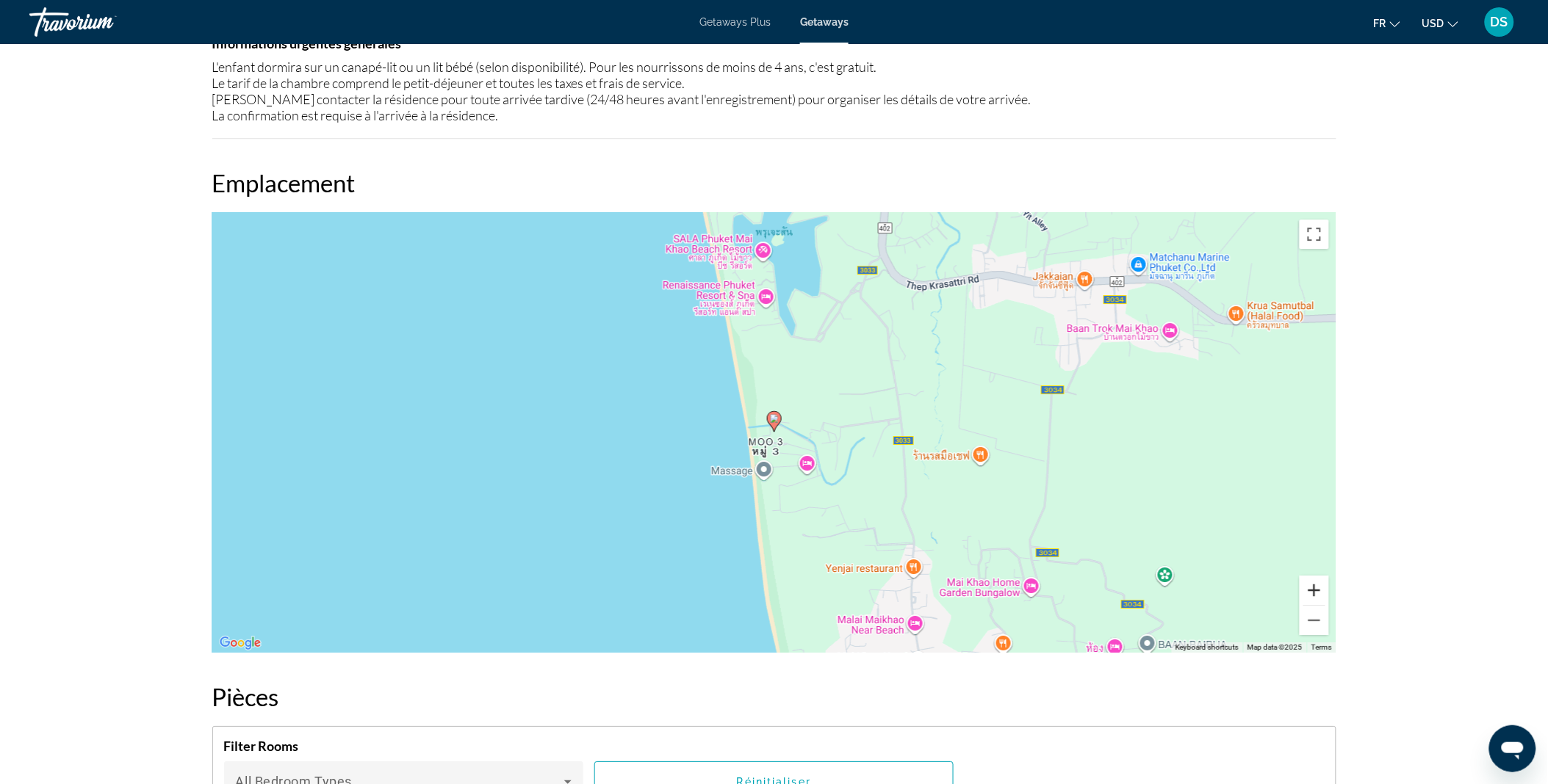
click at [1317, 576] on button "Zoom in" at bounding box center [1315, 591] width 30 height 30
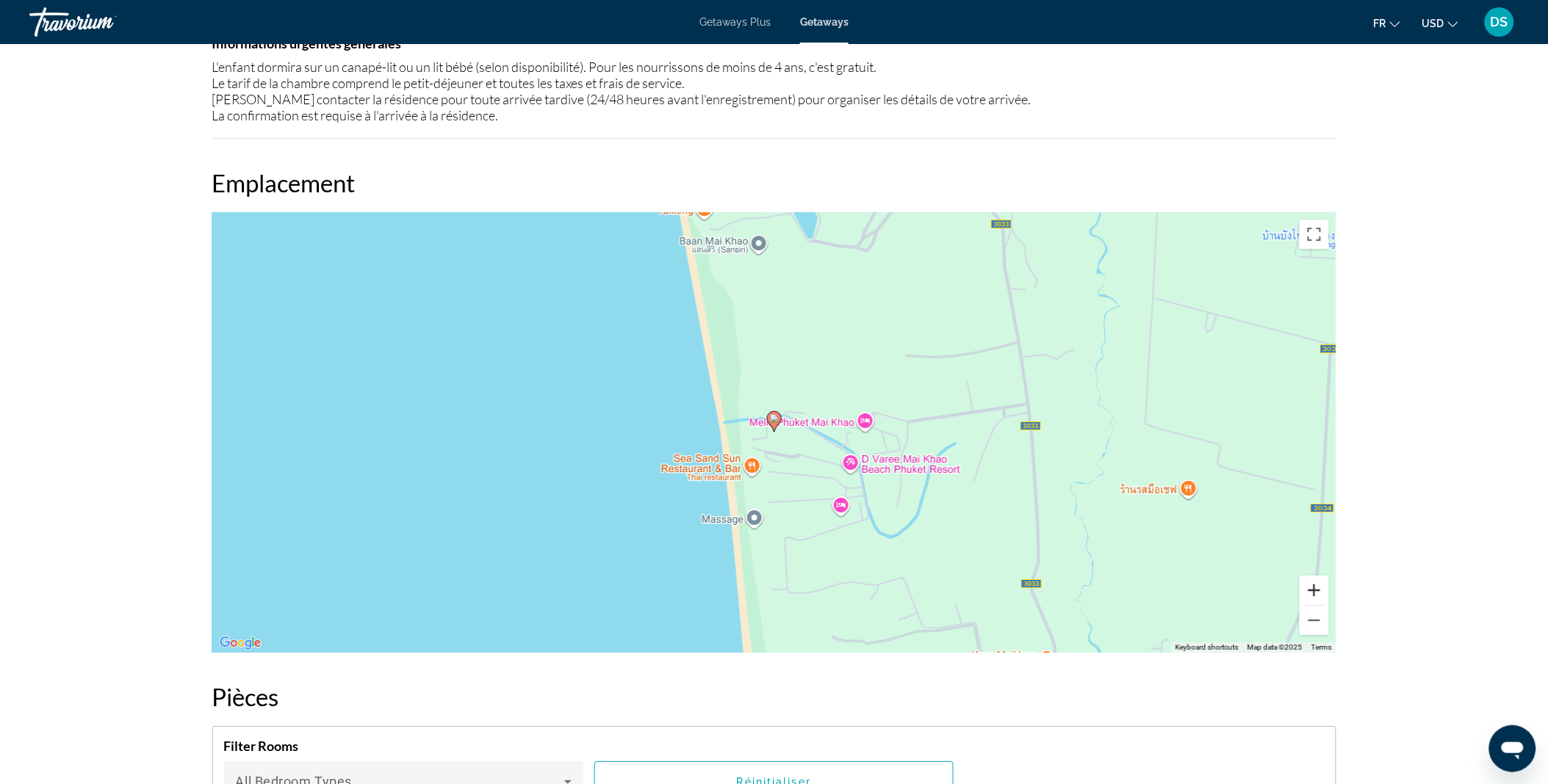
click at [1317, 576] on button "Zoom in" at bounding box center [1315, 591] width 30 height 30
